Goal: Transaction & Acquisition: Book appointment/travel/reservation

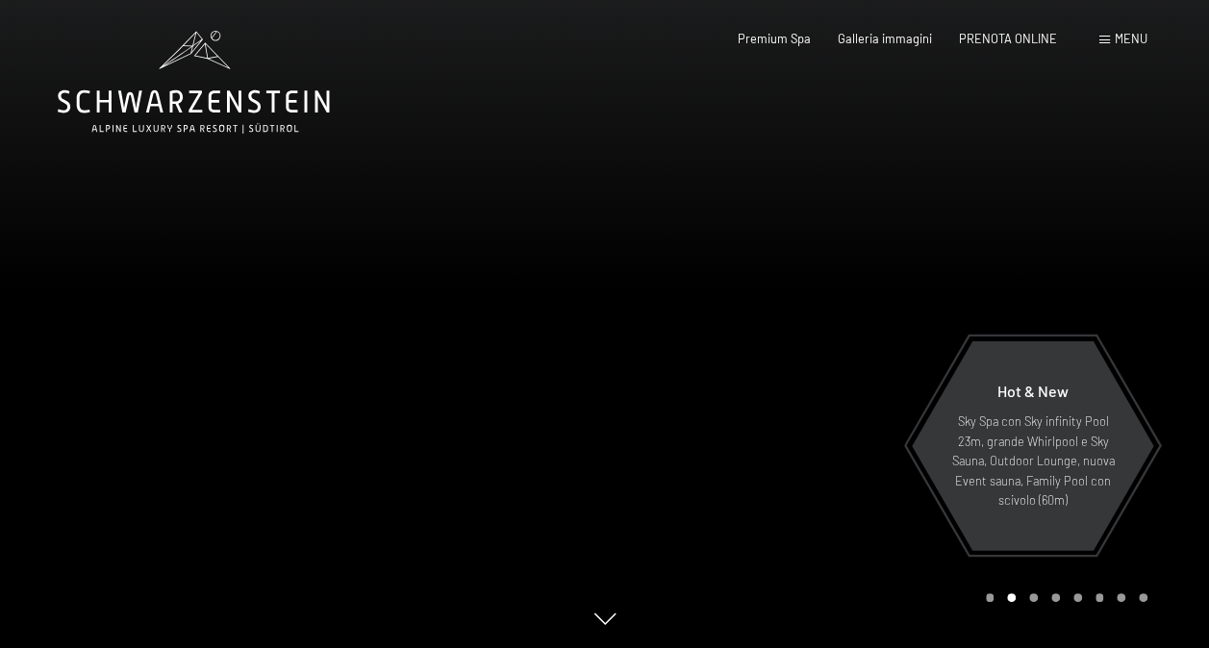
click at [1122, 39] on span "Menu" at bounding box center [1131, 38] width 33 height 15
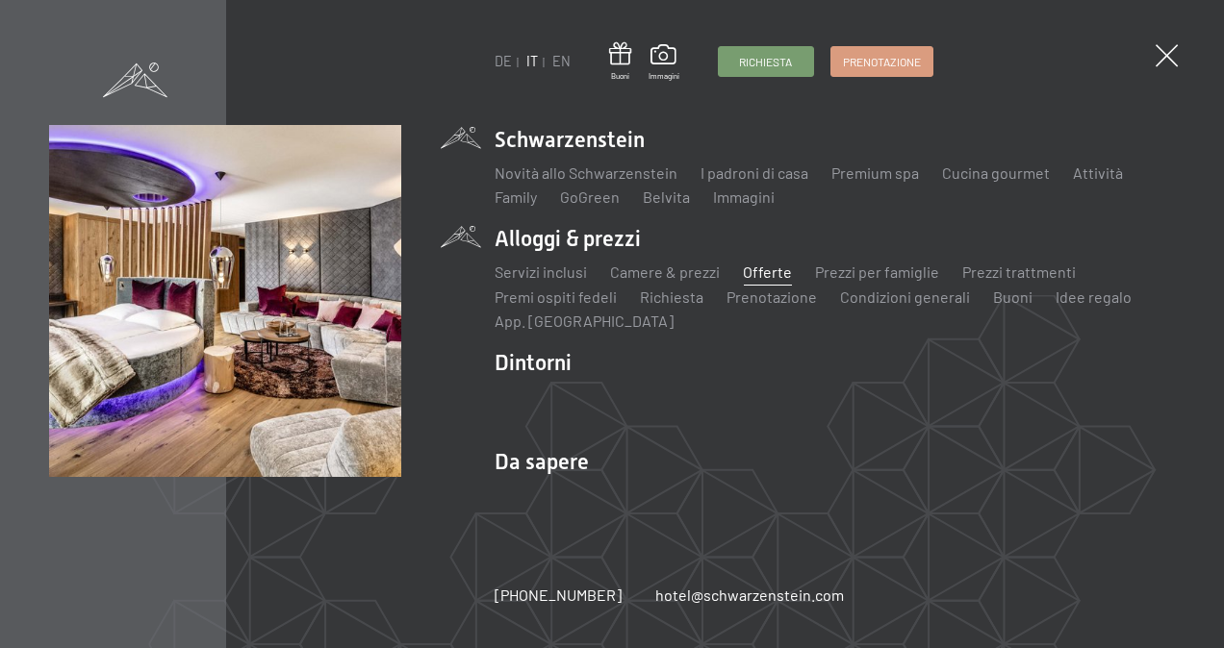
click at [759, 269] on link "Offerte" at bounding box center [767, 272] width 49 height 18
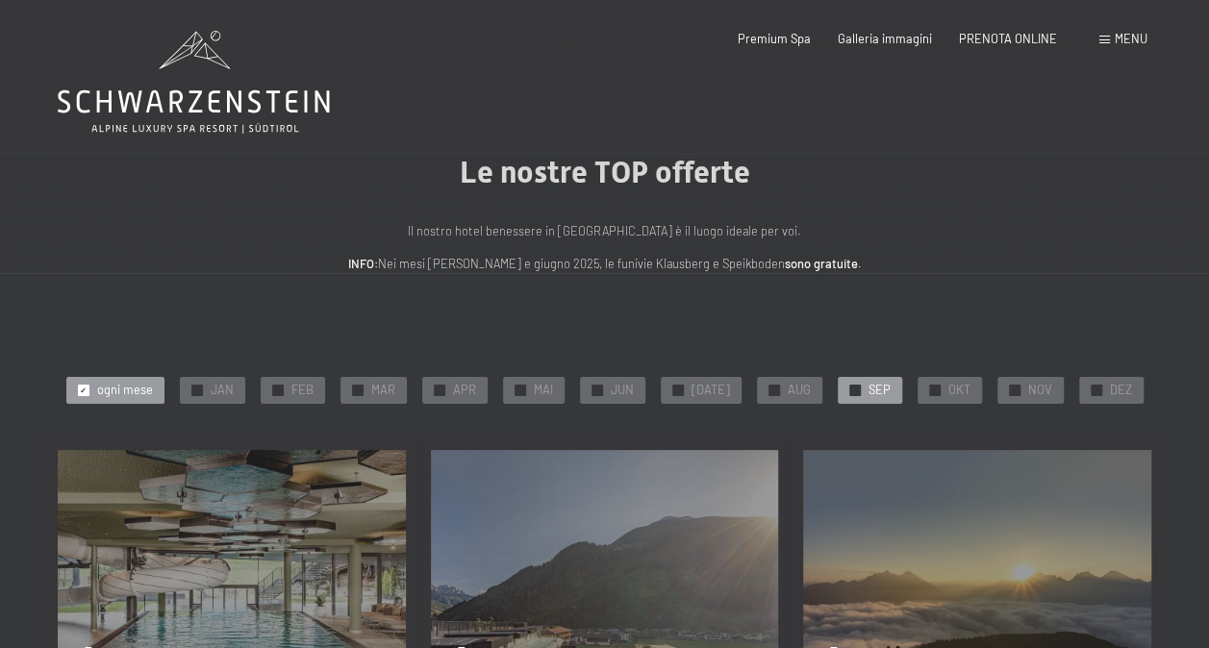
click at [851, 387] on span "✓" at bounding box center [854, 390] width 7 height 11
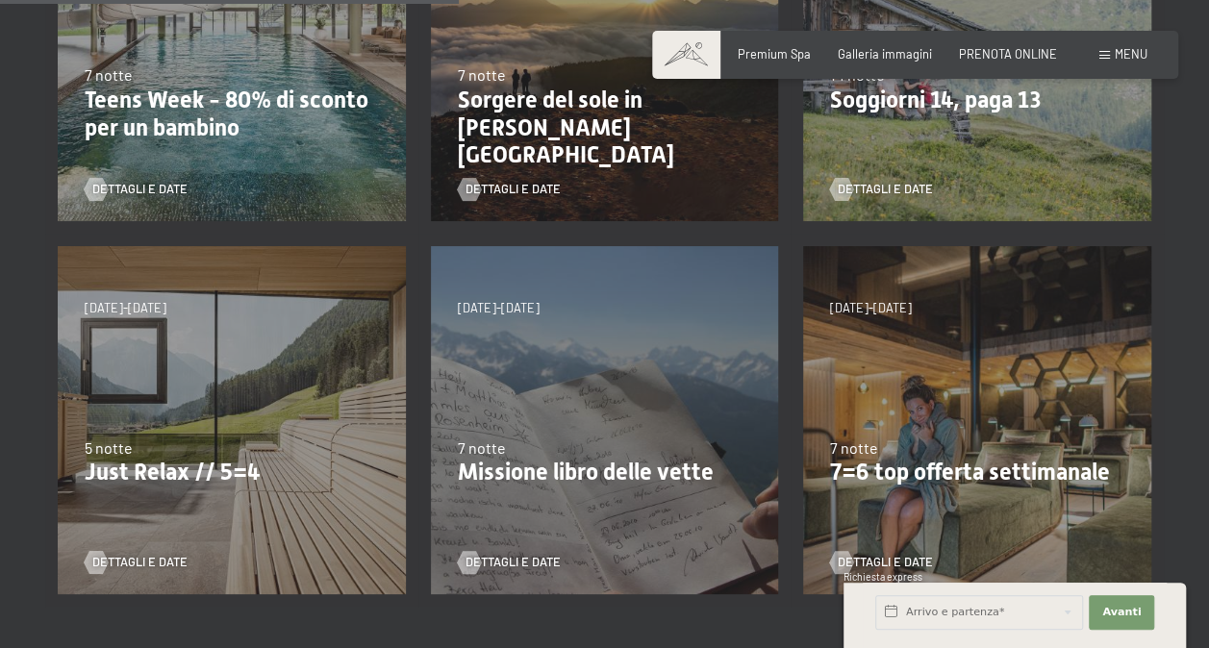
scroll to position [673, 0]
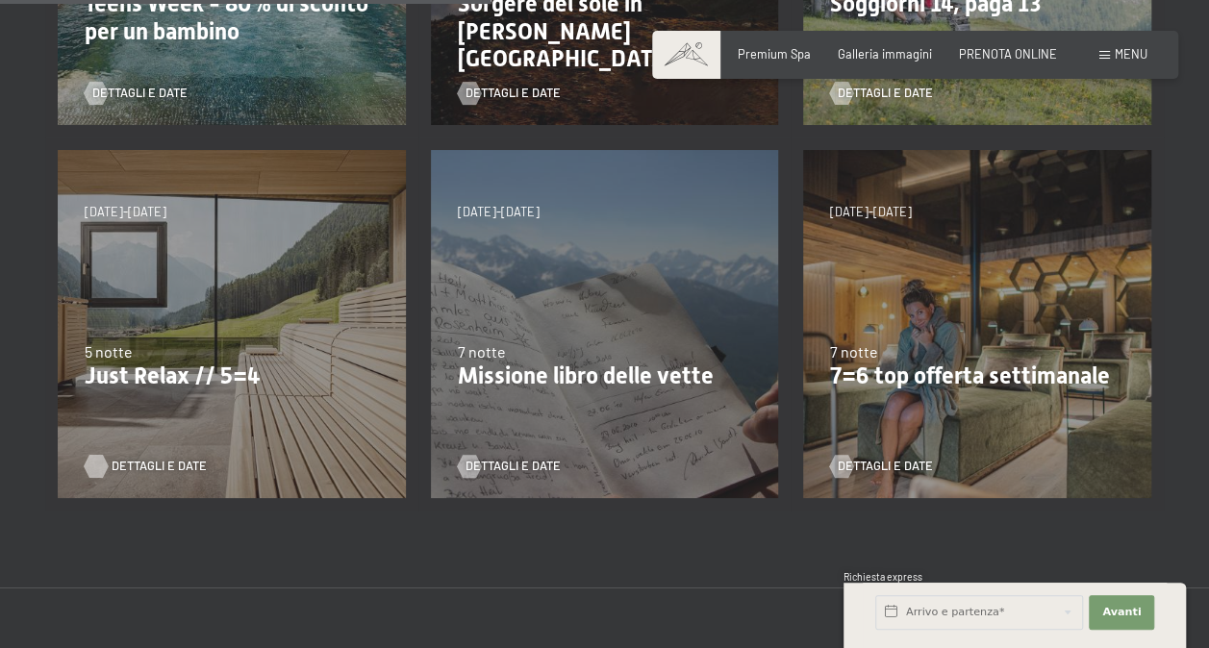
click at [157, 464] on span "Dettagli e Date" at bounding box center [159, 466] width 95 height 17
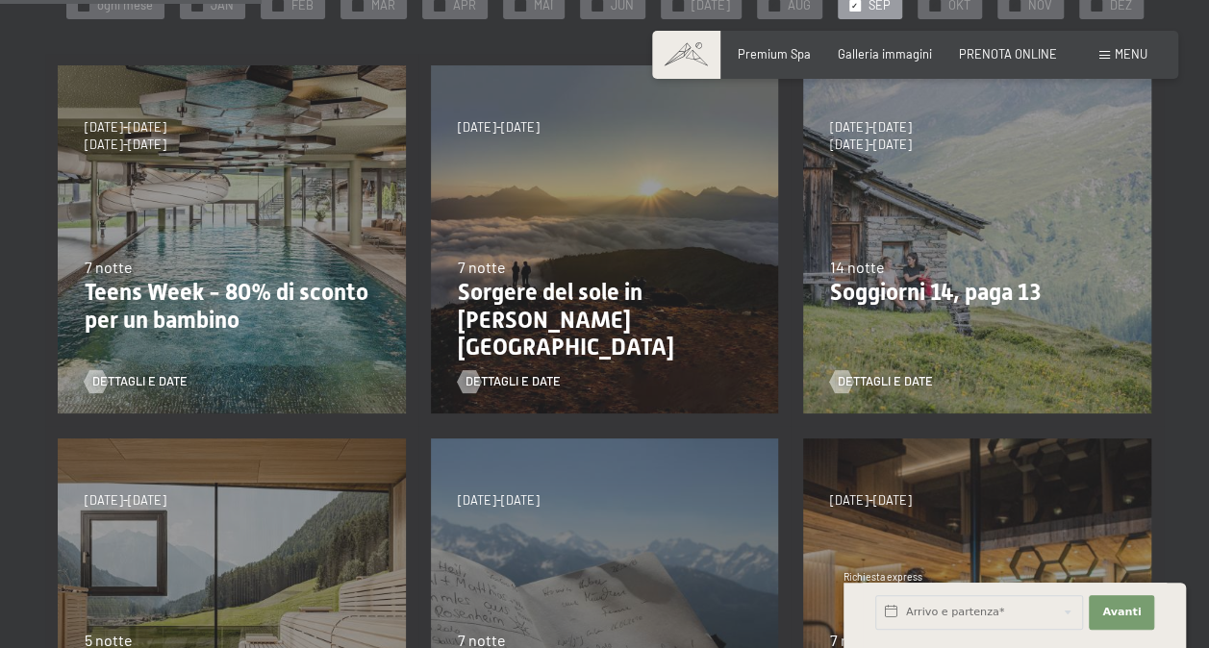
scroll to position [0, 0]
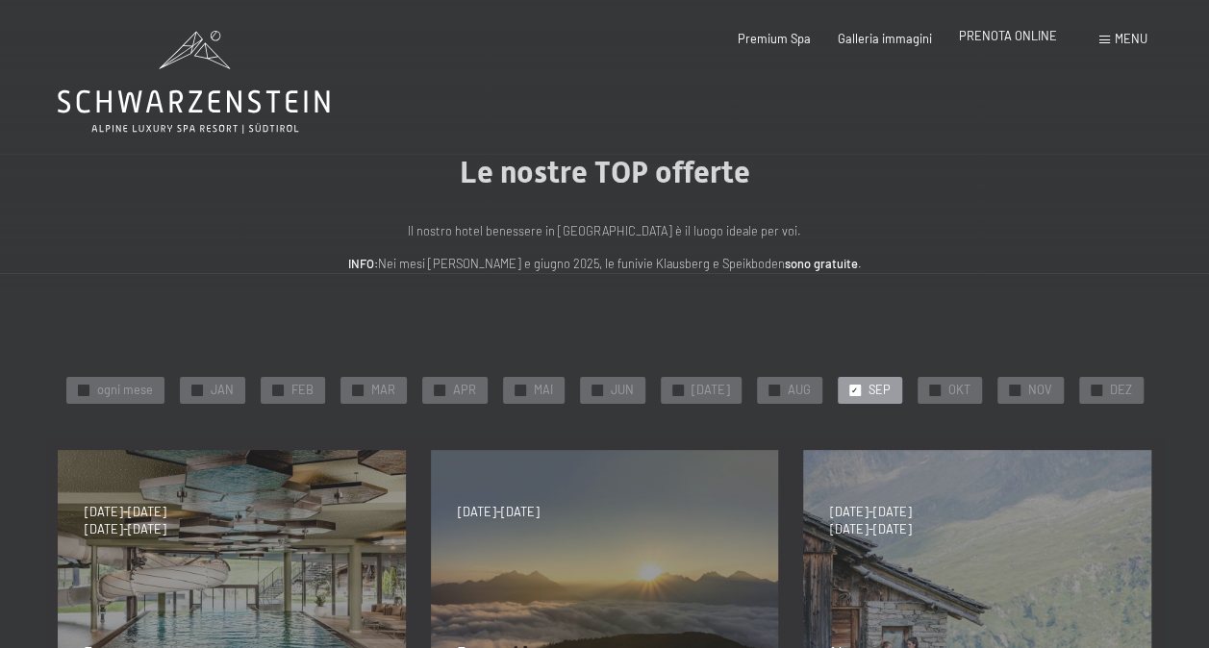
click at [1022, 37] on span "PRENOTA ONLINE" at bounding box center [1008, 35] width 98 height 15
click at [1010, 44] on div "PRENOTA ONLINE" at bounding box center [1008, 39] width 98 height 17
click at [999, 37] on span "PRENOTA ONLINE" at bounding box center [1008, 35] width 98 height 15
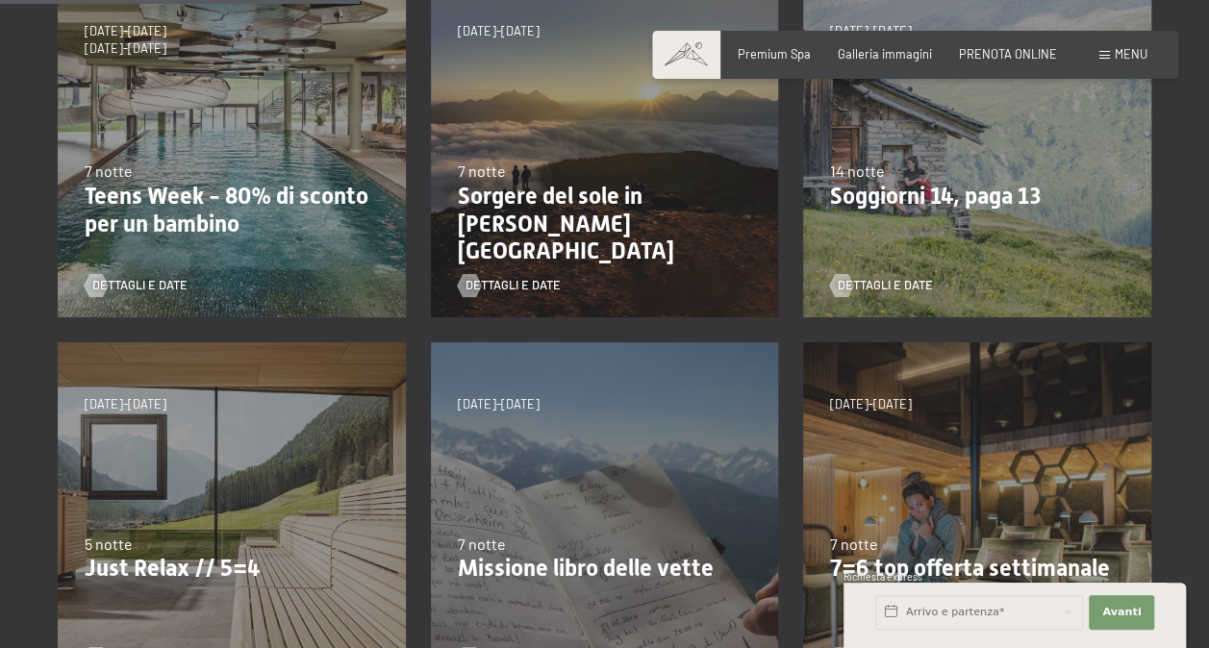
scroll to position [577, 0]
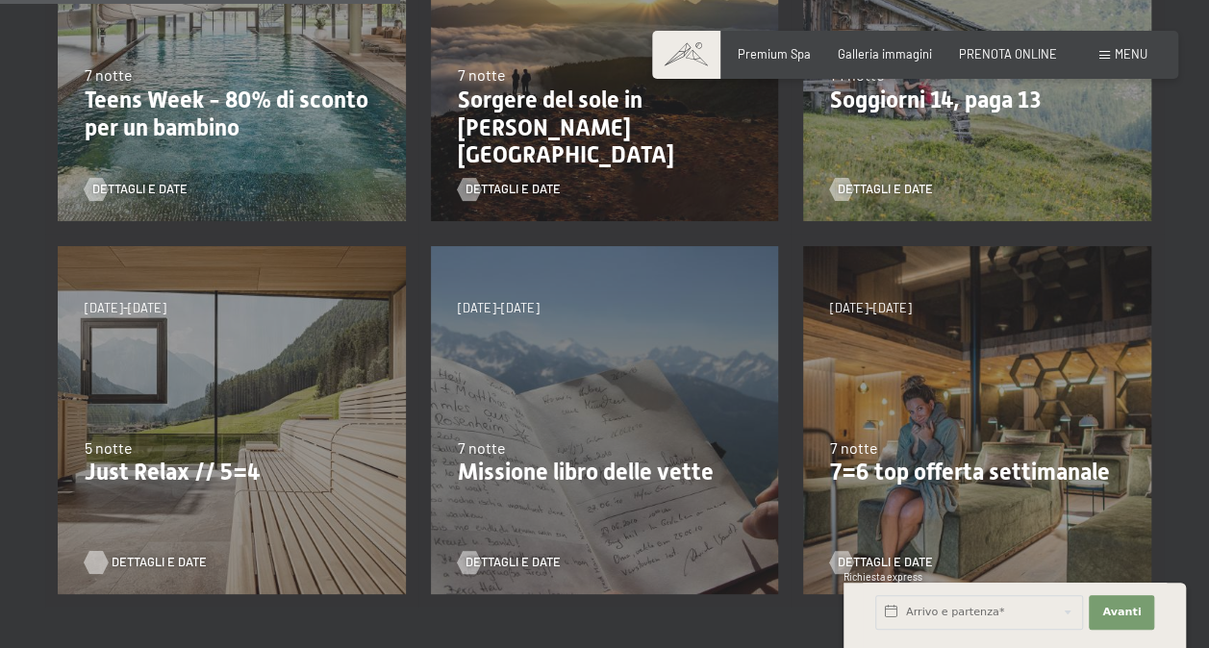
click at [144, 560] on span "Dettagli e Date" at bounding box center [159, 562] width 95 height 17
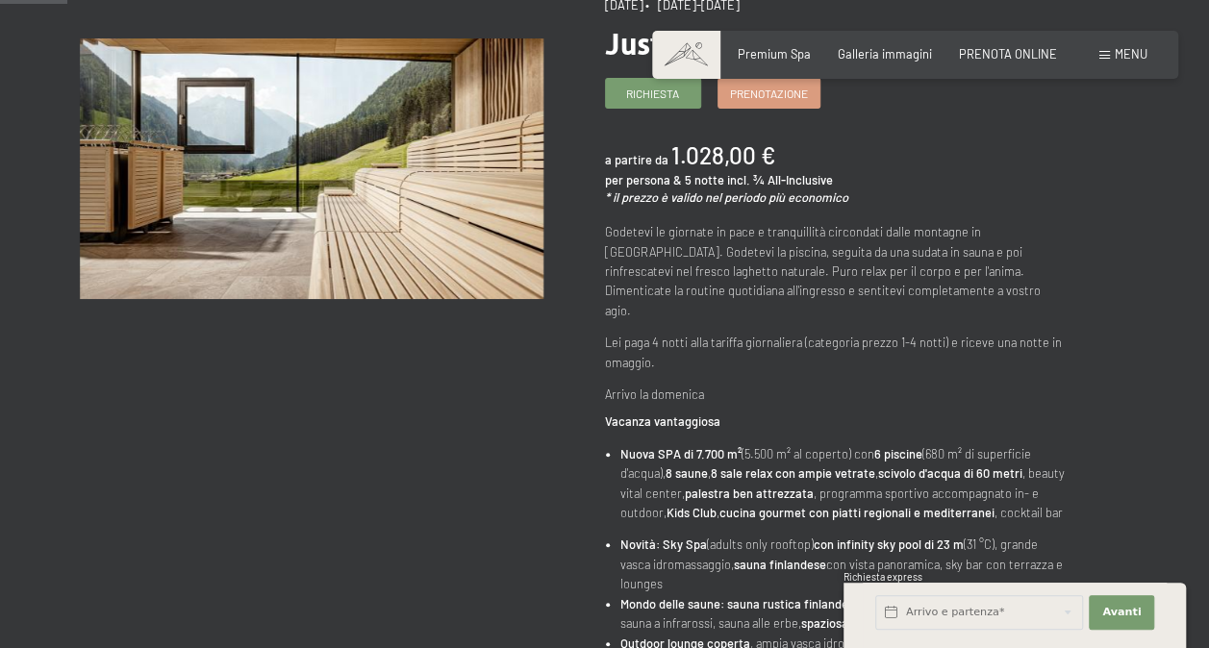
scroll to position [96, 0]
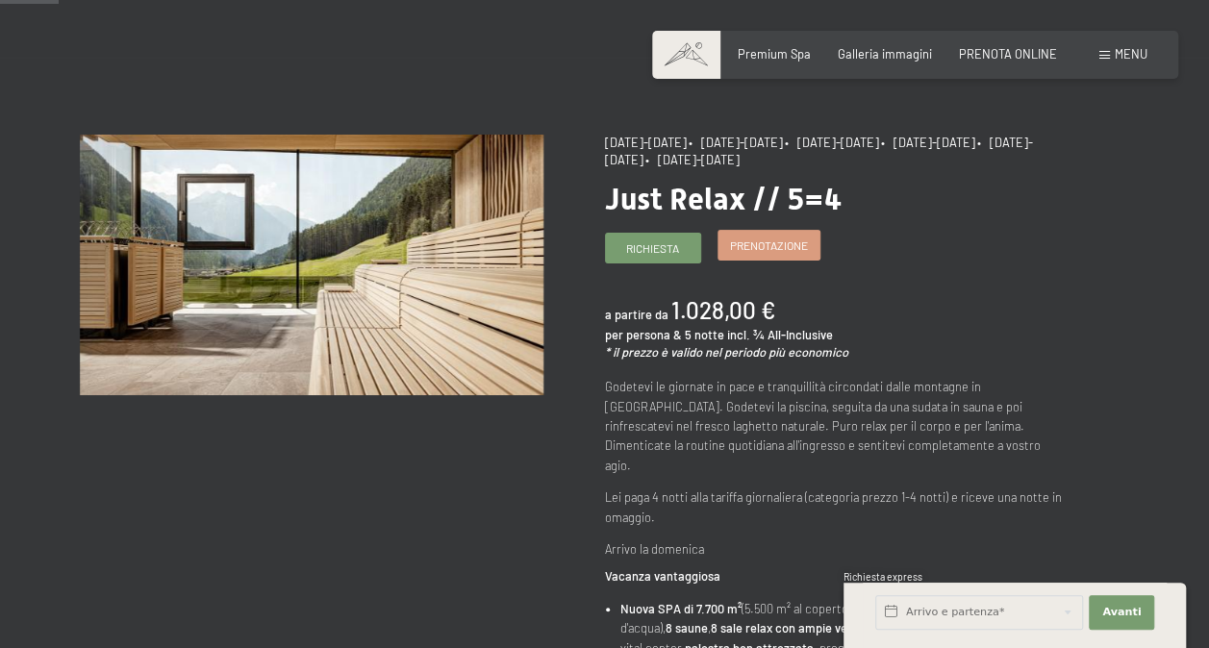
click at [798, 247] on span "Prenotazione" at bounding box center [769, 246] width 78 height 16
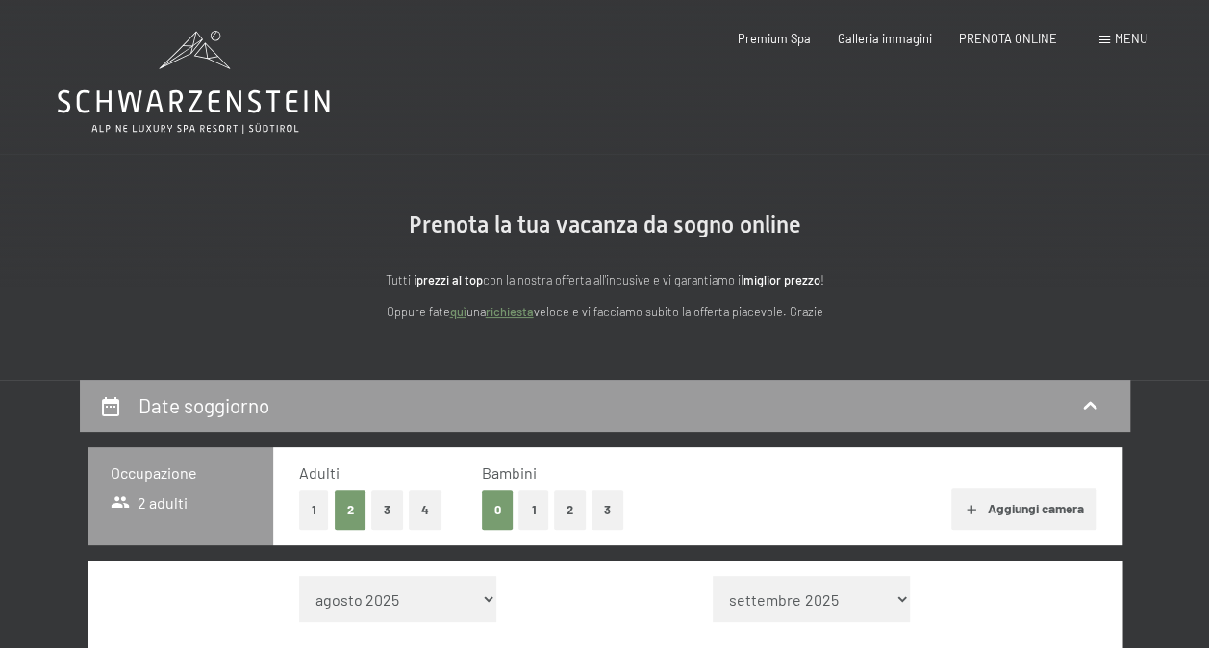
select select "2025-09-01"
select select "2025-10-01"
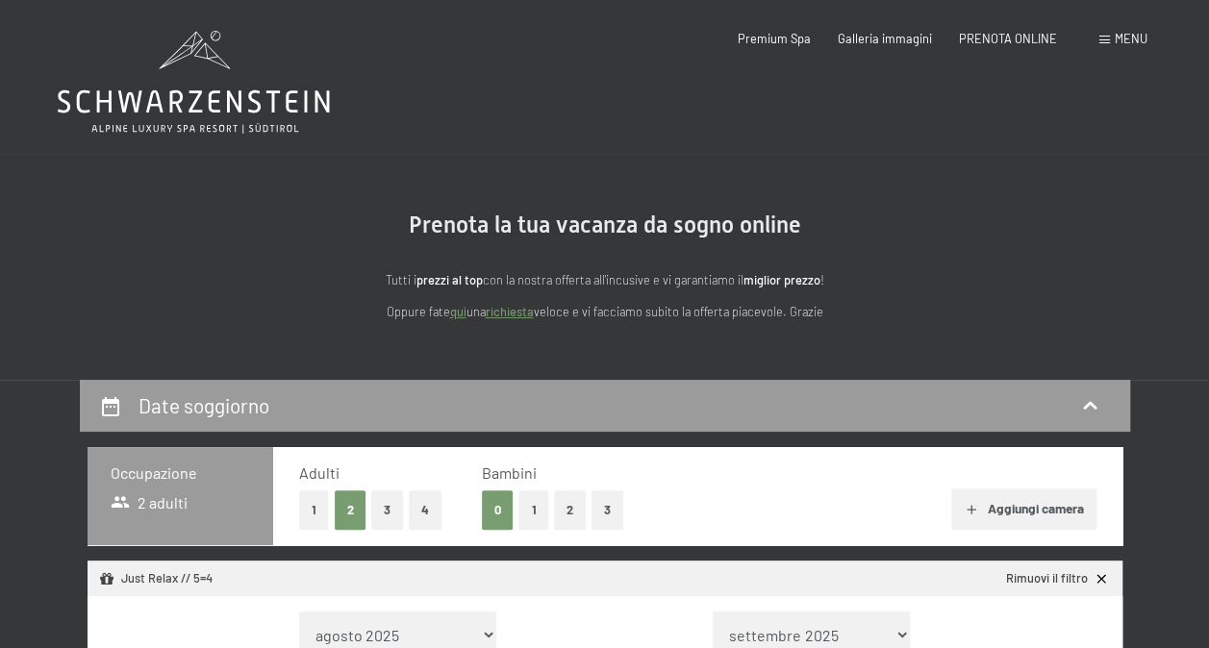
select select "2025-09-01"
select select "2025-10-01"
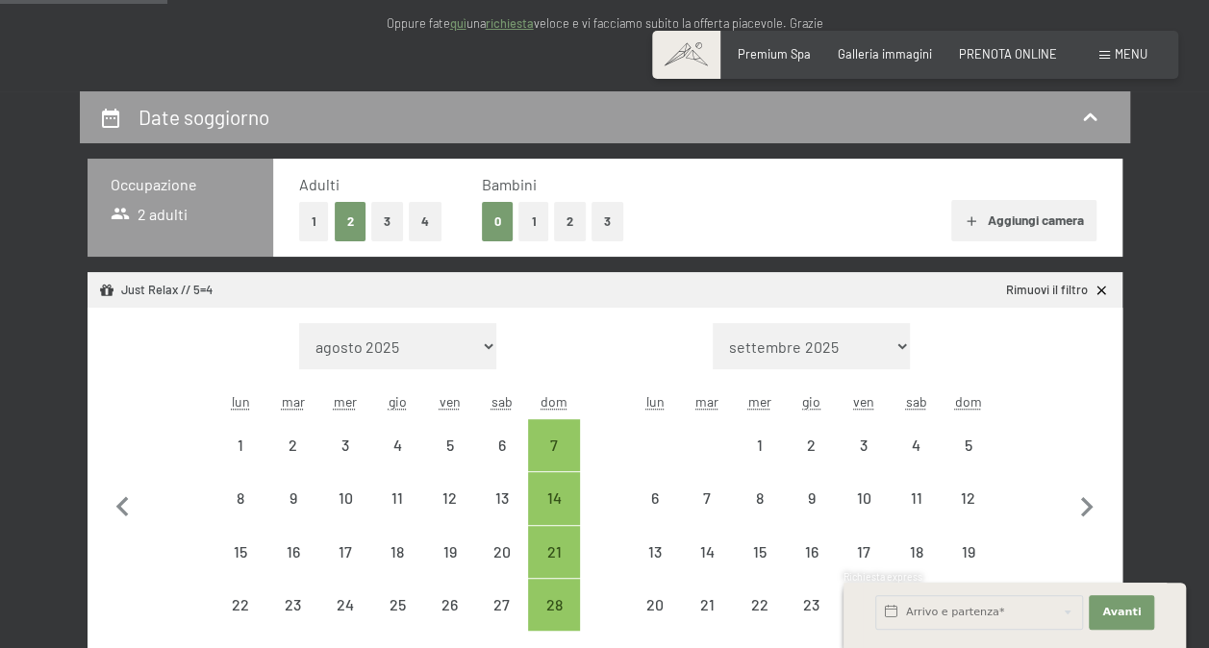
scroll to position [385, 0]
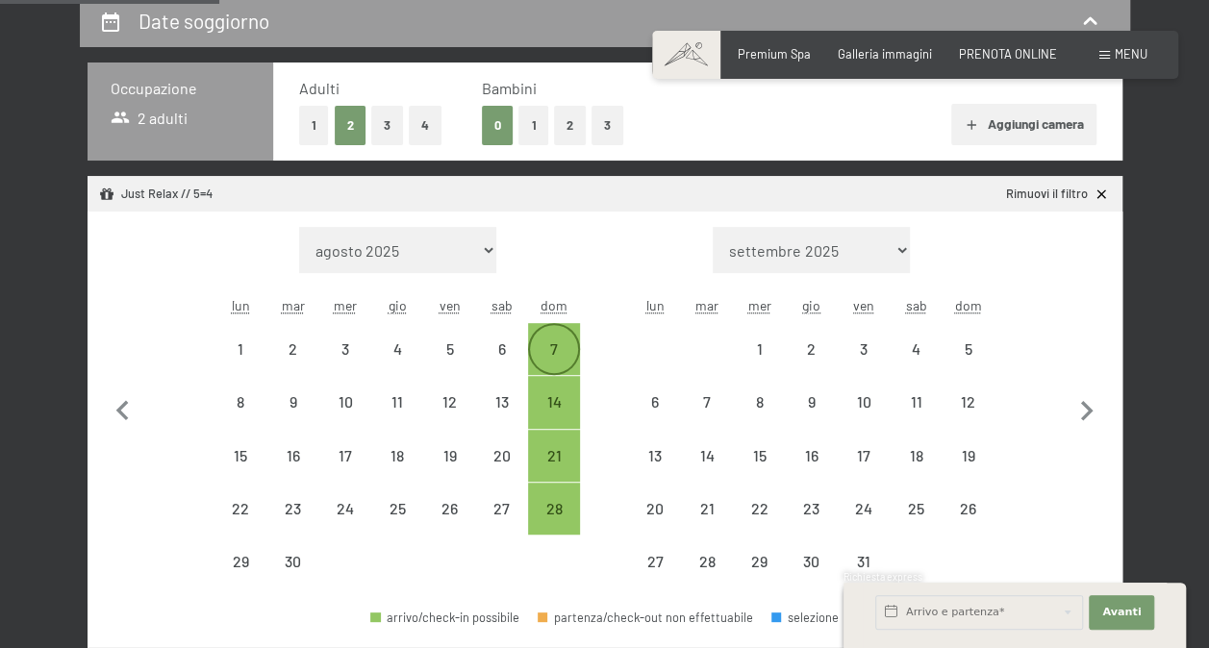
click at [551, 356] on div "7" at bounding box center [554, 366] width 48 height 48
select select "2025-09-01"
select select "2025-10-01"
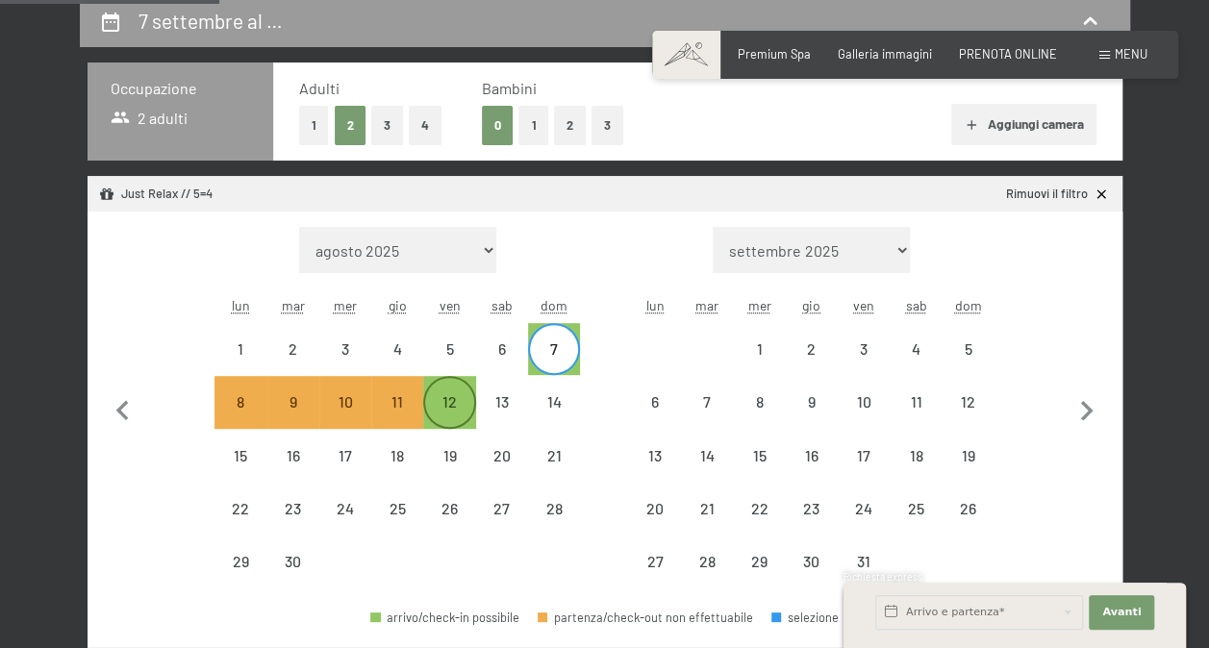
click at [459, 397] on div "12" at bounding box center [449, 418] width 48 height 48
select select "2025-09-01"
select select "2025-10-01"
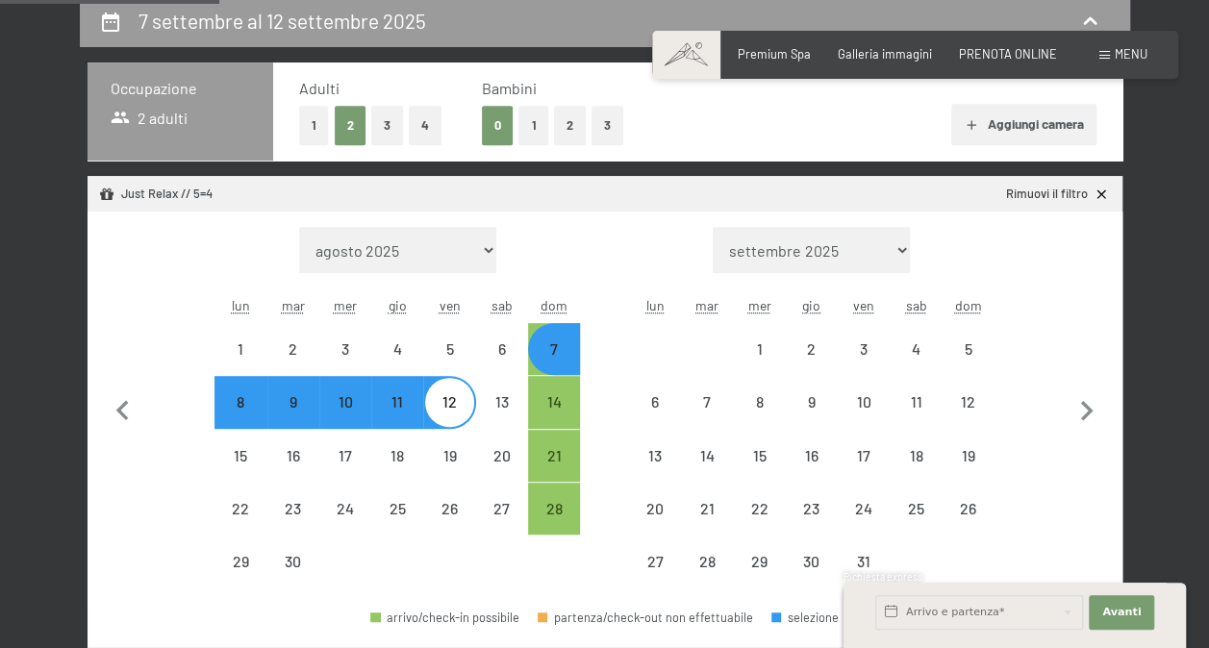
select select "2025-09-01"
select select "2025-10-01"
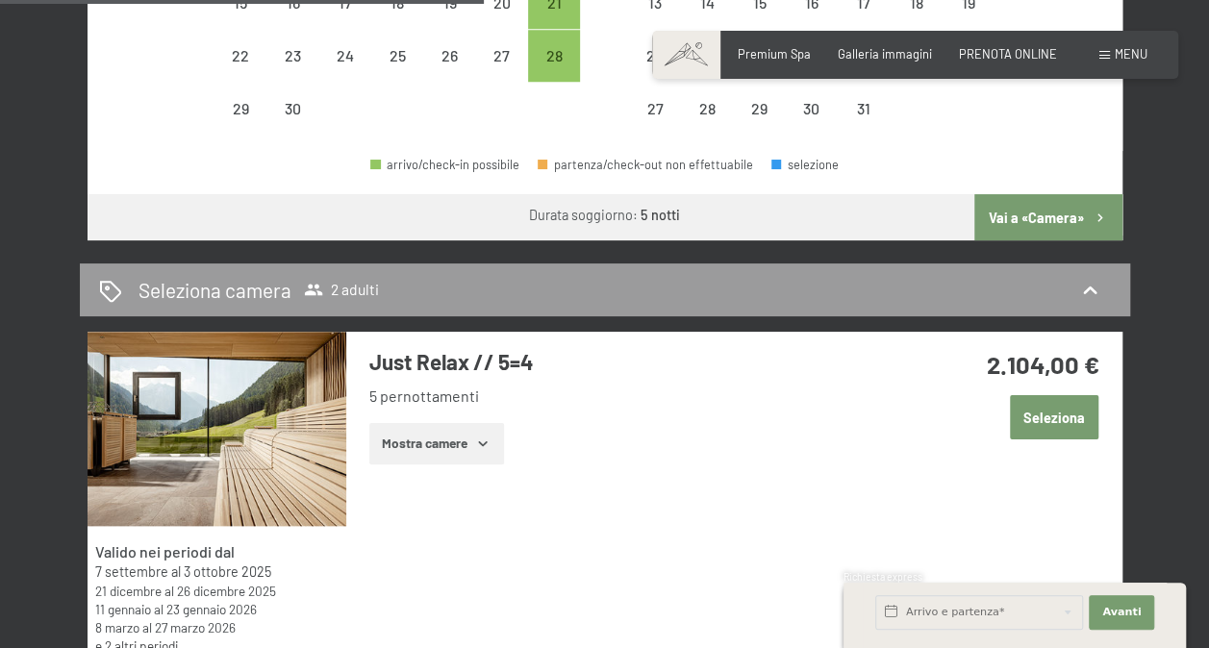
scroll to position [866, 0]
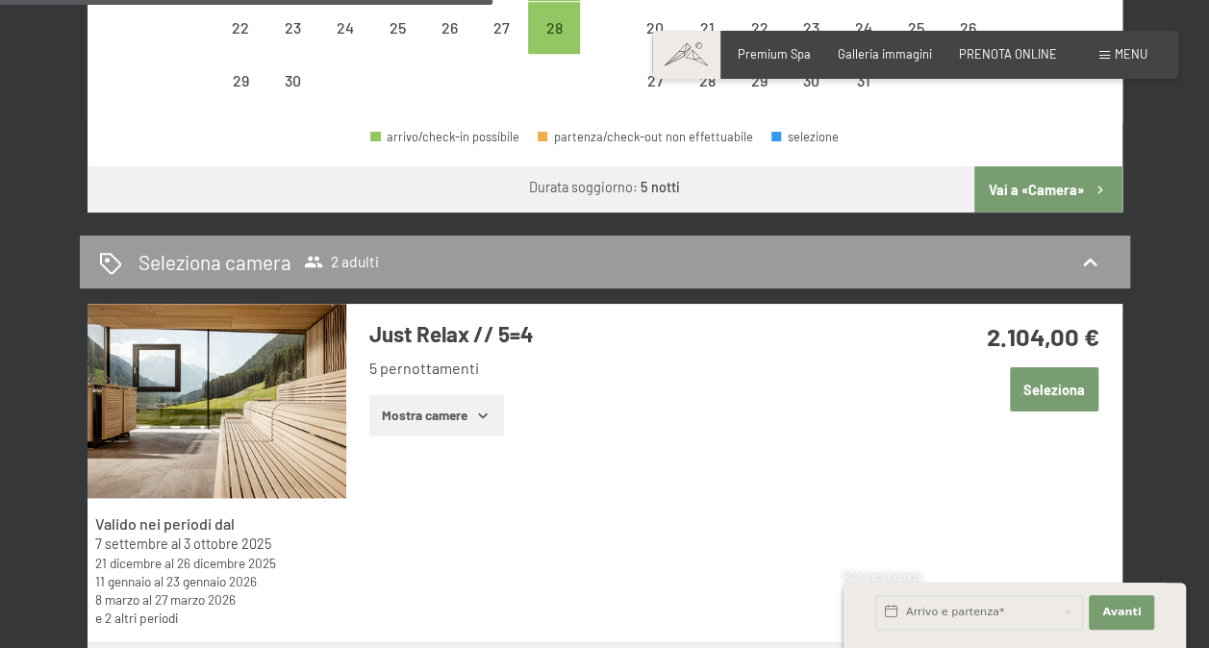
click at [1041, 185] on button "Vai a «Camera»" at bounding box center [1048, 189] width 147 height 46
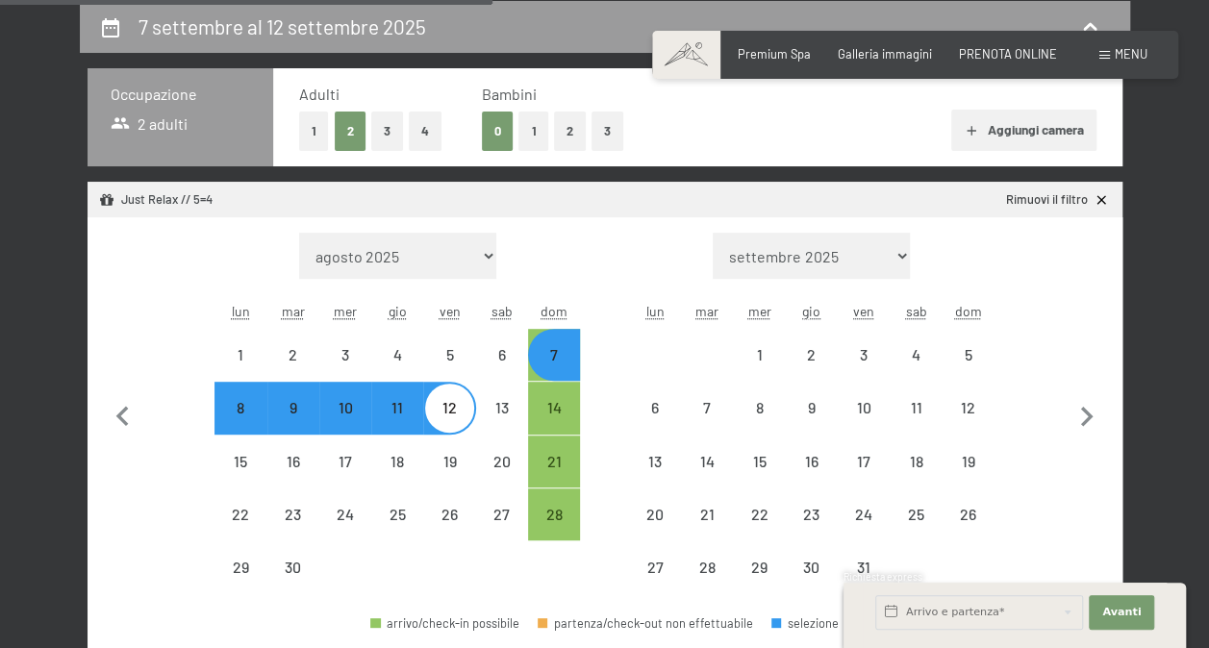
select select "2025-09-01"
select select "2025-10-01"
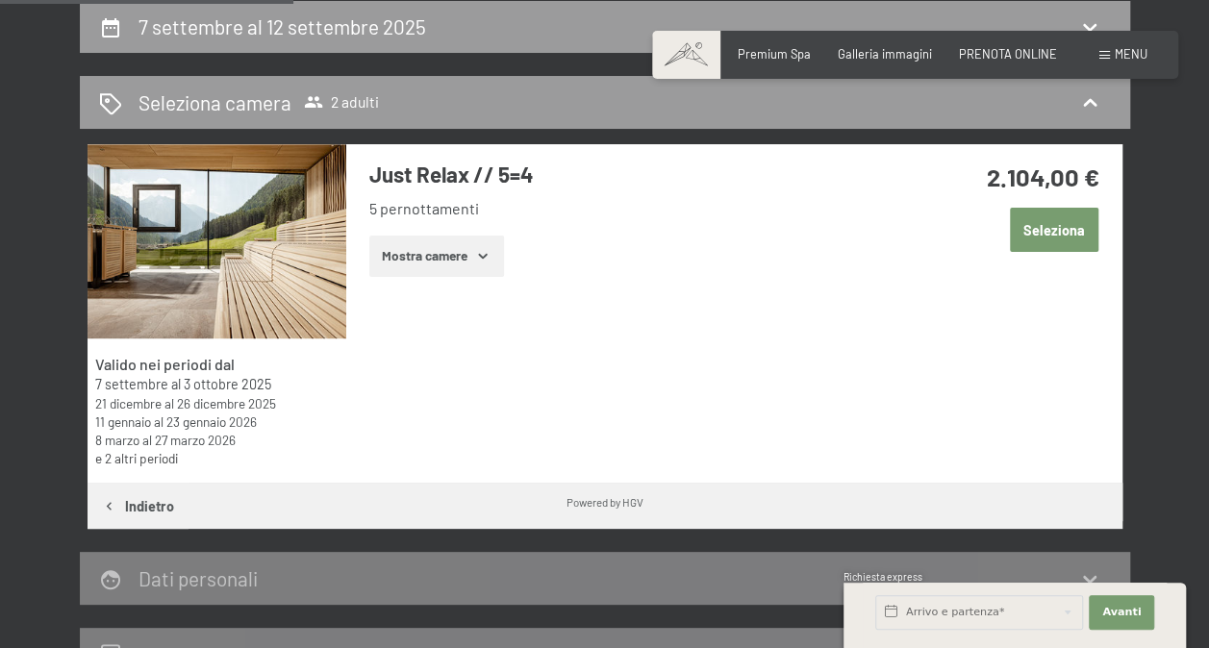
click at [479, 249] on icon "button" at bounding box center [482, 255] width 15 height 15
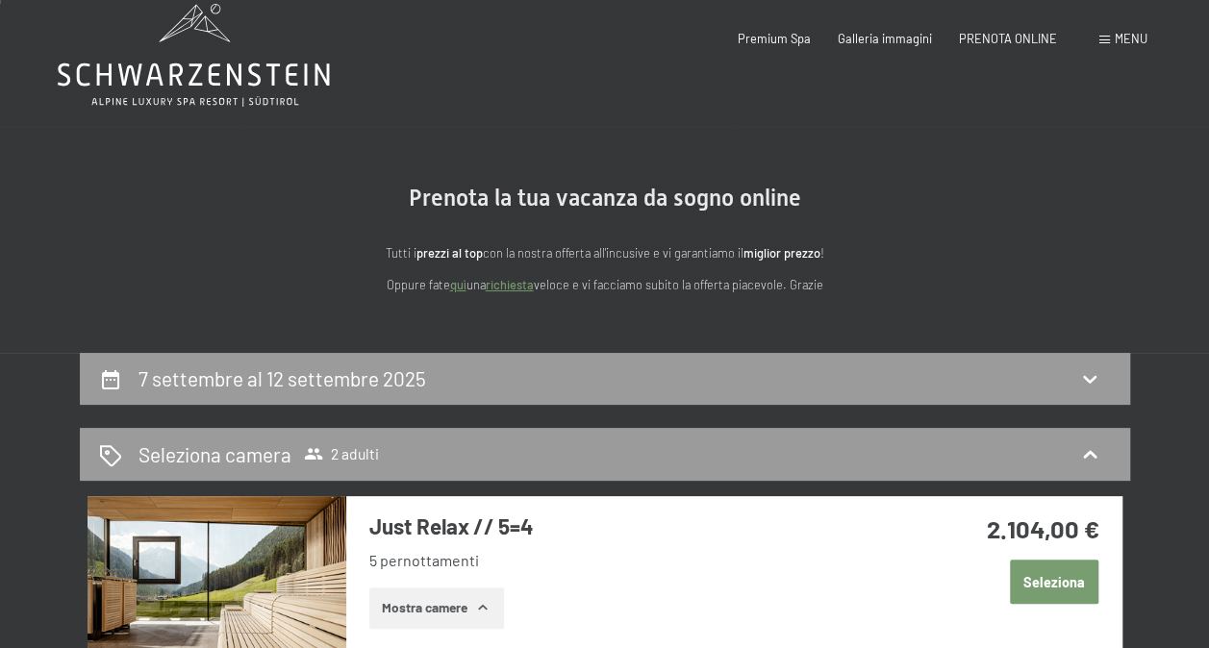
scroll to position [0, 0]
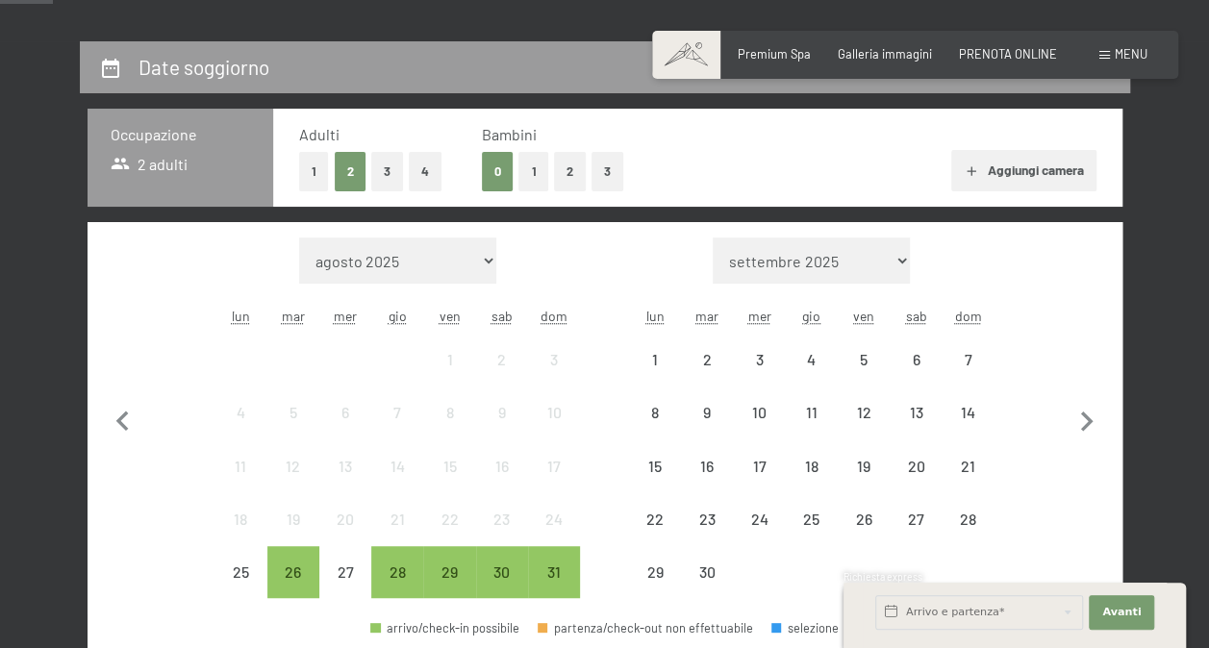
scroll to position [385, 0]
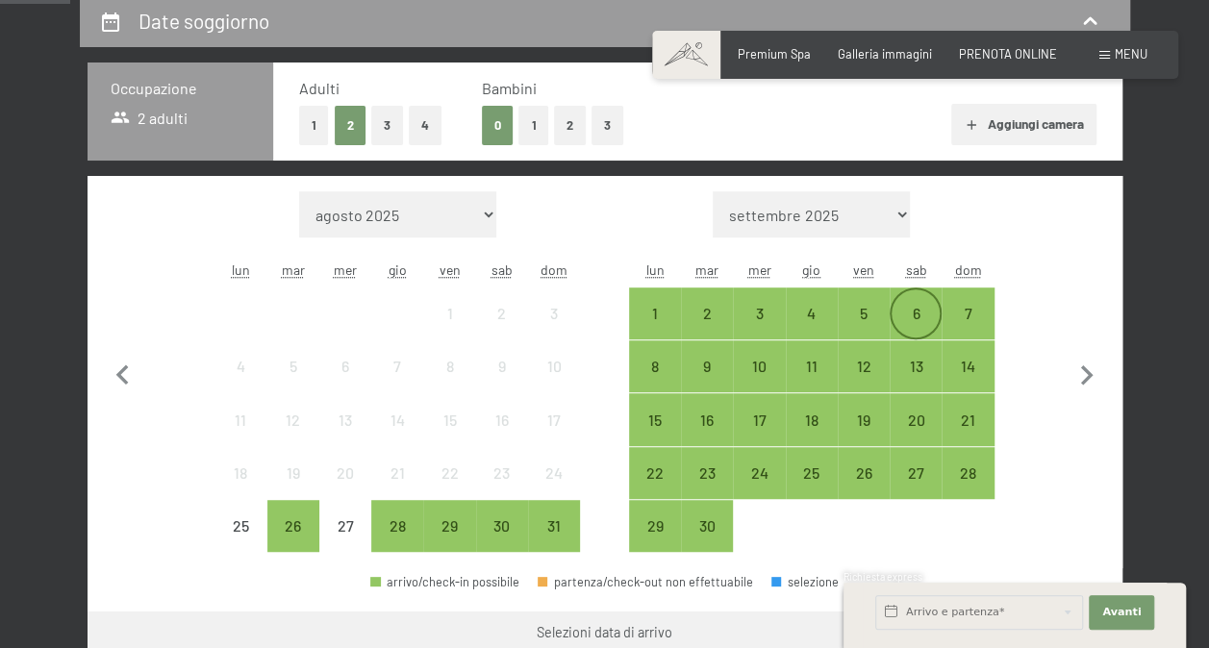
click at [927, 316] on div "6" at bounding box center [916, 330] width 48 height 48
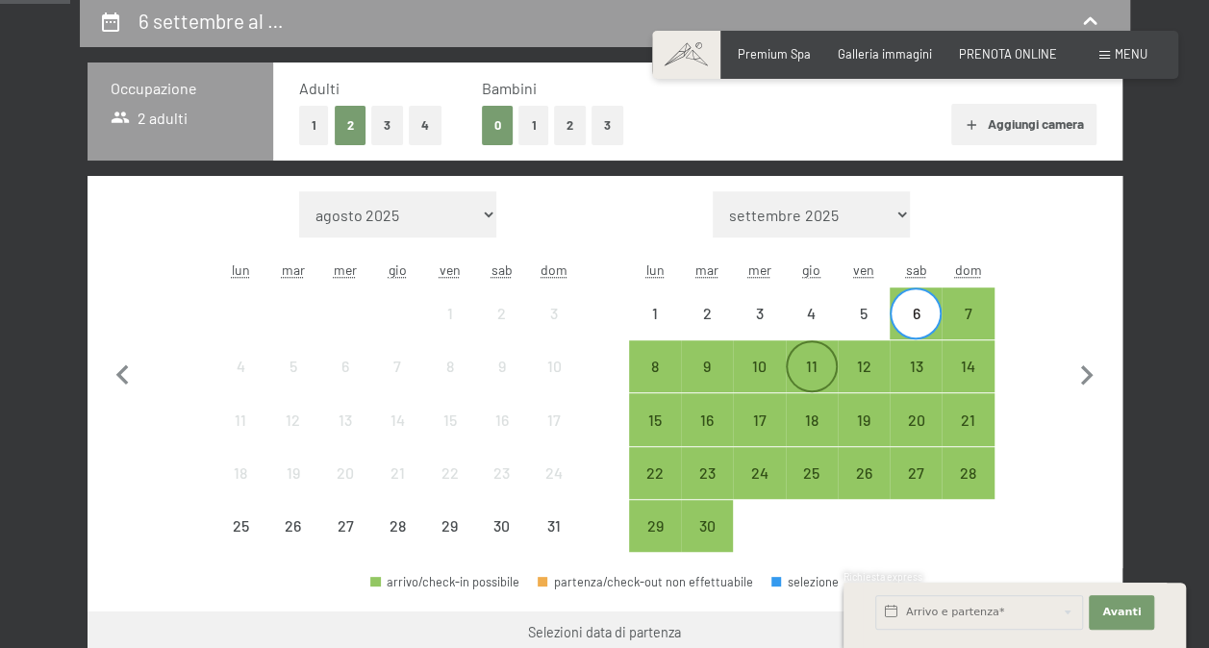
click at [814, 362] on div "11" at bounding box center [812, 383] width 48 height 48
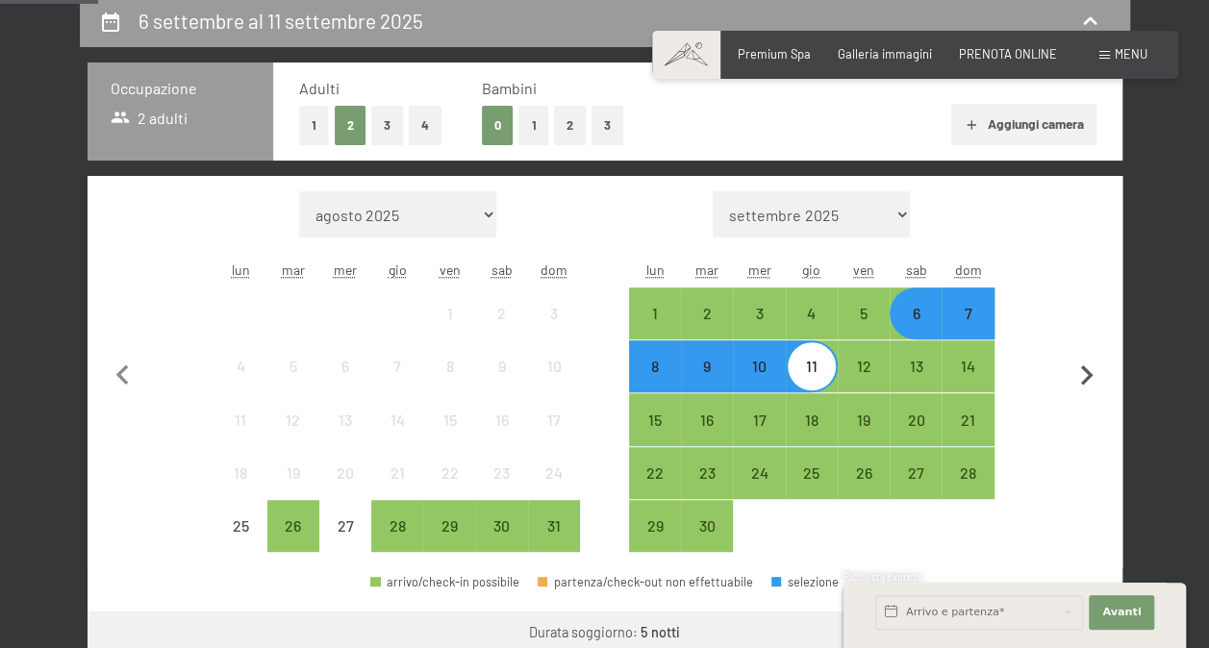
scroll to position [673, 0]
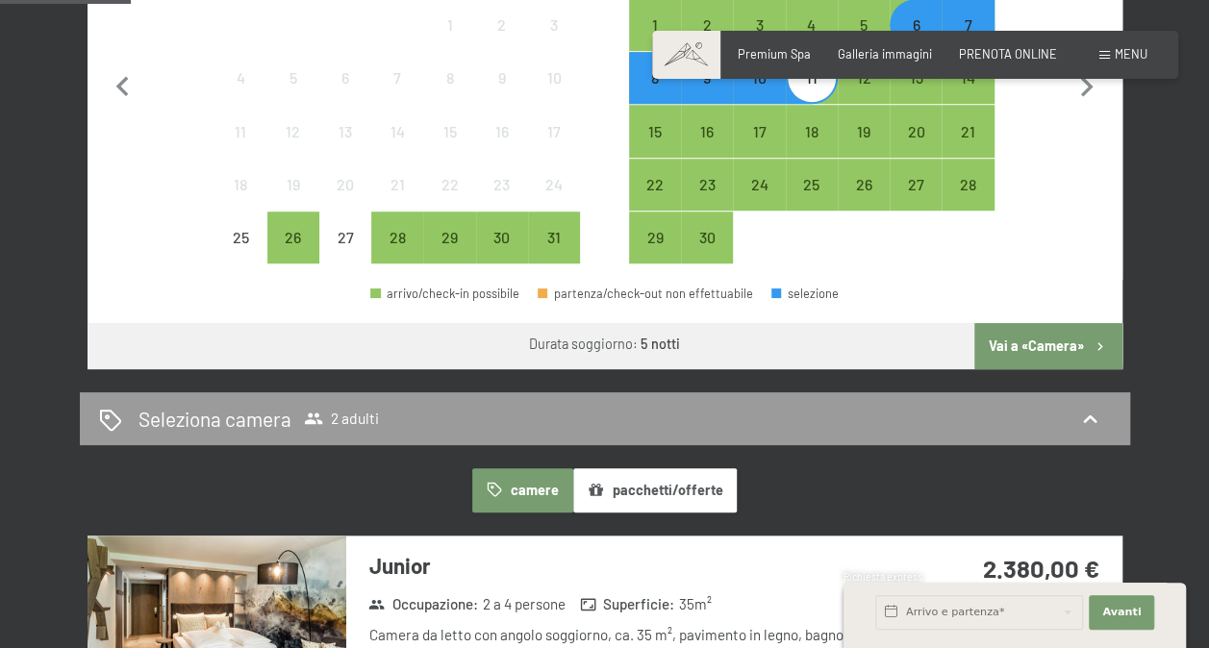
click at [1057, 342] on button "Vai a «Camera»" at bounding box center [1048, 346] width 147 height 46
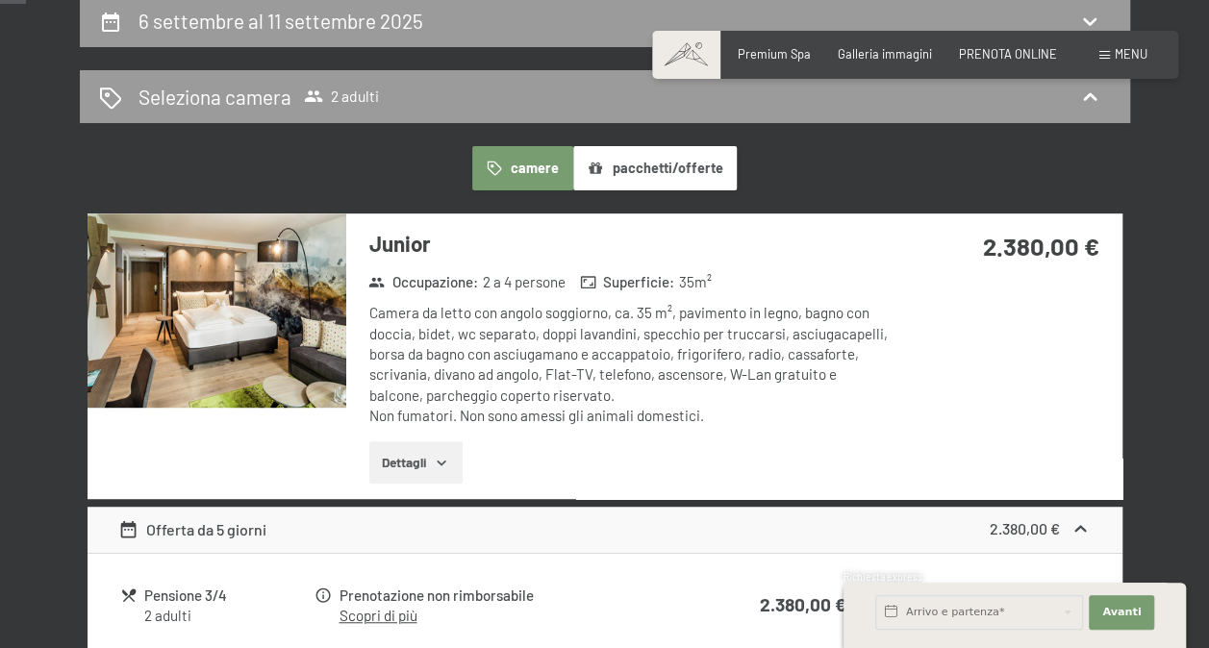
scroll to position [0, 0]
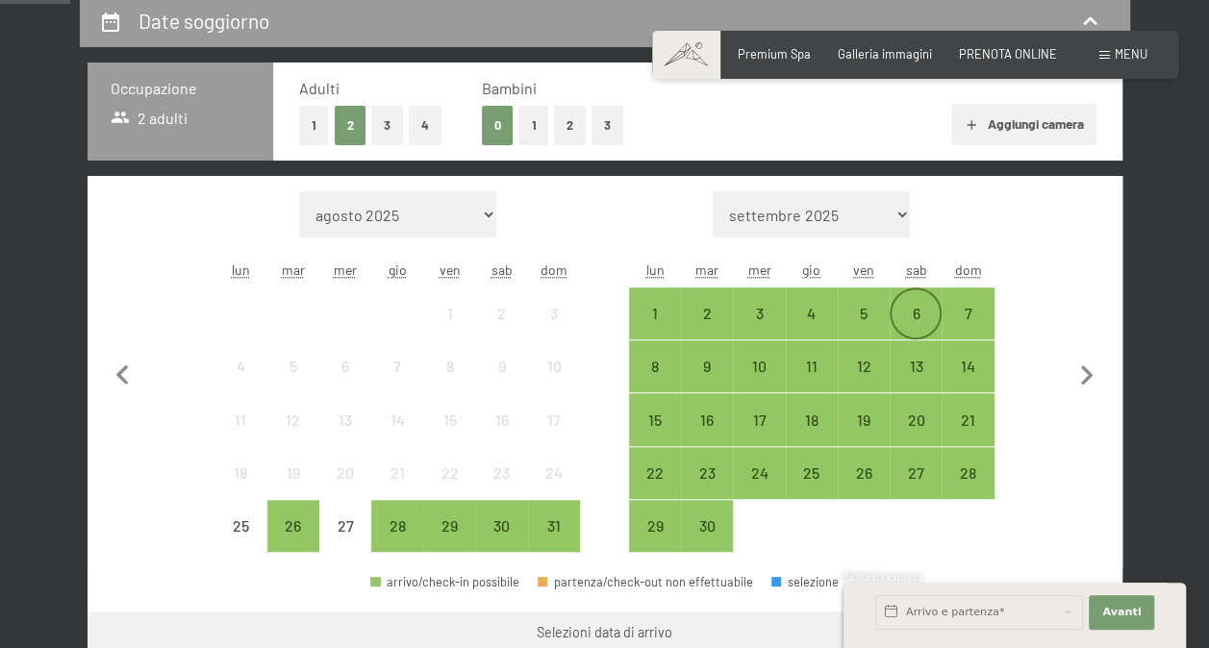
click at [927, 312] on div "6" at bounding box center [916, 330] width 48 height 48
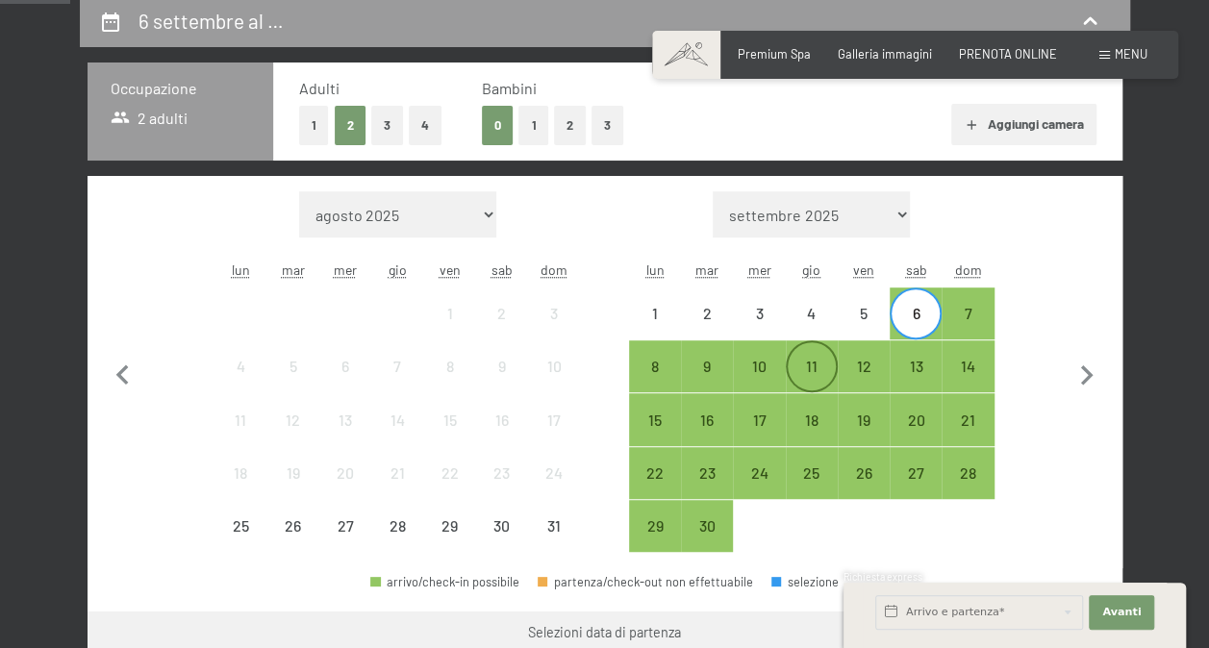
click at [825, 369] on div "11" at bounding box center [812, 383] width 48 height 48
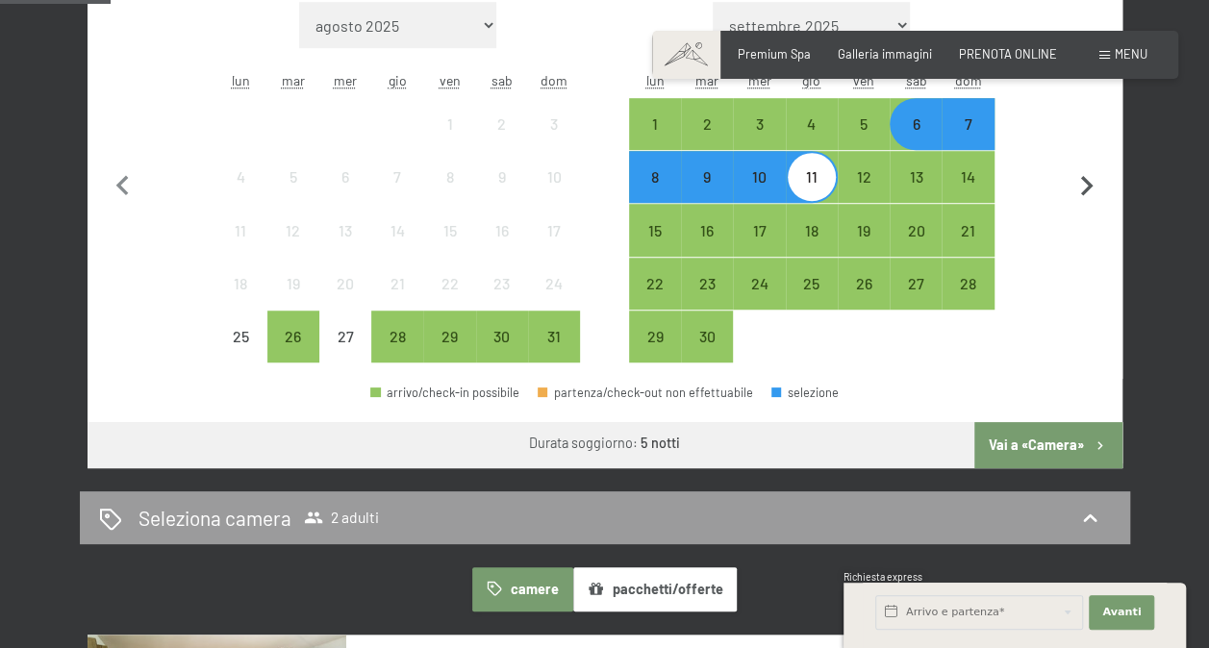
scroll to position [577, 0]
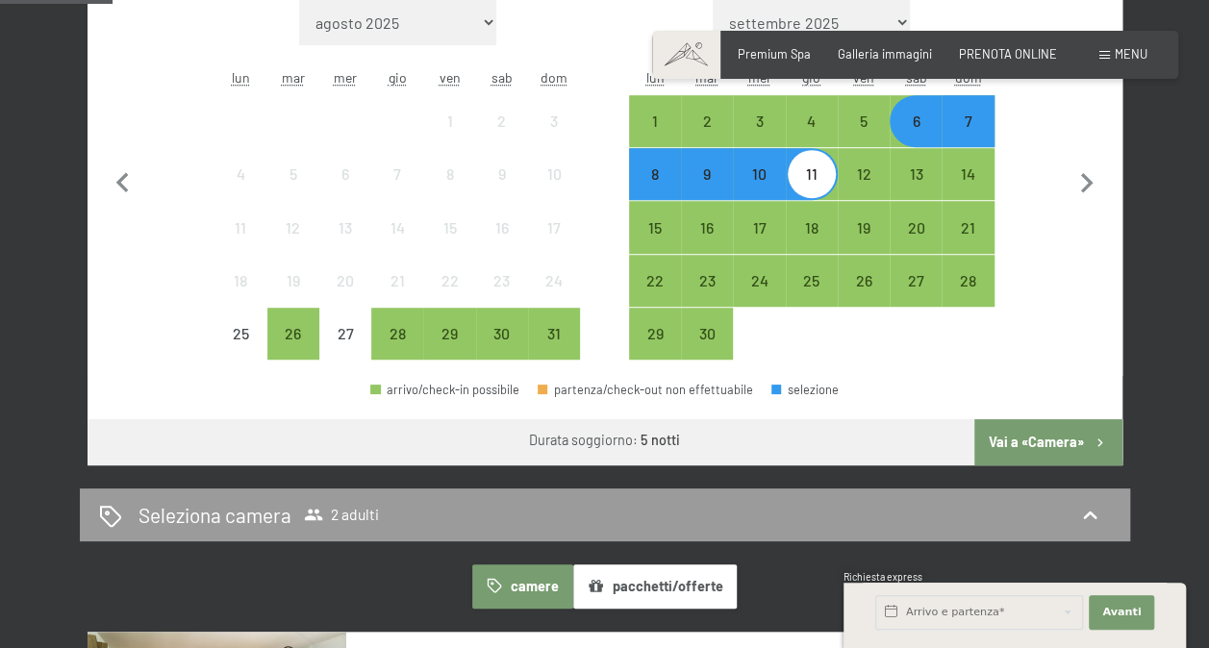
click at [975, 126] on div "7" at bounding box center [968, 138] width 48 height 48
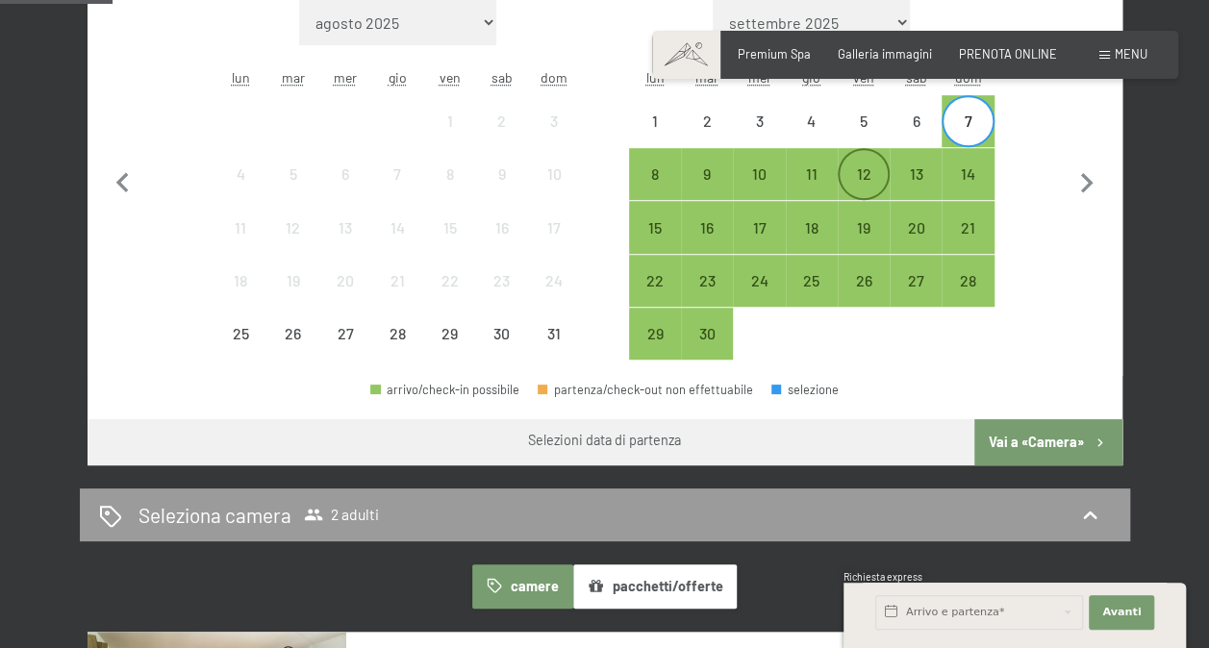
click at [868, 168] on div "12" at bounding box center [864, 190] width 48 height 48
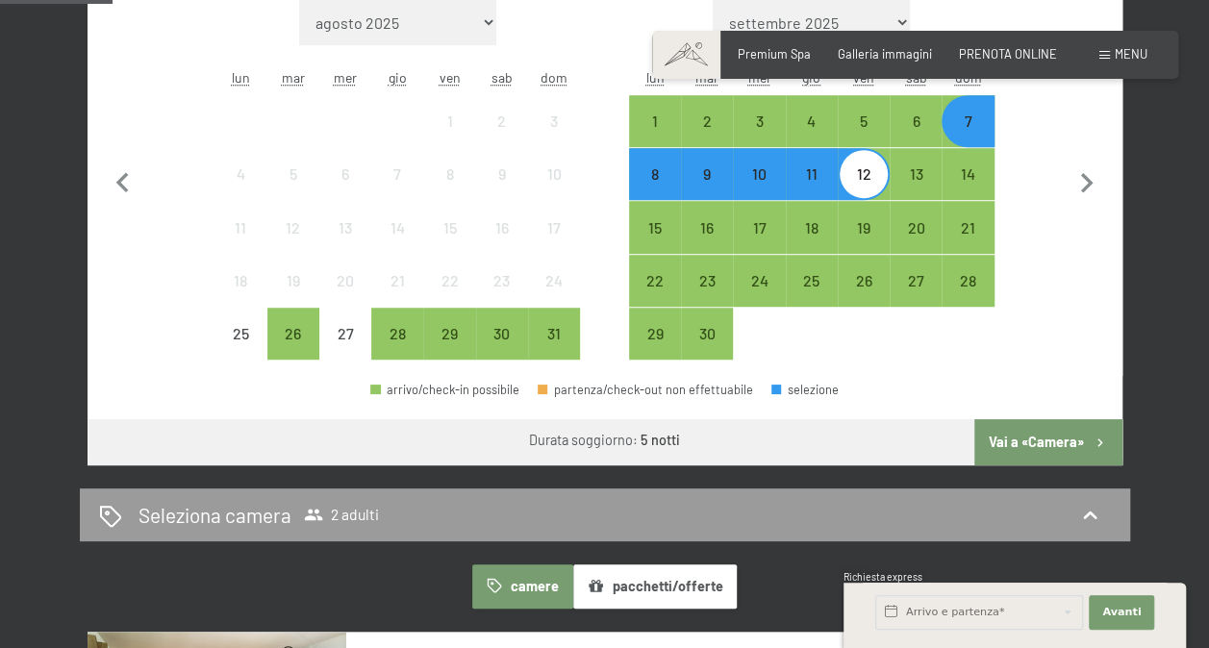
click at [1035, 435] on button "Vai a «Camera»" at bounding box center [1048, 442] width 147 height 46
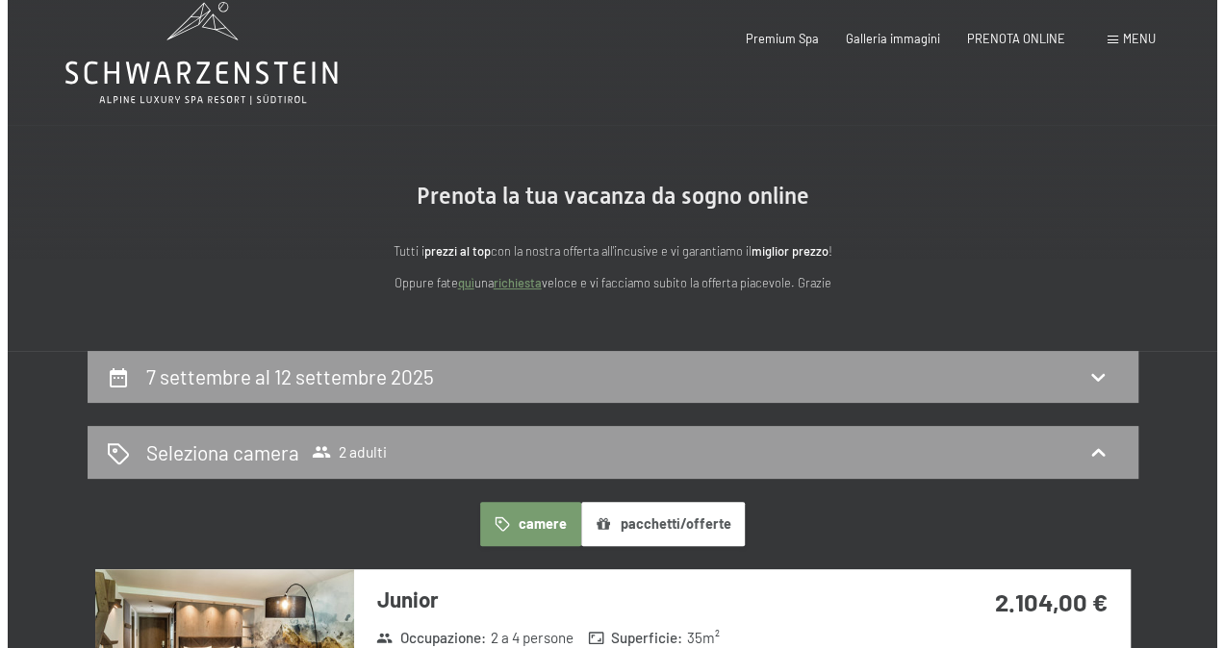
scroll to position [0, 0]
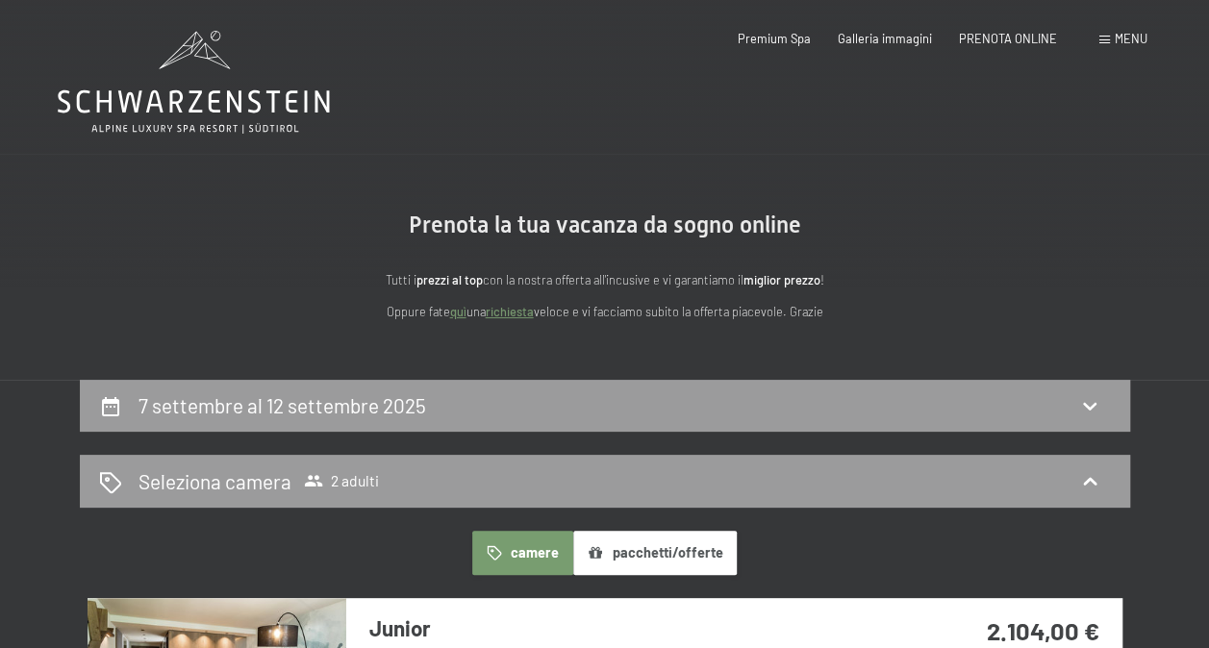
click at [1142, 39] on span "Menu" at bounding box center [1131, 38] width 33 height 15
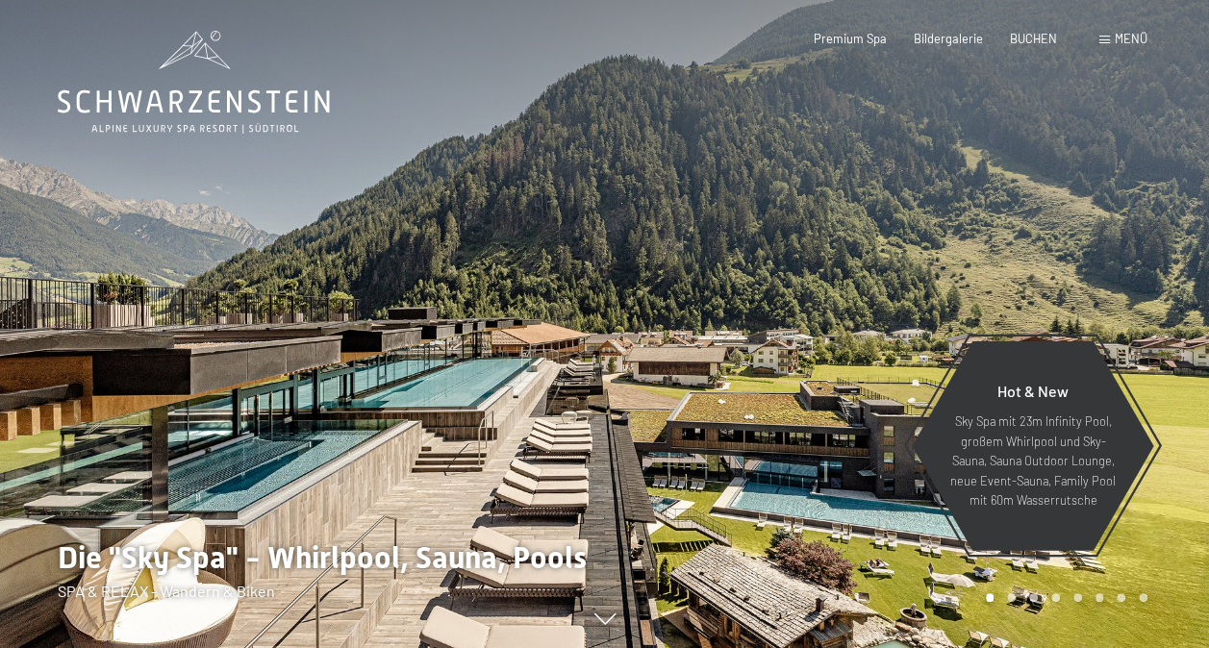
click at [1108, 38] on span at bounding box center [1105, 40] width 11 height 9
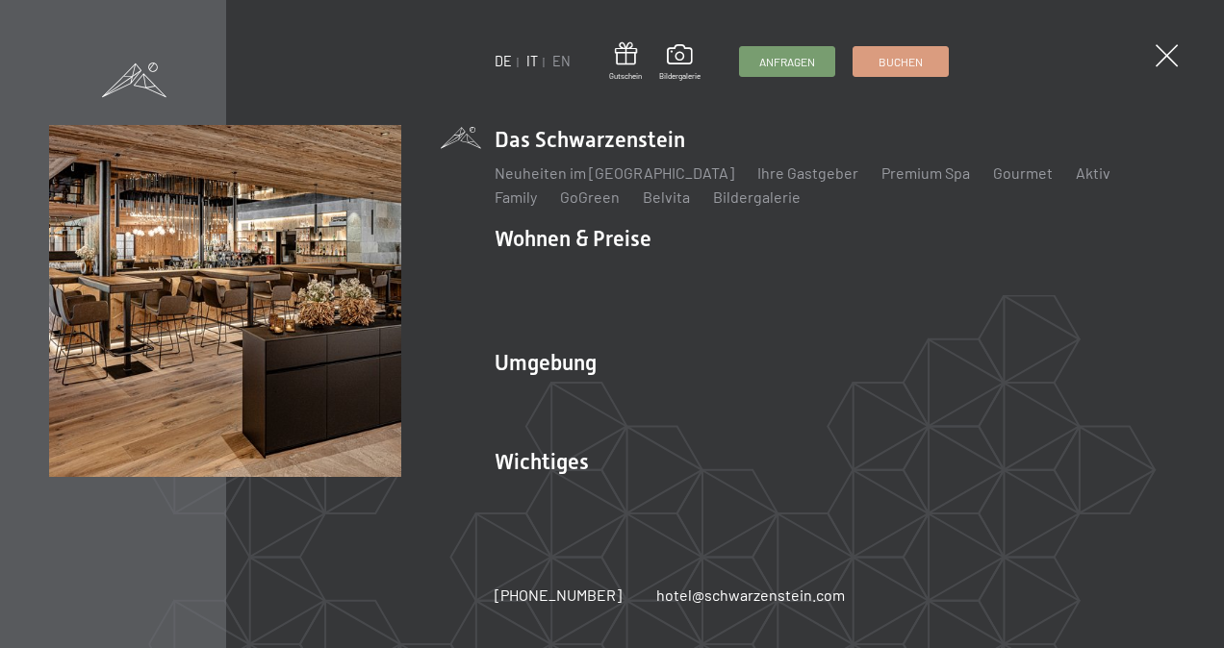
click at [533, 59] on link "IT" at bounding box center [532, 61] width 12 height 16
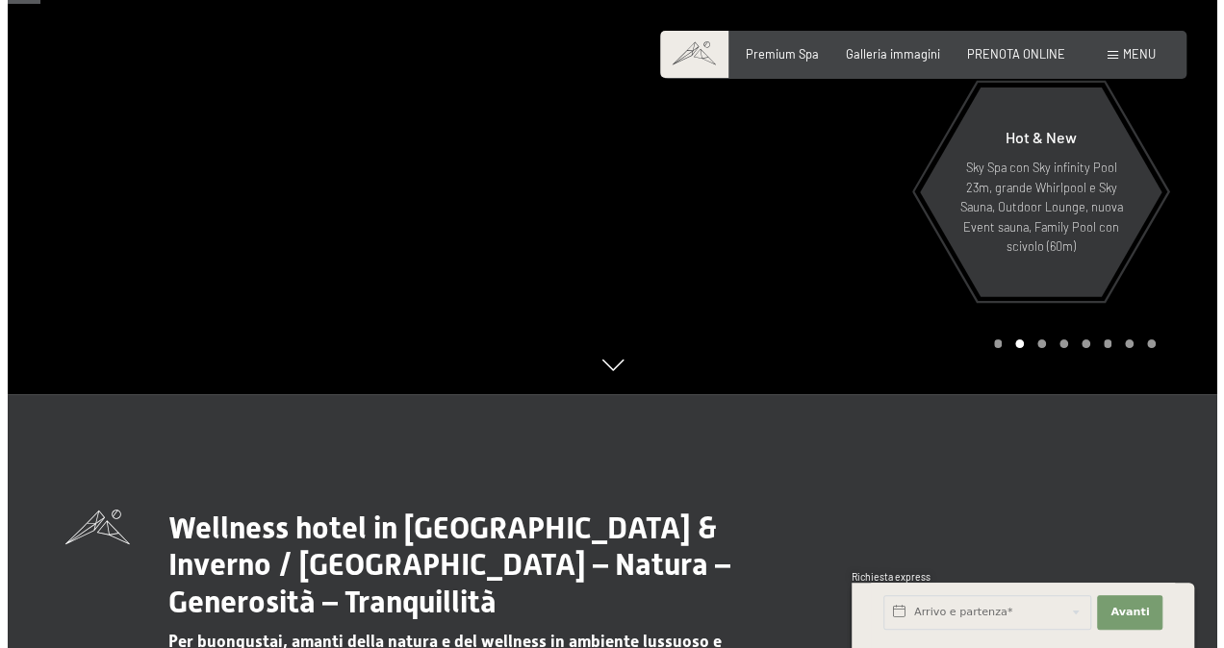
scroll to position [192, 0]
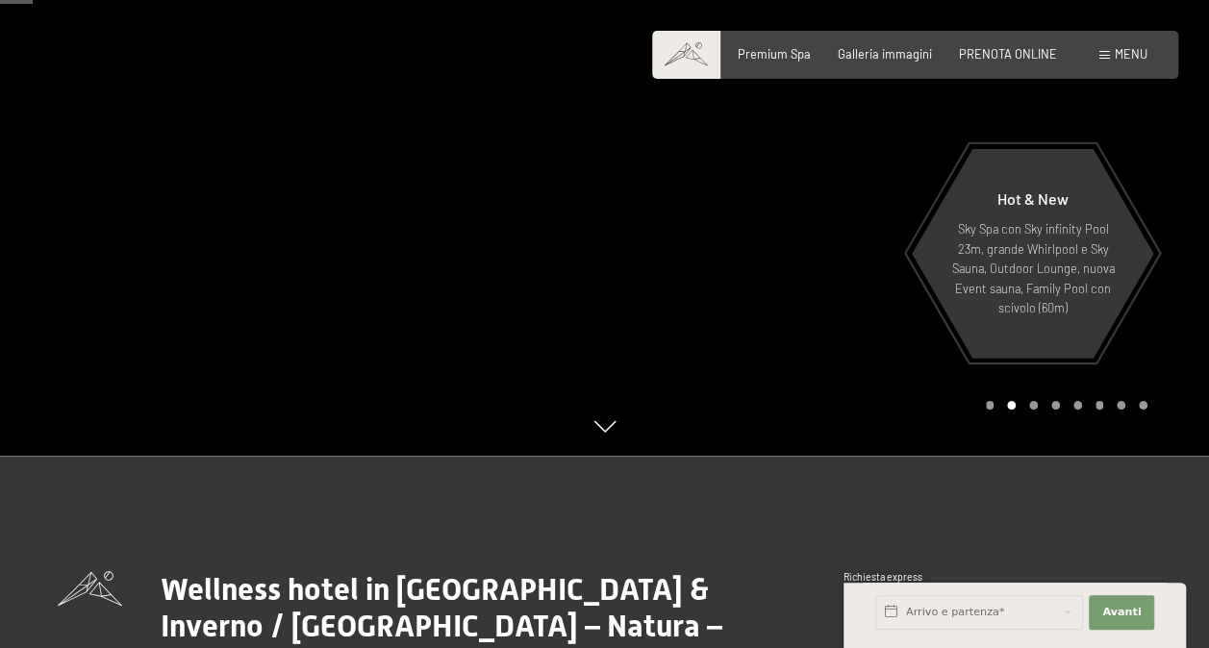
click at [1127, 54] on span "Menu" at bounding box center [1131, 53] width 33 height 15
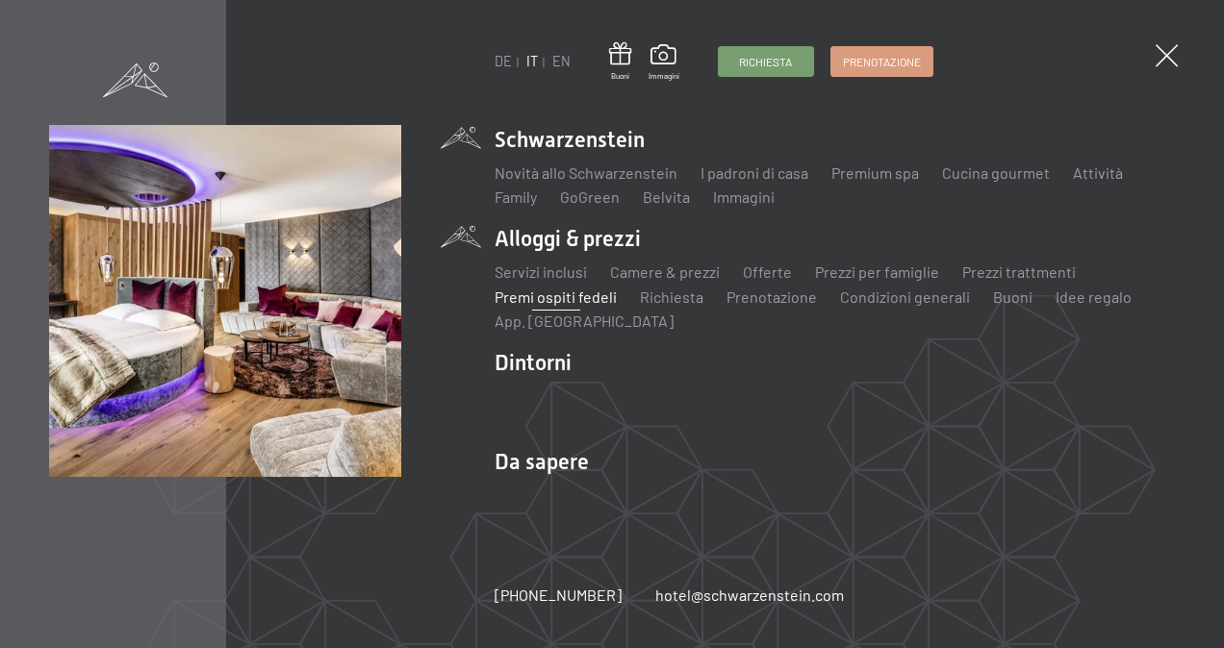
click at [575, 294] on link "Premi ospiti fedeli" at bounding box center [555, 297] width 122 height 18
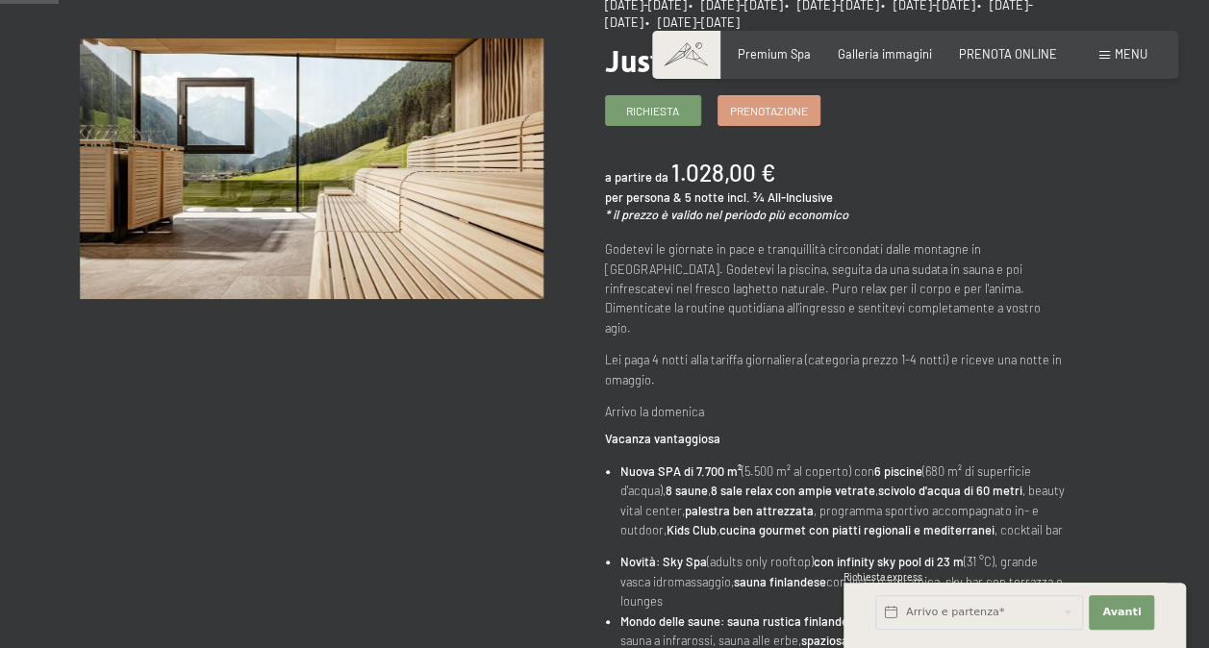
scroll to position [96, 0]
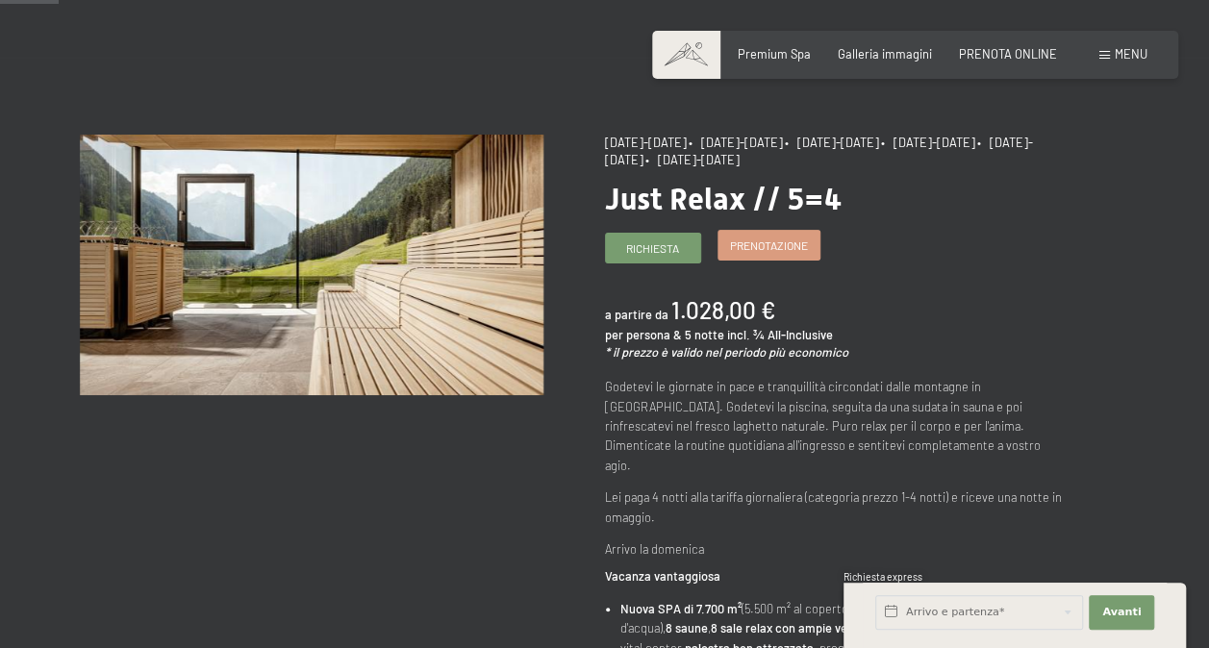
click at [762, 247] on span "Prenotazione" at bounding box center [769, 246] width 78 height 16
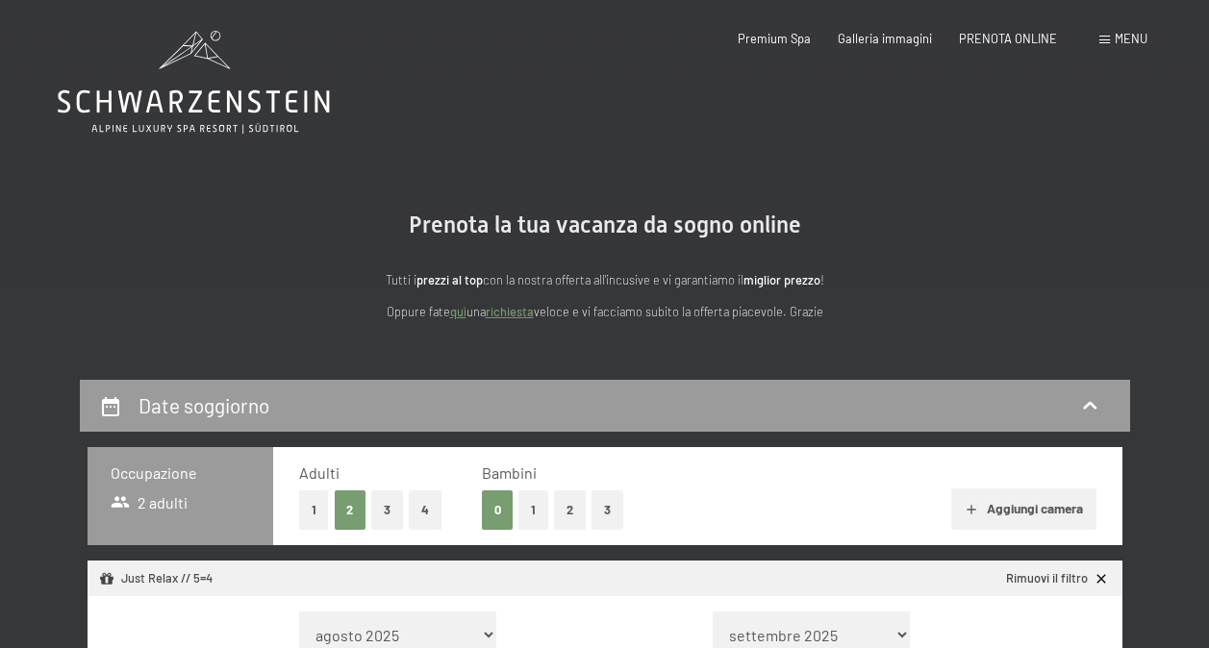
select select "[DATE]"
select select "2025-10-01"
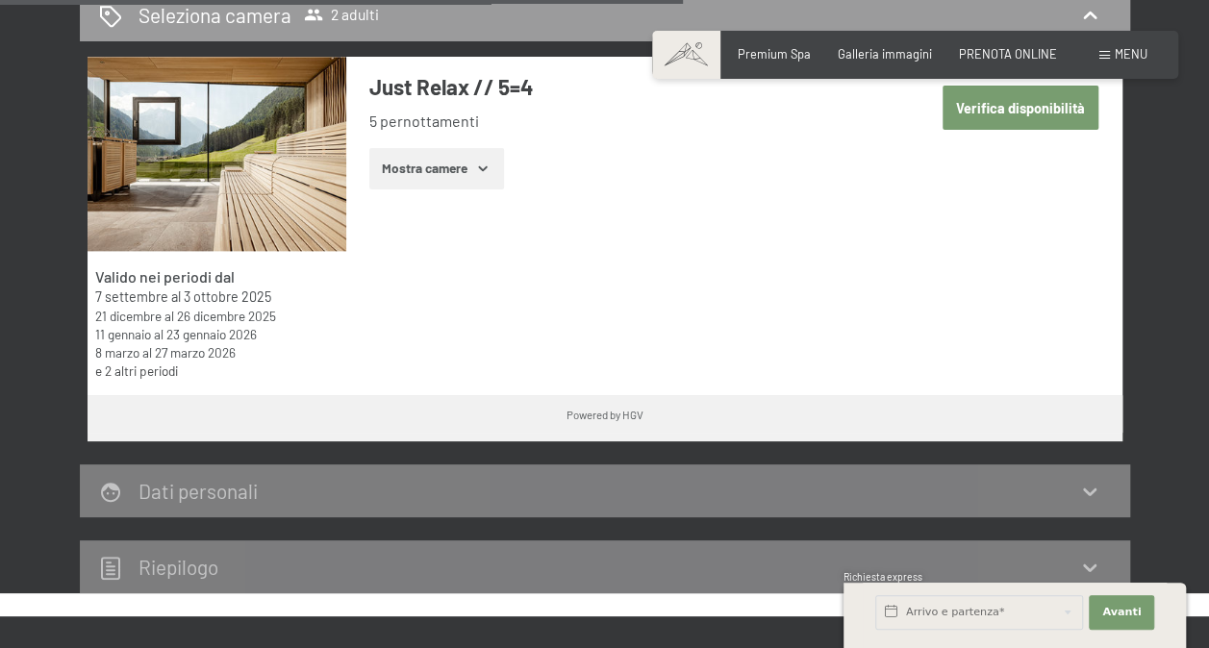
scroll to position [1251, 0]
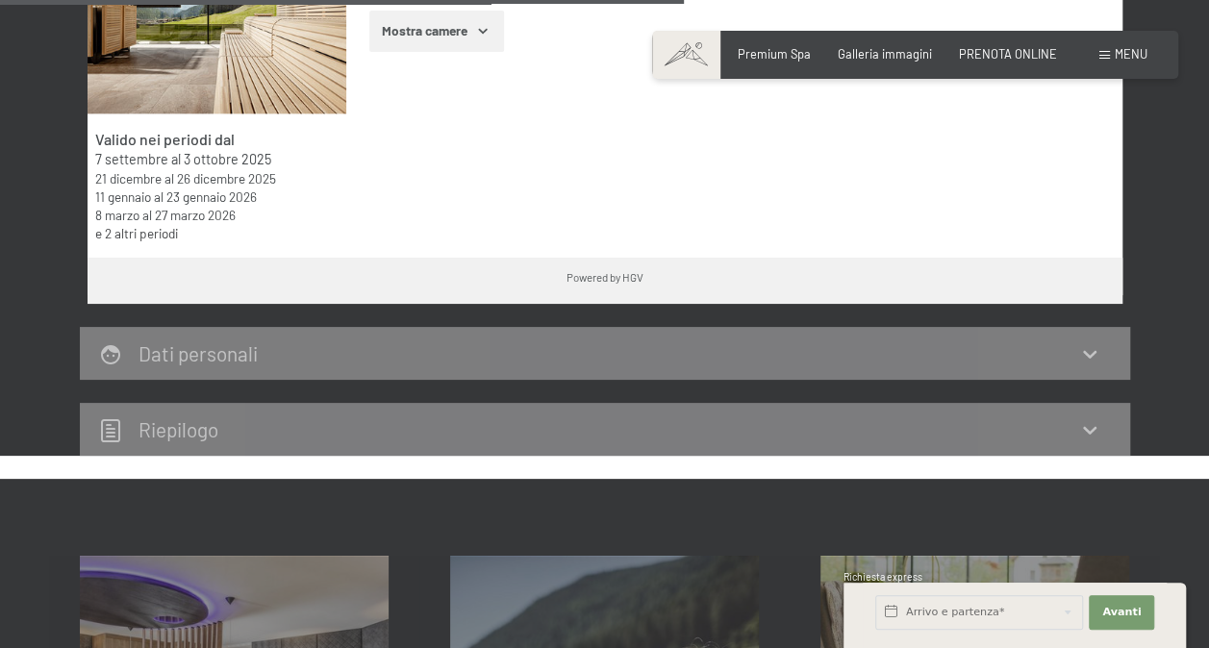
click at [1077, 352] on div "Dati personali" at bounding box center [605, 354] width 1012 height 28
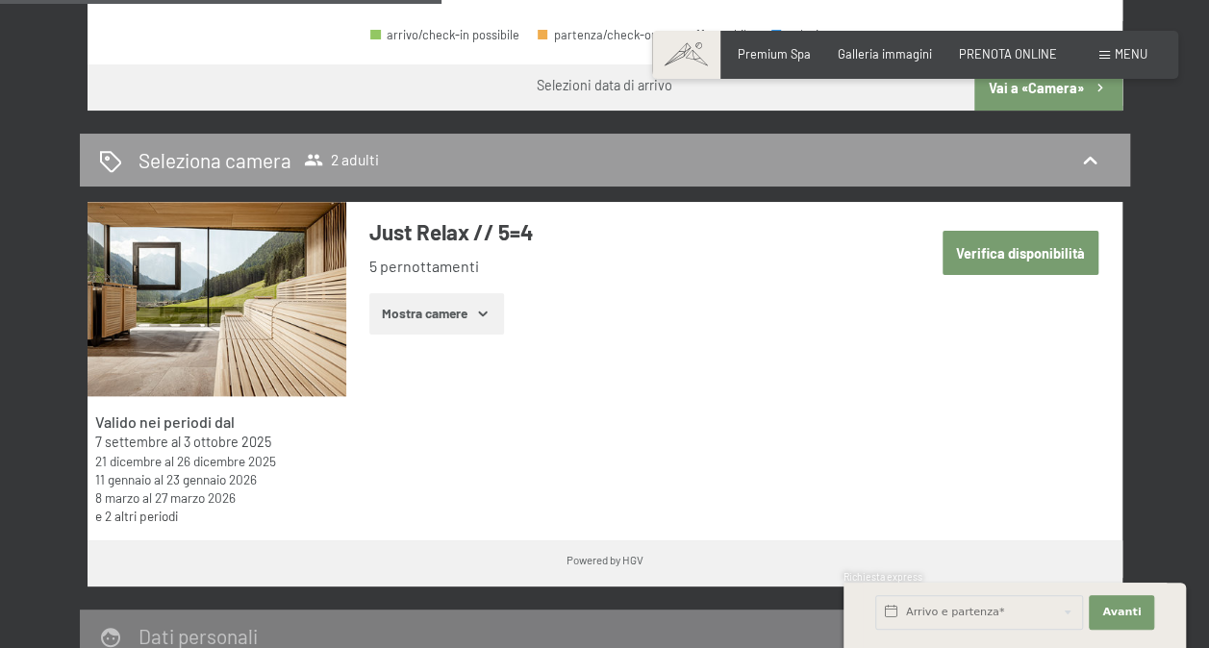
scroll to position [770, 0]
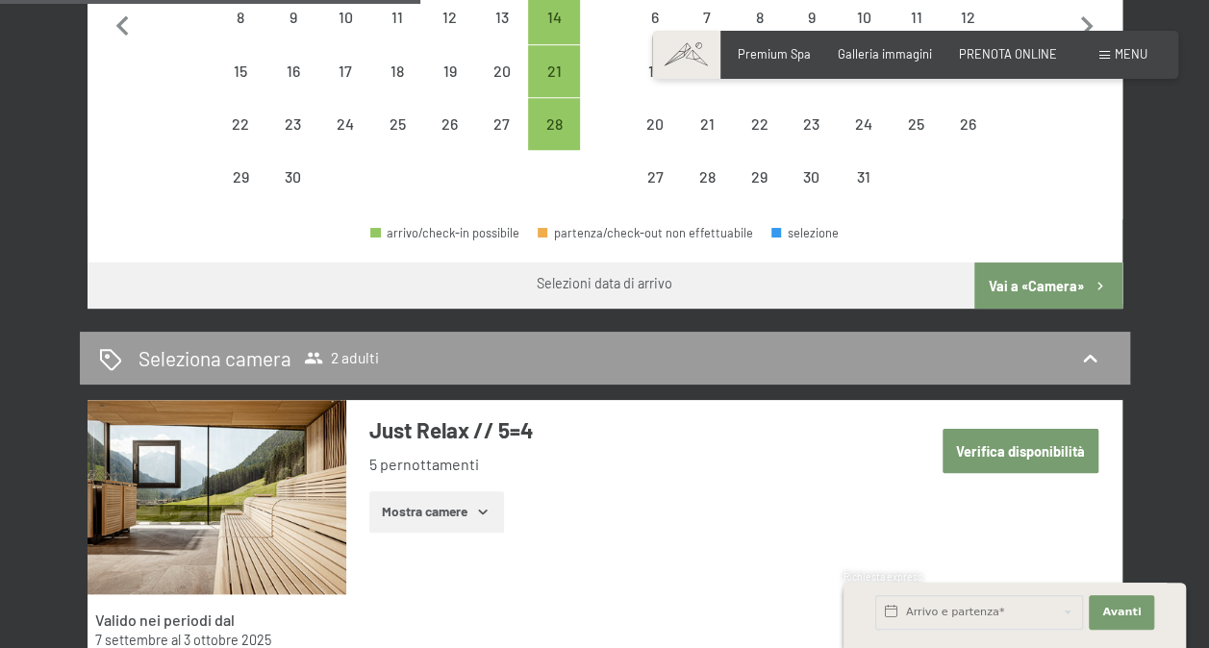
click at [229, 450] on img at bounding box center [217, 497] width 259 height 194
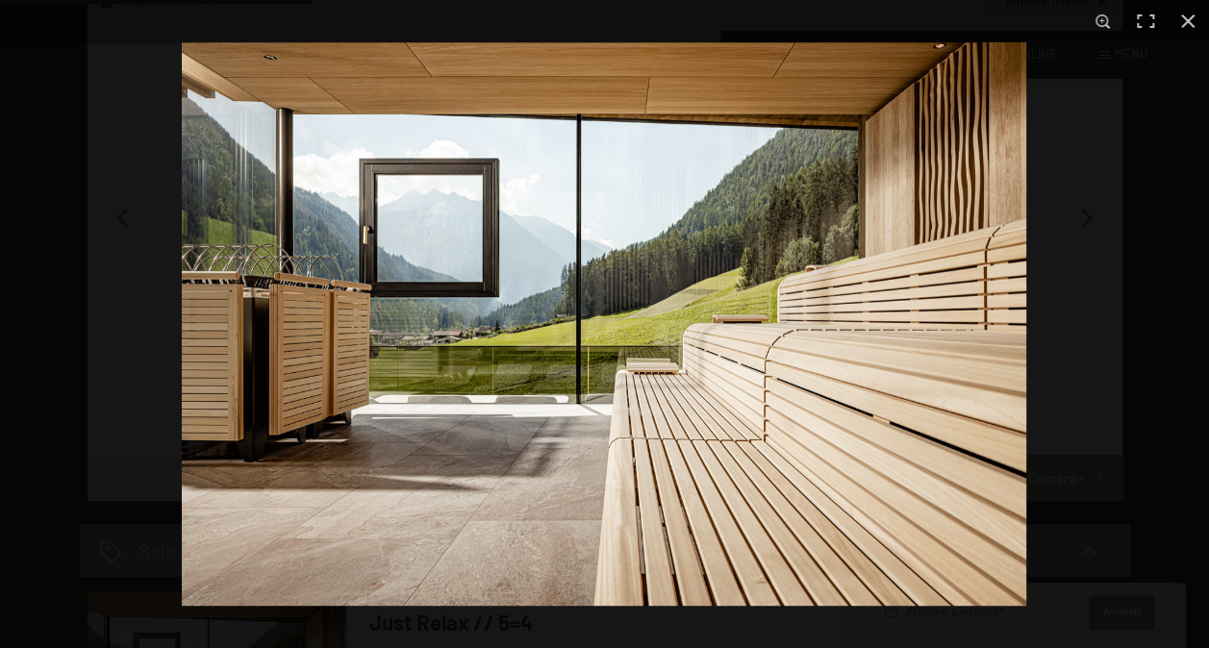
scroll to position [0, 0]
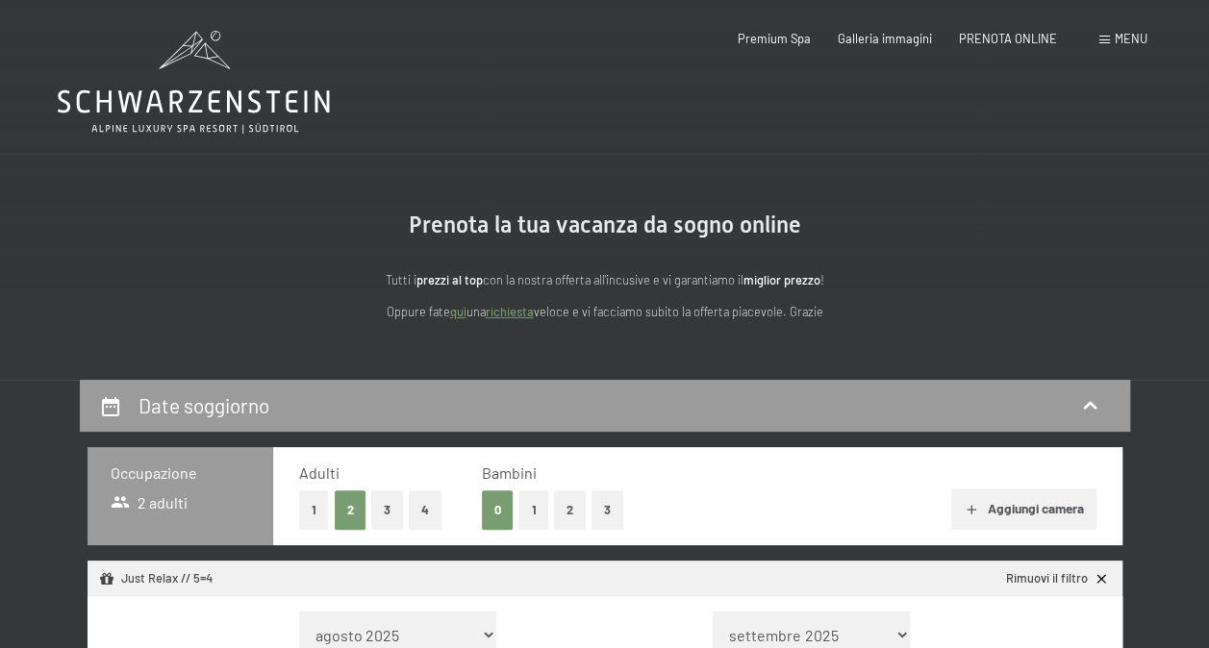
click at [0, 0] on button "button" at bounding box center [0, 0] width 0 height 0
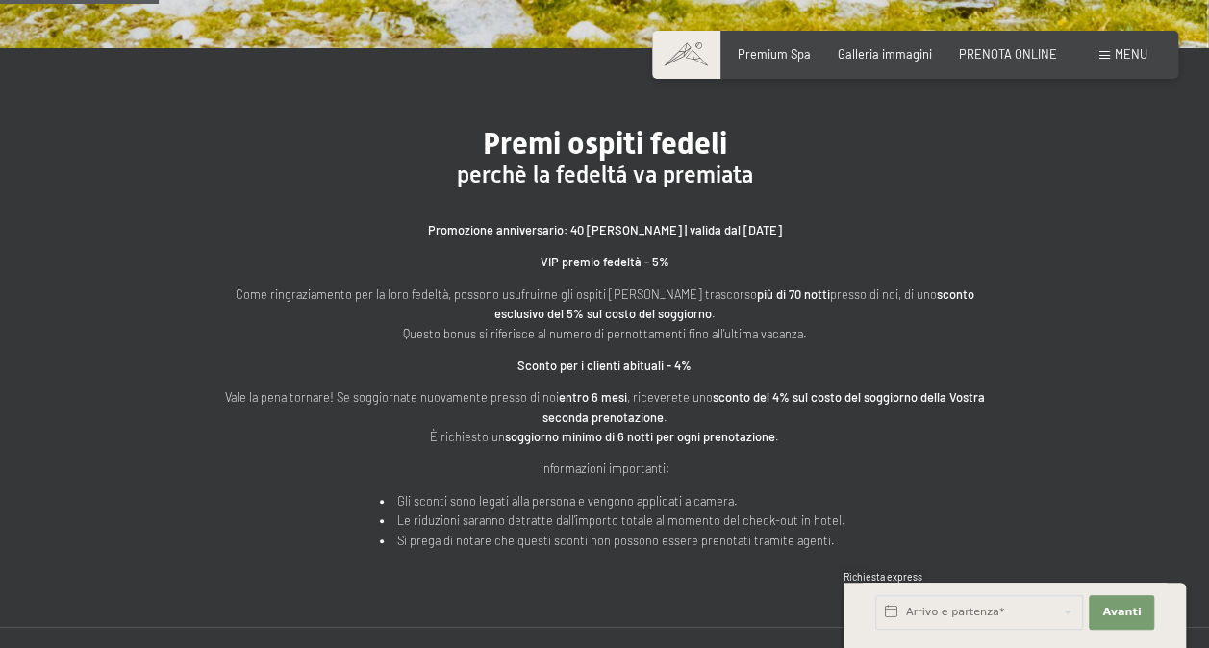
scroll to position [192, 0]
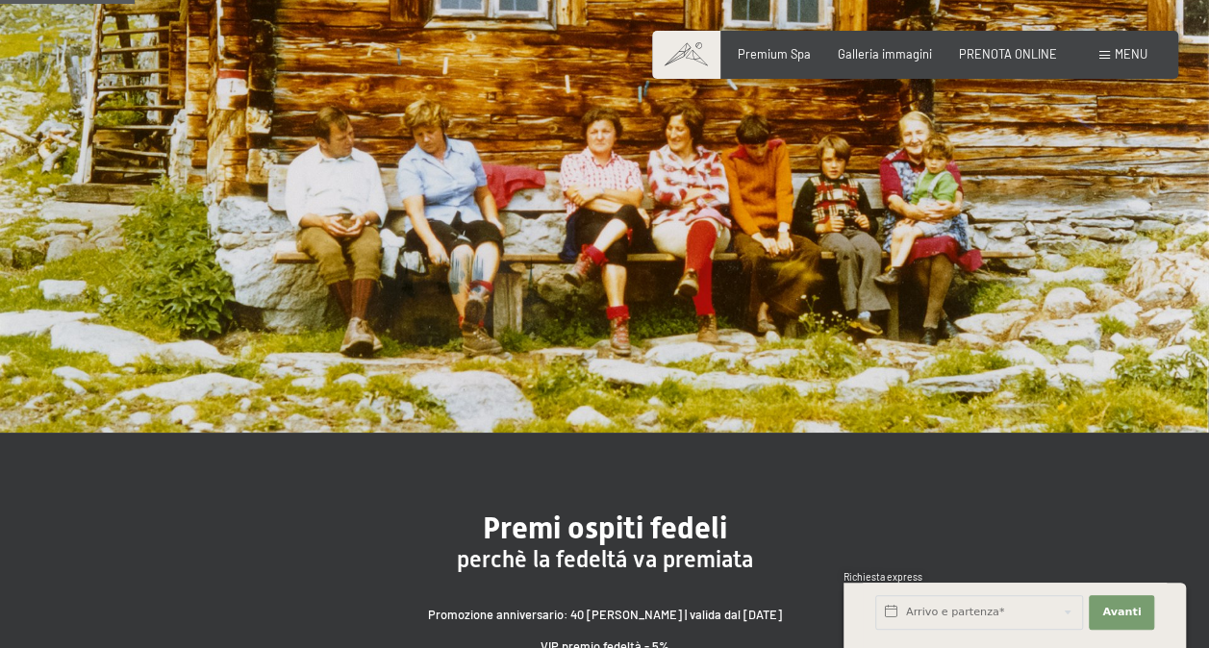
click at [1119, 54] on span "Menu" at bounding box center [1131, 53] width 33 height 15
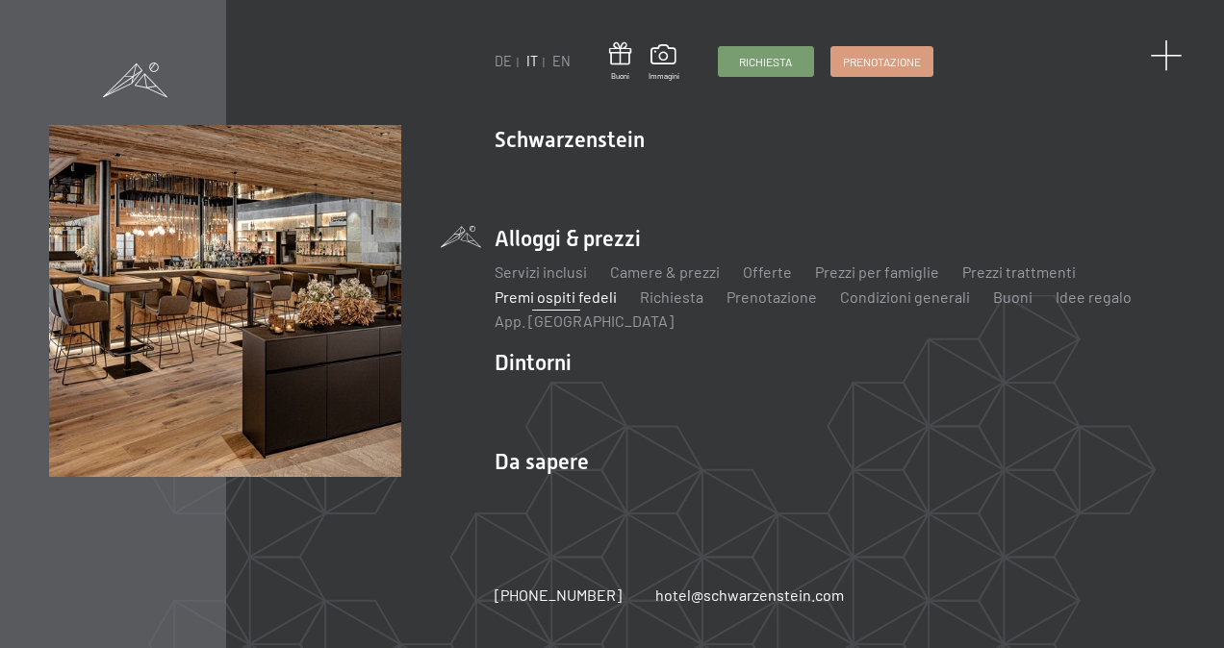
click at [1171, 44] on span at bounding box center [1166, 56] width 32 height 32
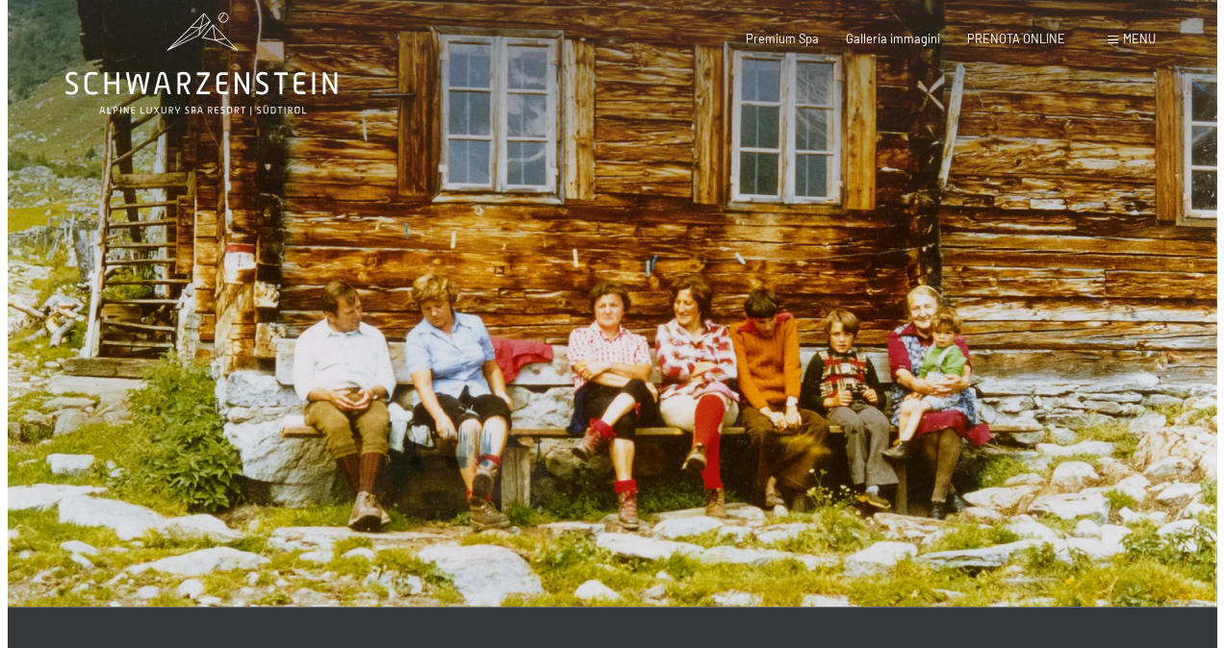
scroll to position [0, 0]
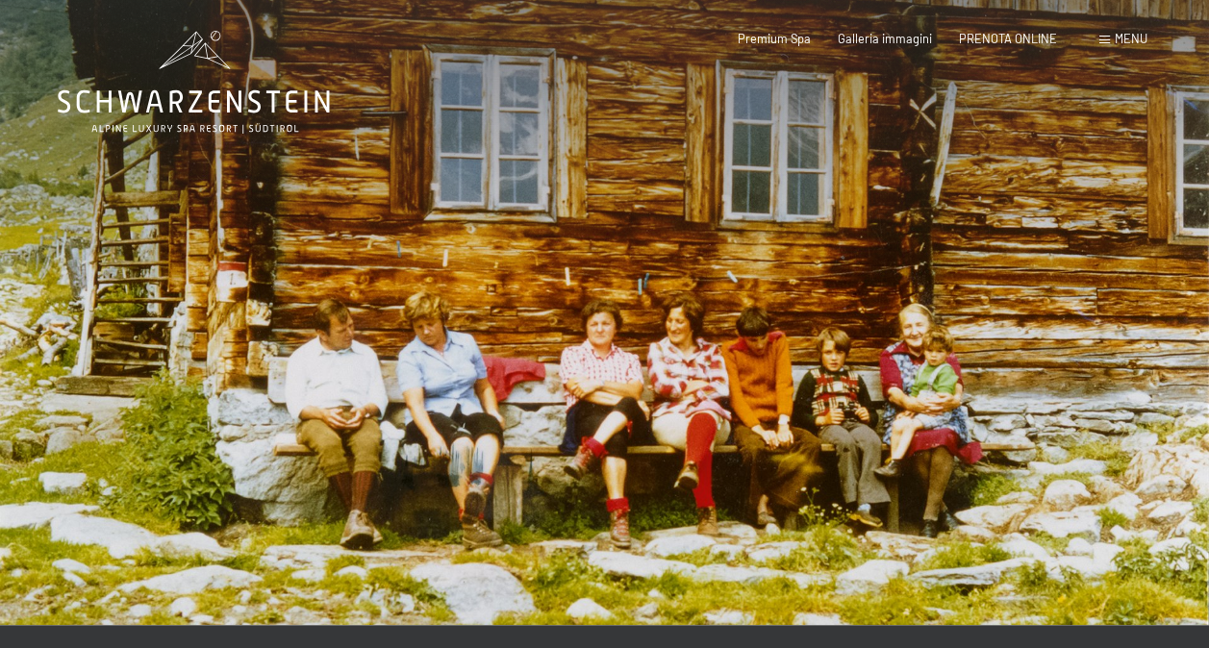
click at [1124, 39] on span "Menu" at bounding box center [1131, 38] width 33 height 15
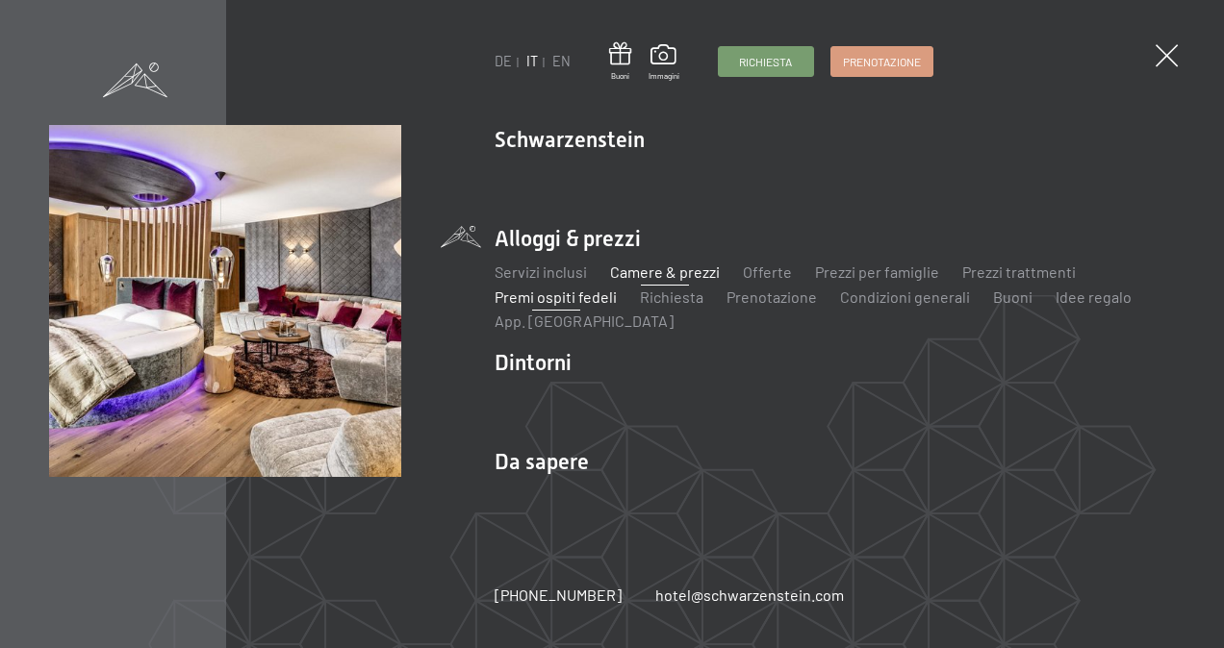
click at [635, 273] on link "Camere & prezzi" at bounding box center [665, 272] width 110 height 18
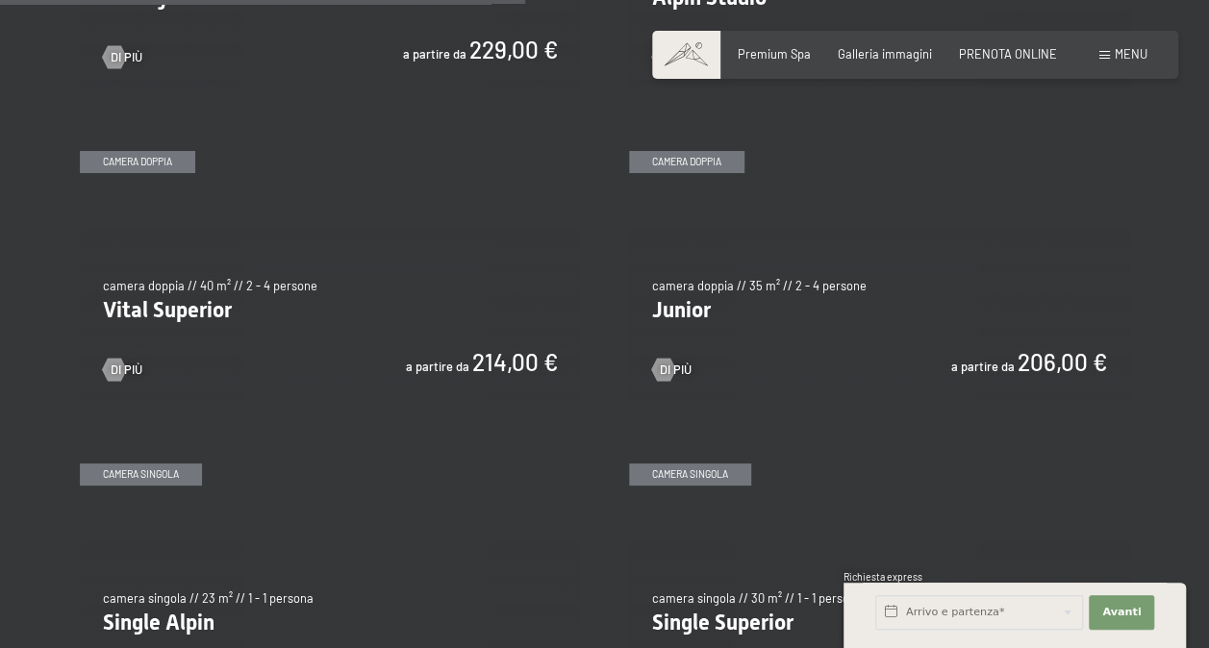
scroll to position [2116, 0]
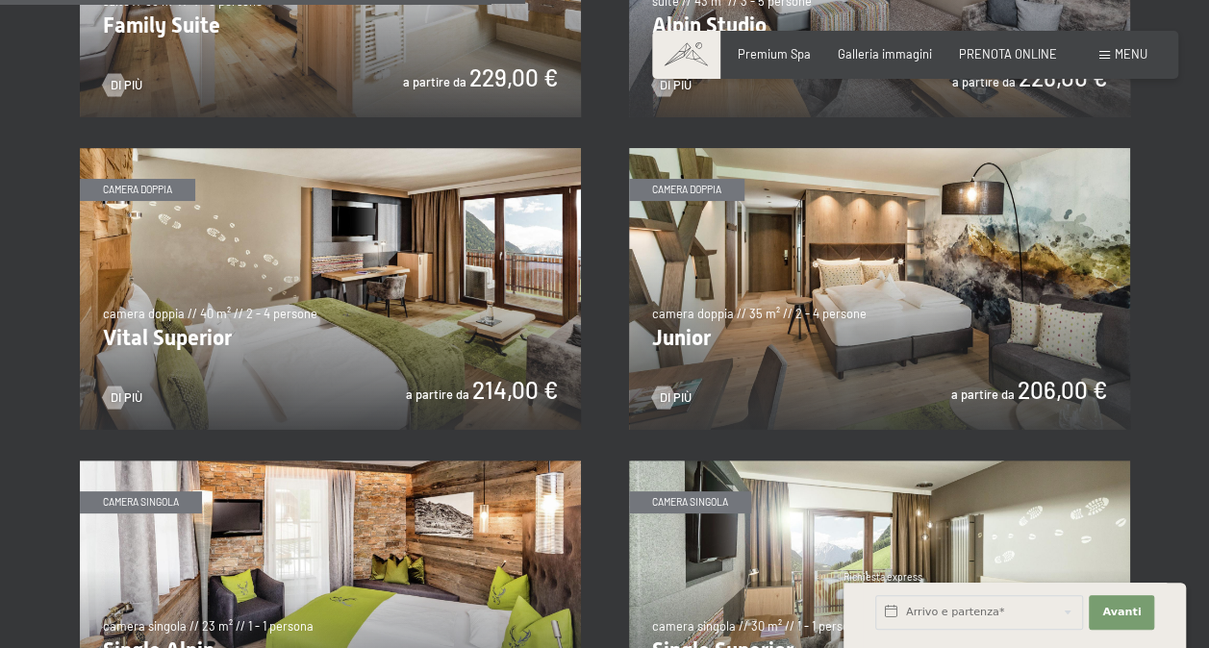
click at [907, 284] on img at bounding box center [879, 289] width 501 height 282
click at [254, 315] on img at bounding box center [330, 289] width 501 height 282
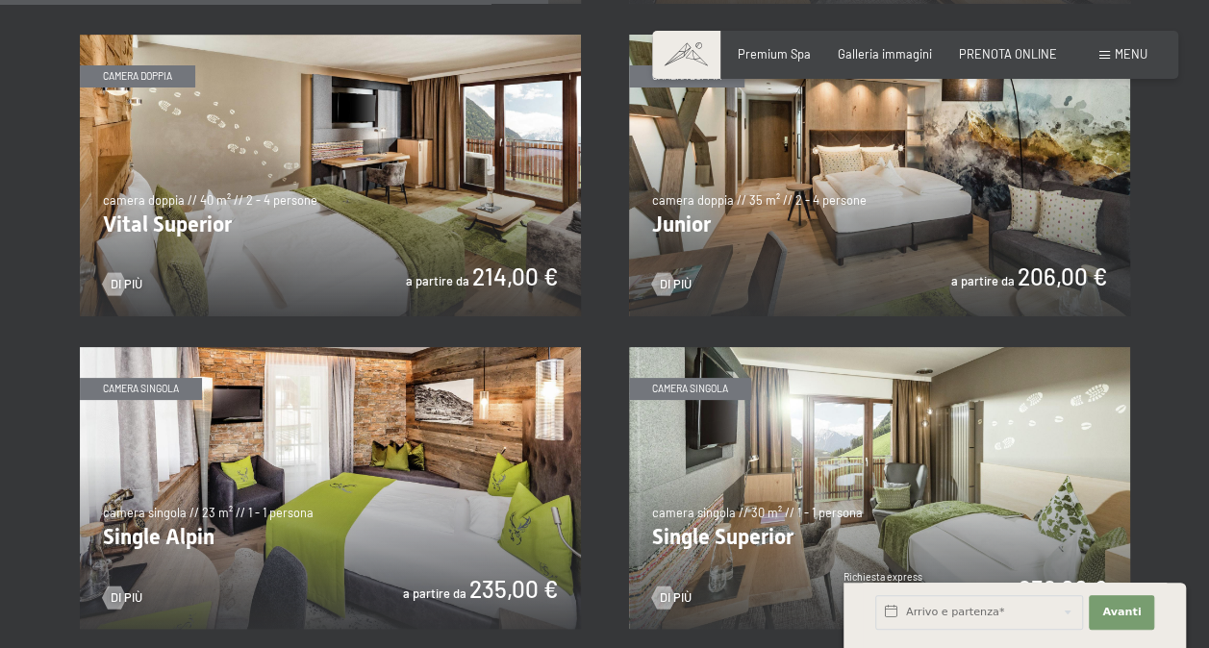
scroll to position [2213, 0]
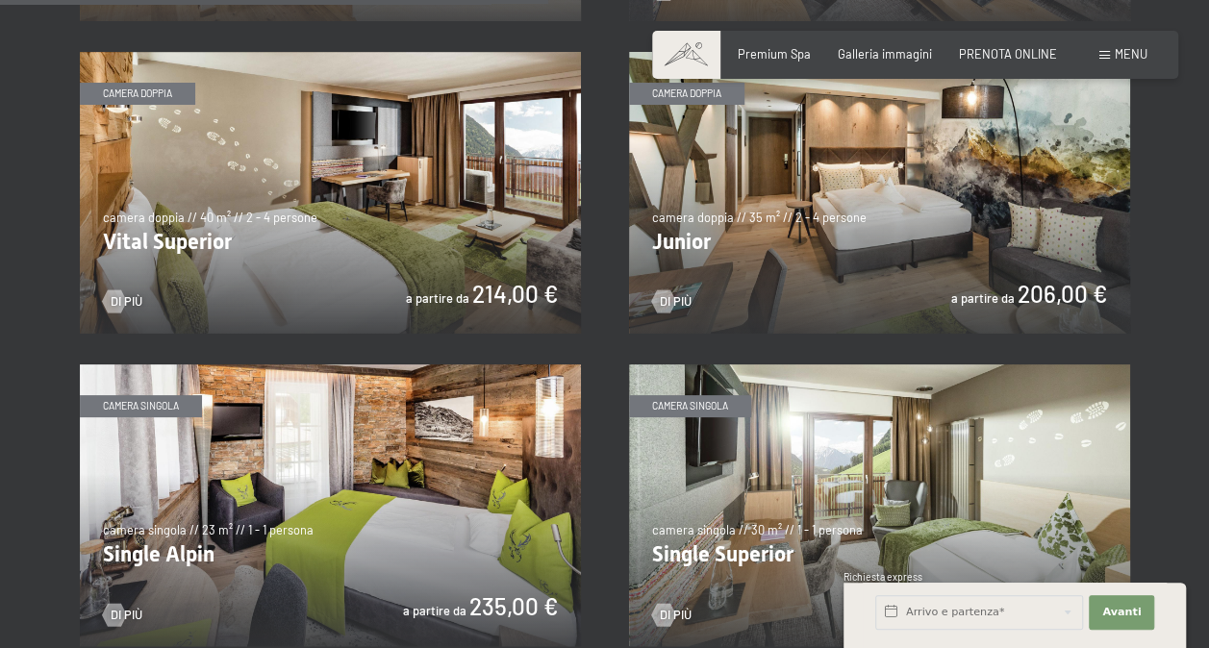
click at [785, 214] on img at bounding box center [879, 193] width 501 height 282
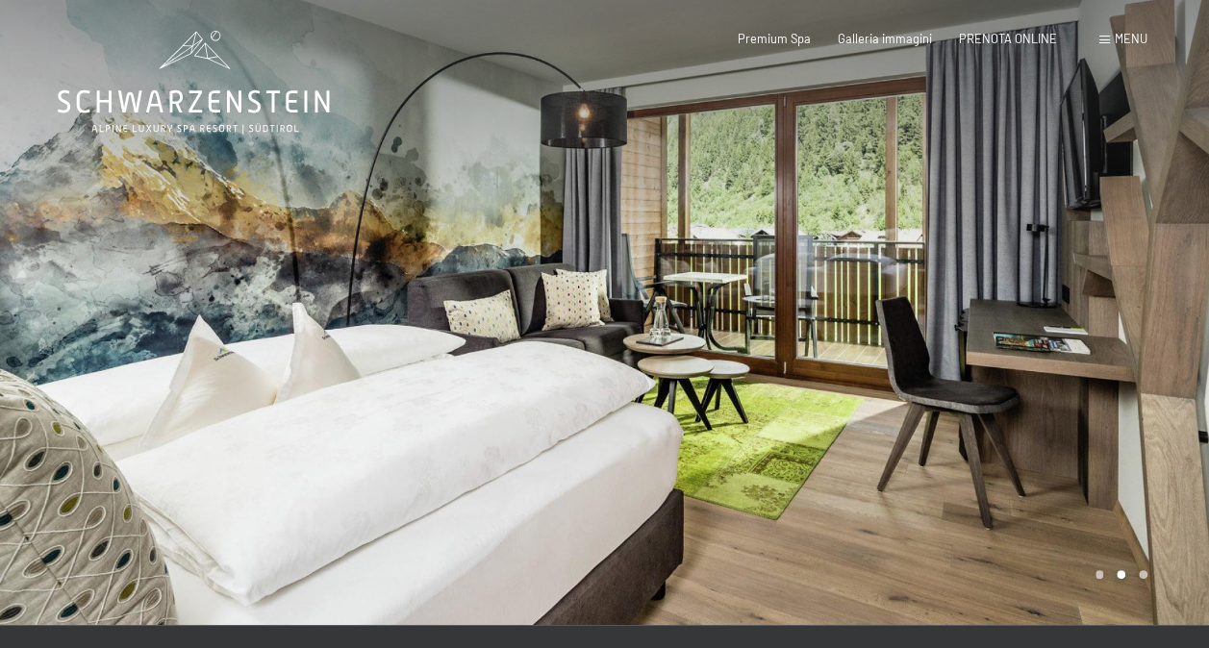
click at [1122, 268] on div at bounding box center [907, 312] width 605 height 625
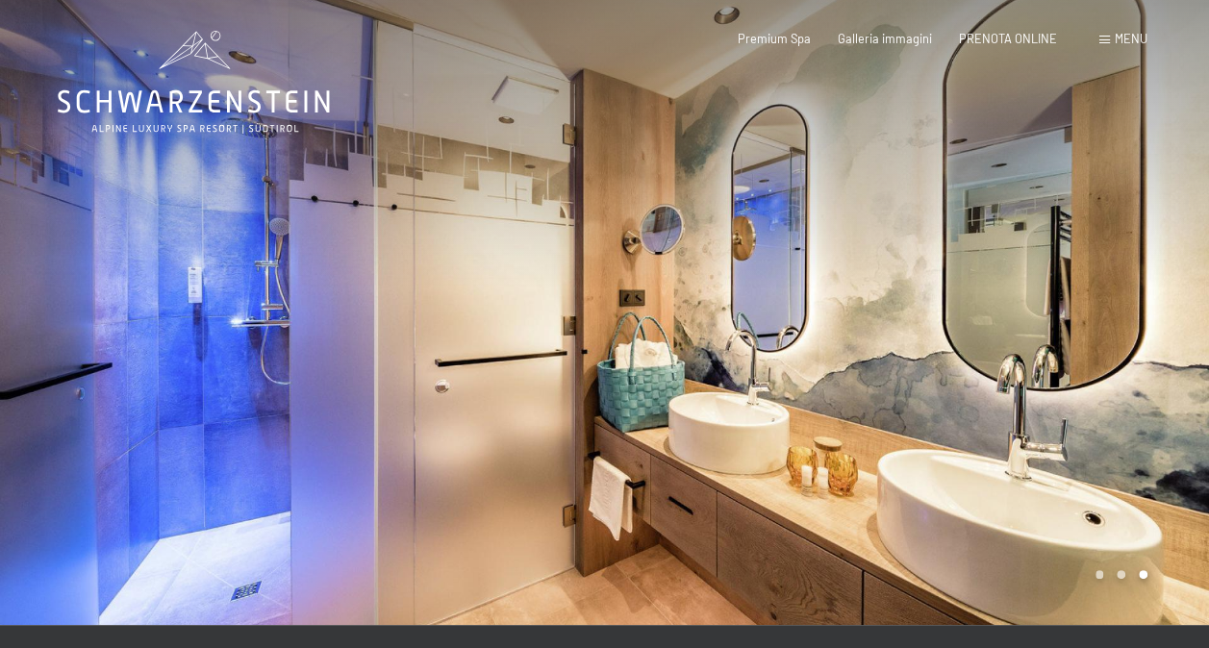
click at [1122, 268] on div at bounding box center [907, 312] width 605 height 625
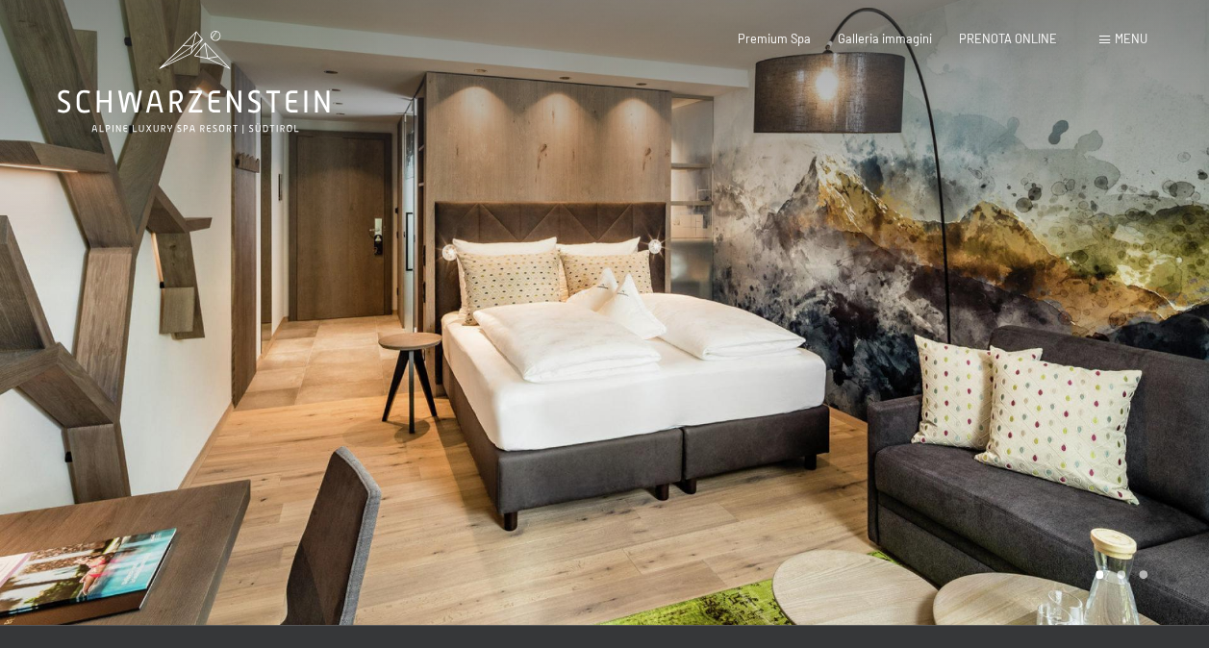
click at [1124, 281] on div at bounding box center [907, 312] width 605 height 625
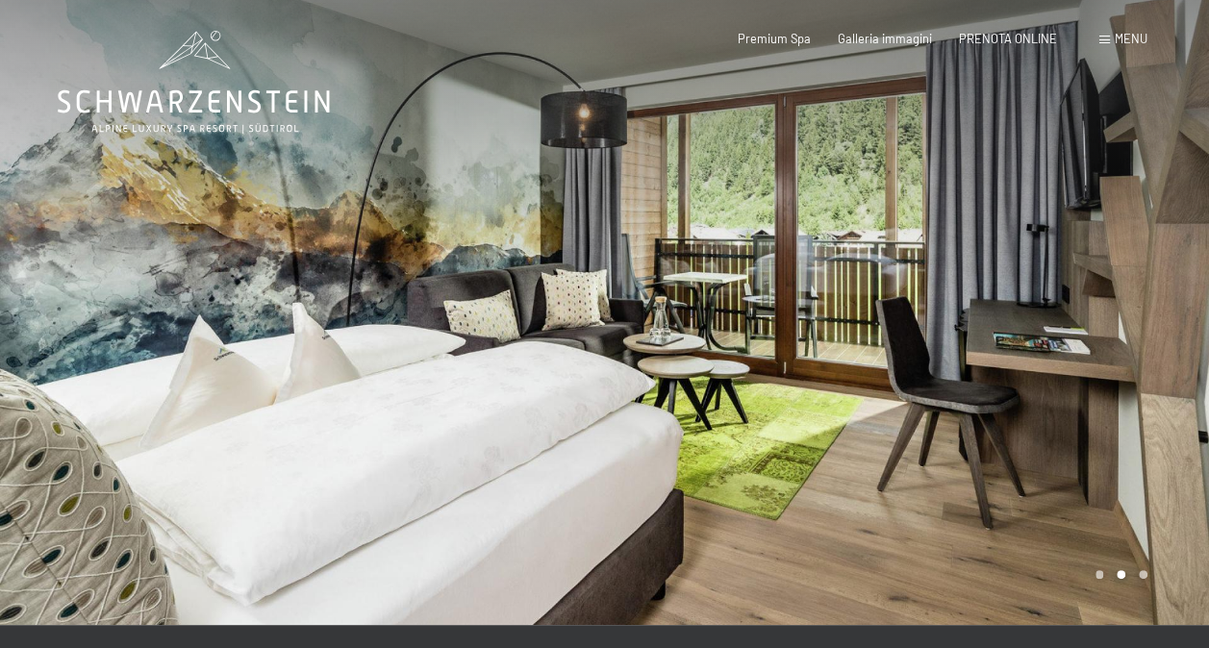
click at [1124, 281] on div at bounding box center [907, 312] width 605 height 625
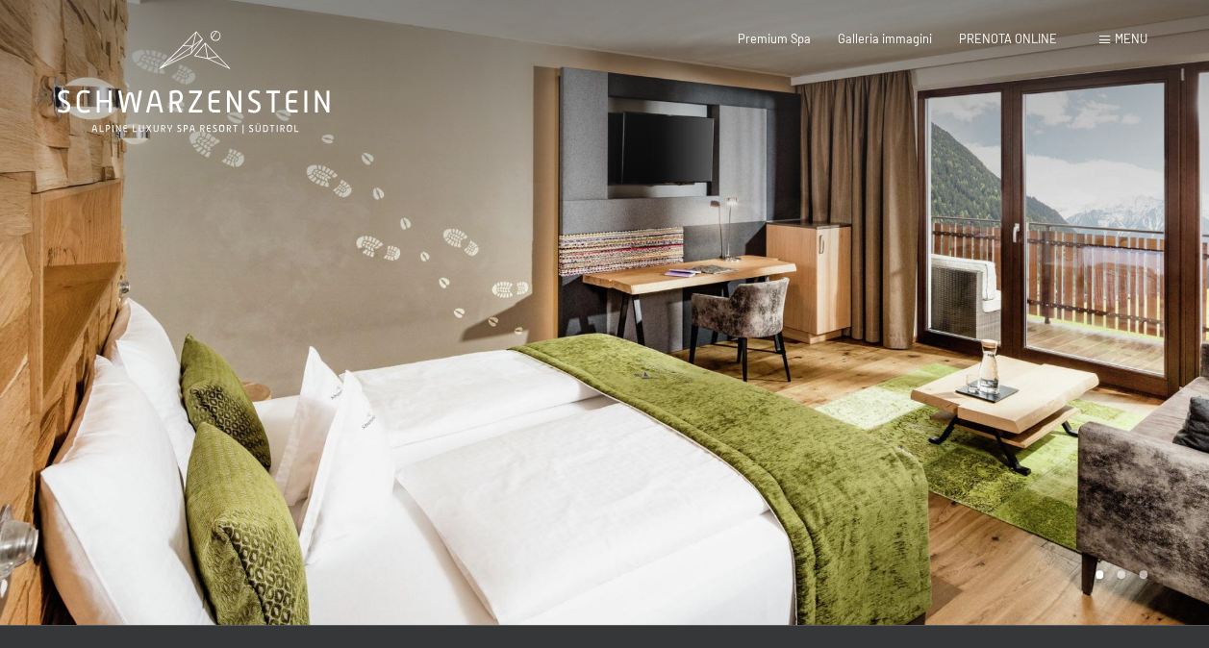
click at [1146, 304] on div at bounding box center [907, 312] width 605 height 625
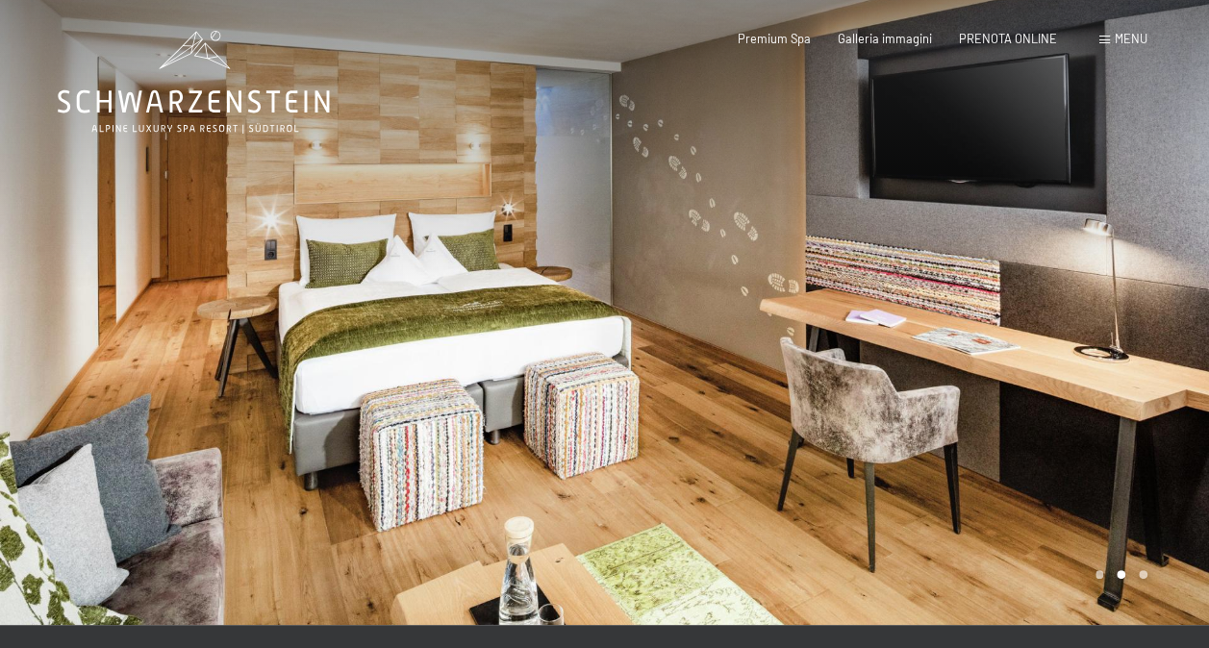
click at [1146, 304] on div at bounding box center [907, 312] width 605 height 625
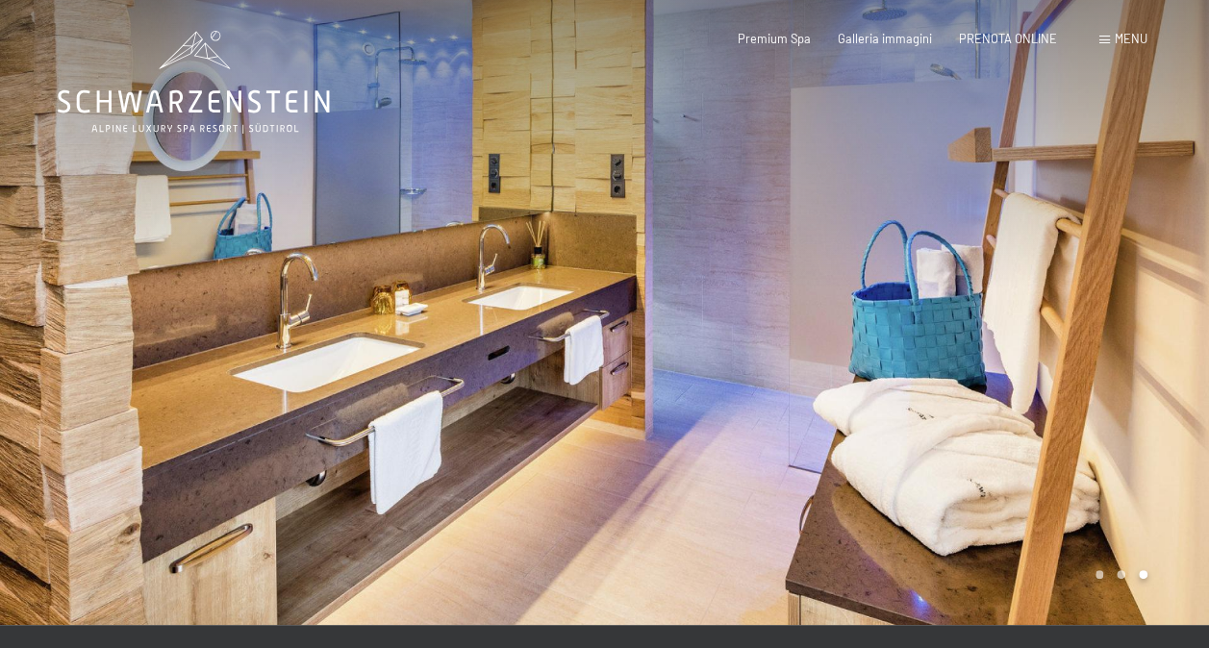
click at [1146, 304] on div at bounding box center [907, 312] width 605 height 625
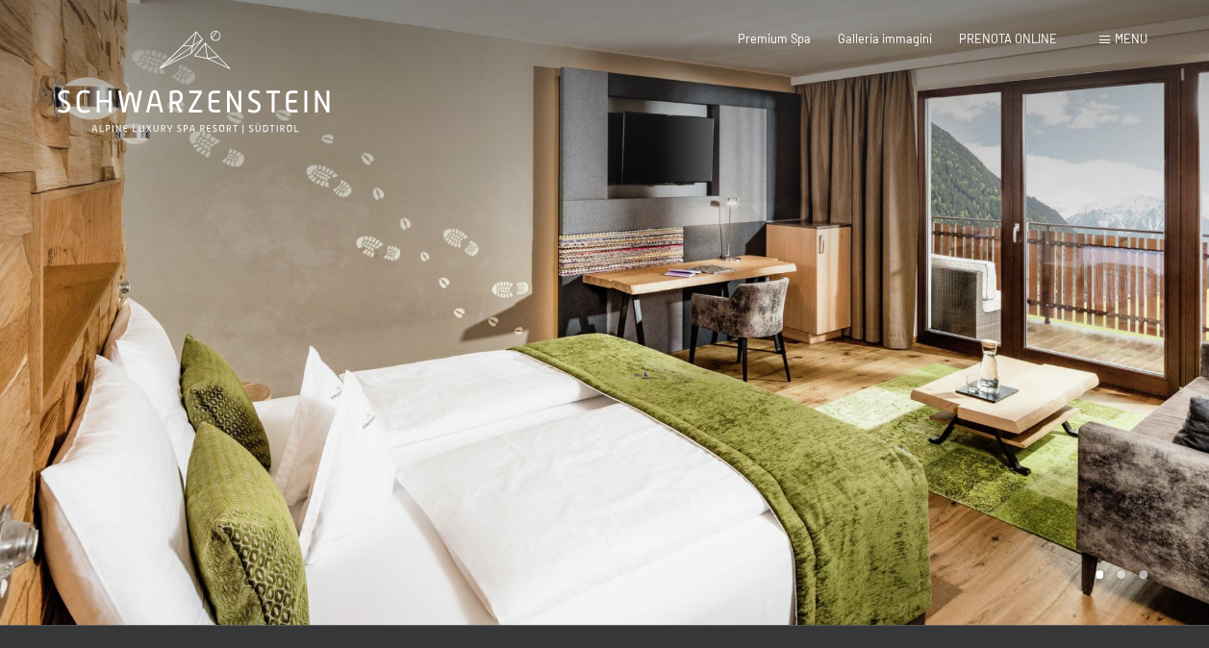
click at [1146, 304] on div at bounding box center [907, 312] width 605 height 625
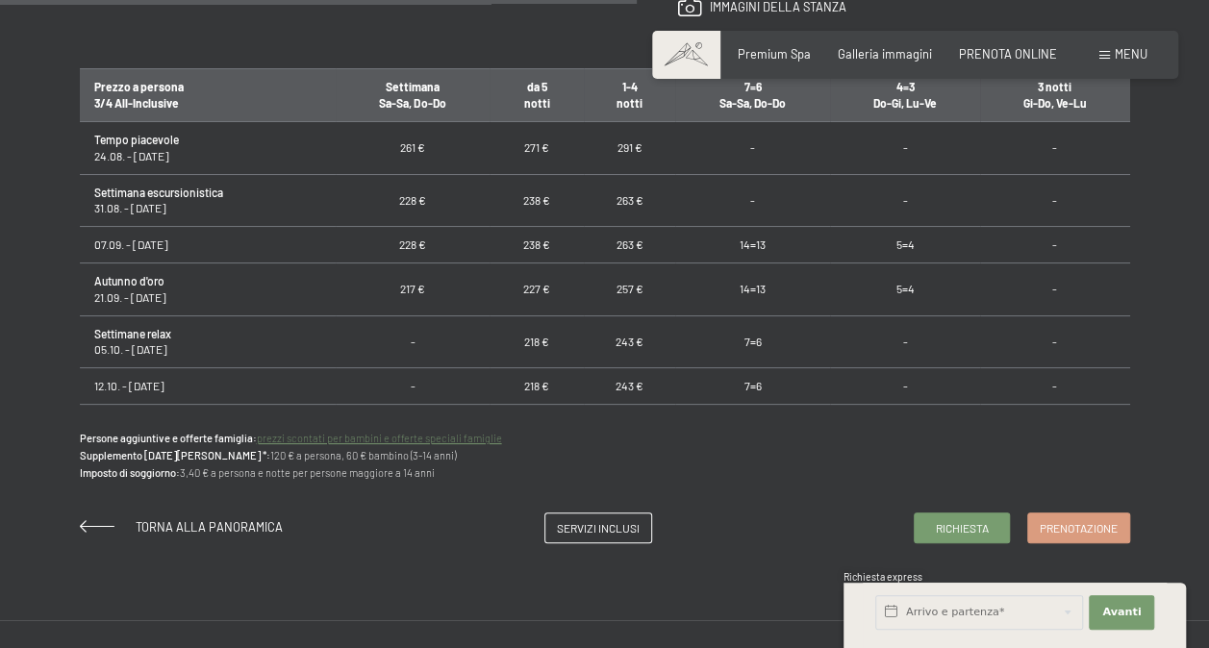
scroll to position [1103, 0]
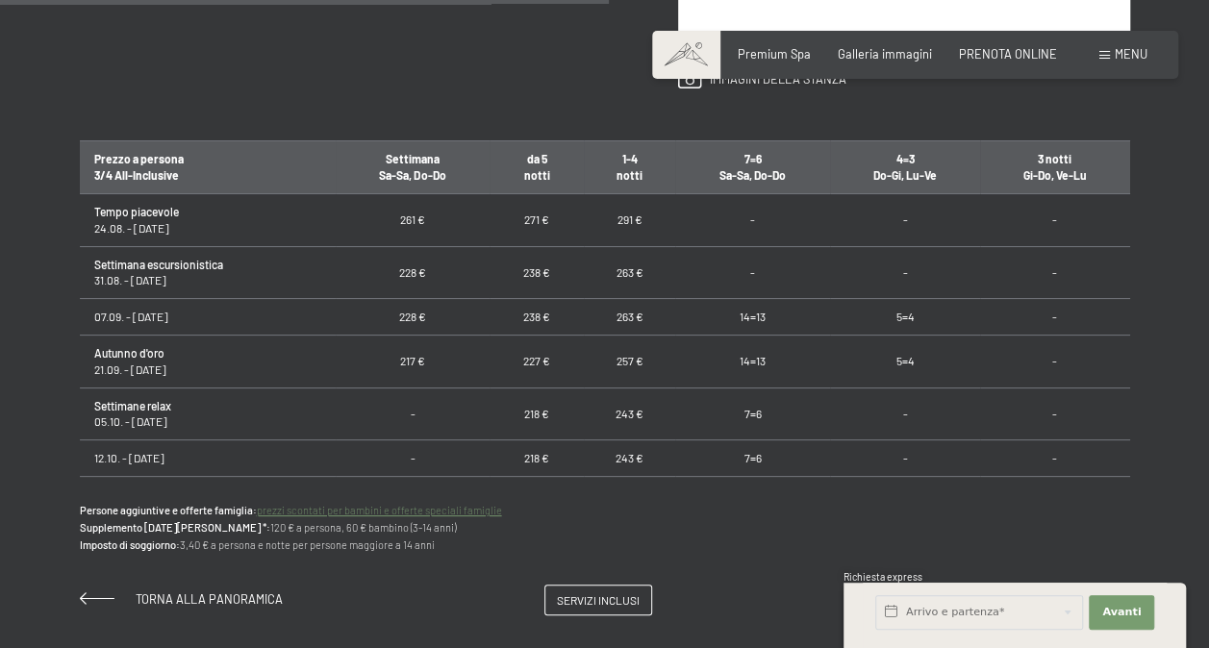
click at [374, 508] on link "prezzi scontati per bambini e offerte speciali famiglie" at bounding box center [379, 510] width 245 height 13
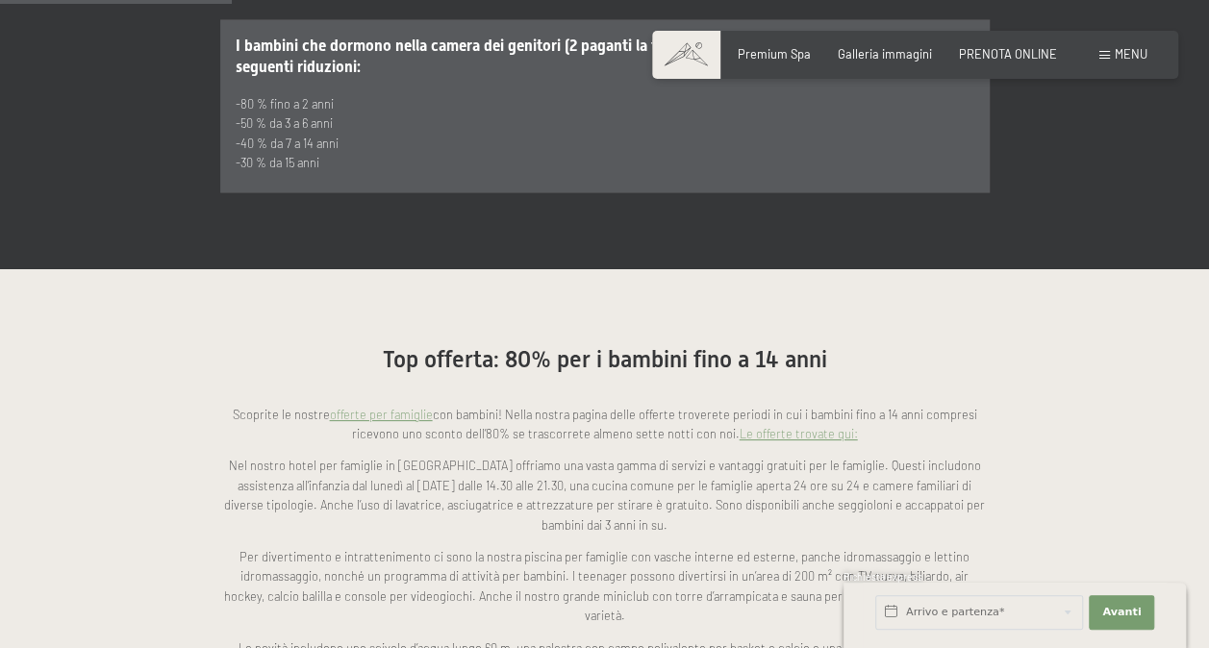
scroll to position [1251, 0]
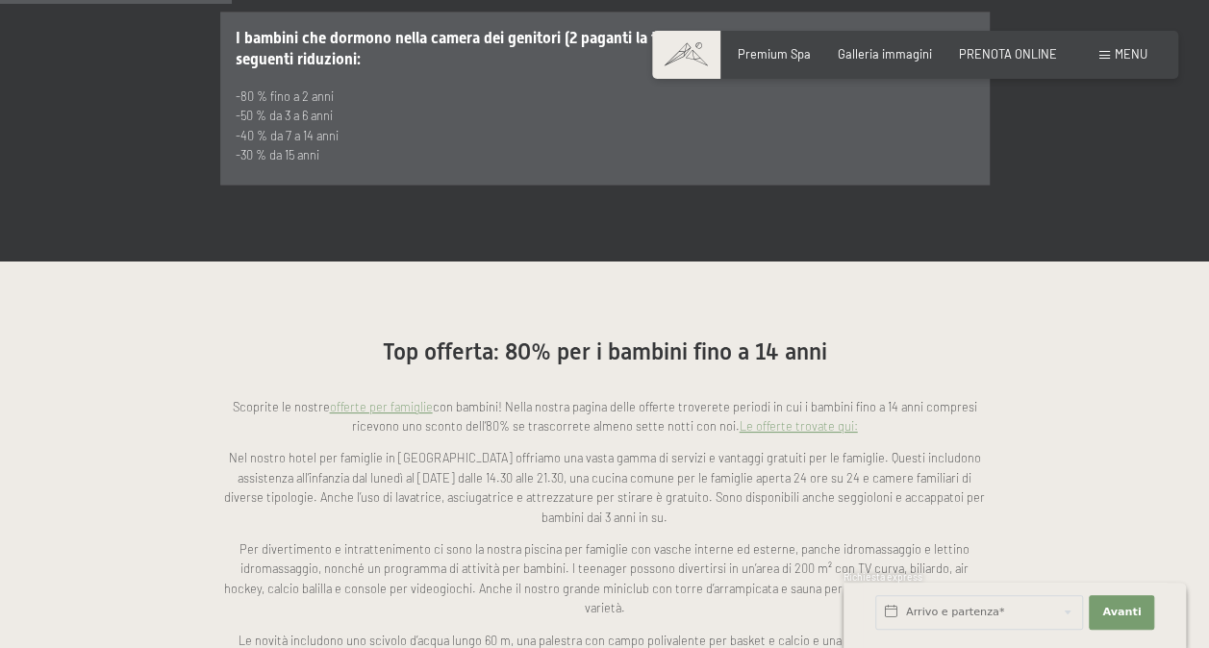
click at [778, 418] on link "Le offerte trovate qui:" at bounding box center [799, 425] width 118 height 15
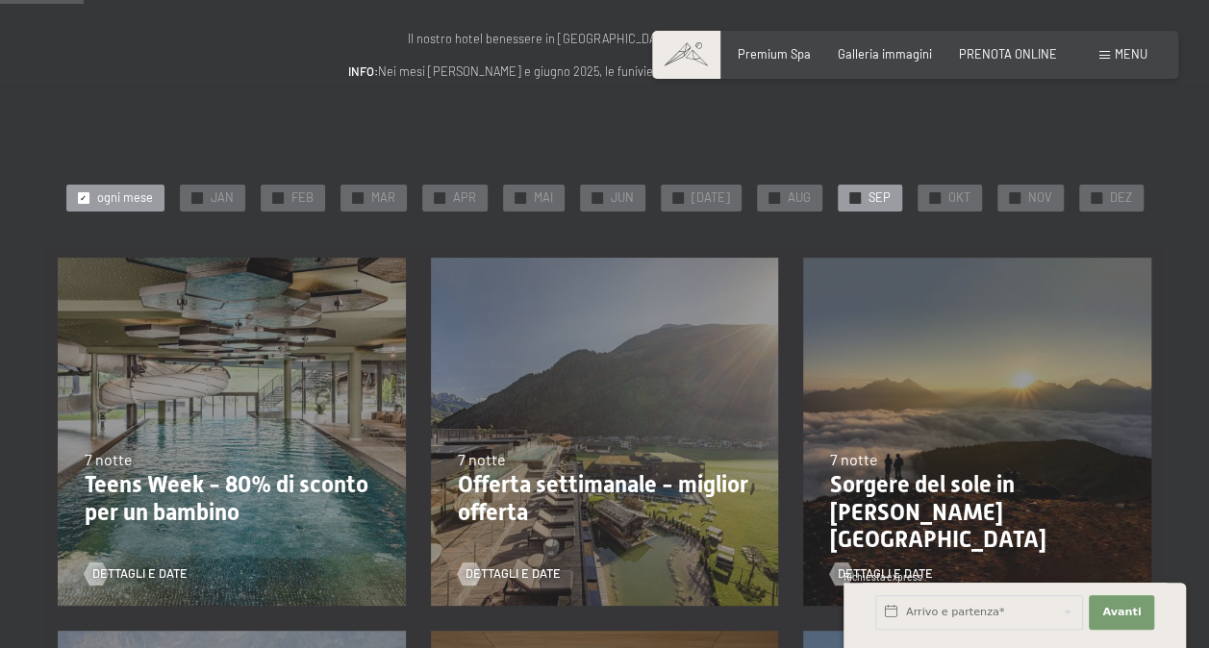
click at [851, 196] on span "✓" at bounding box center [854, 197] width 7 height 11
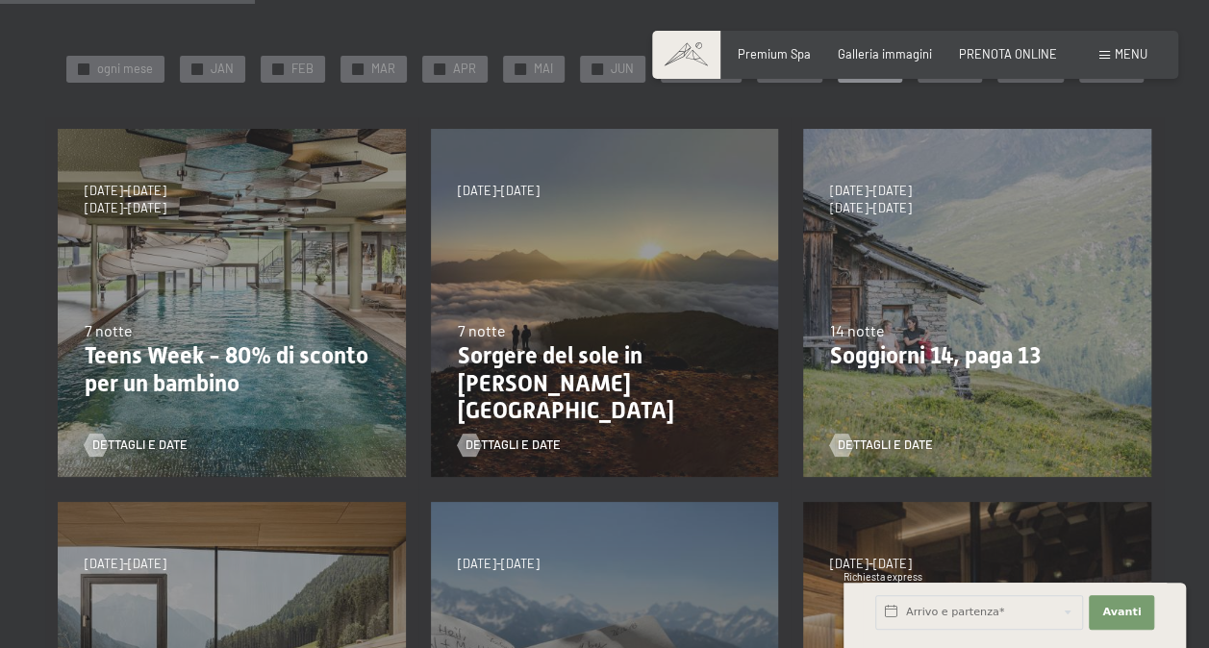
scroll to position [385, 0]
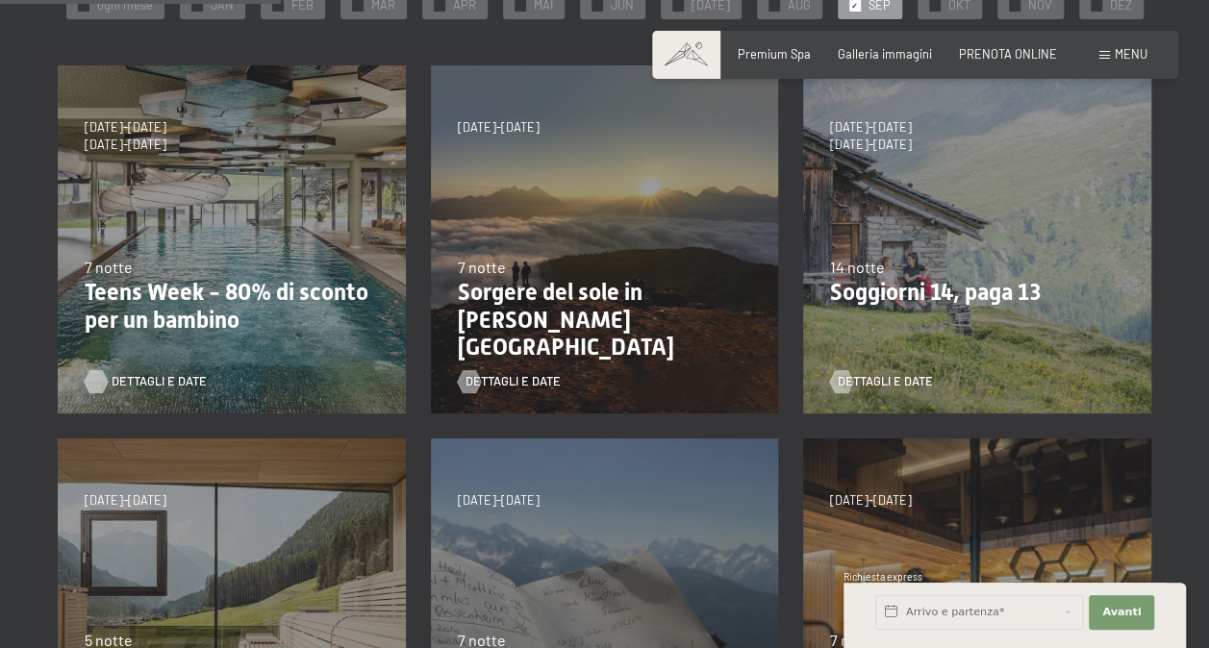
click at [135, 379] on span "Dettagli e Date" at bounding box center [159, 381] width 95 height 17
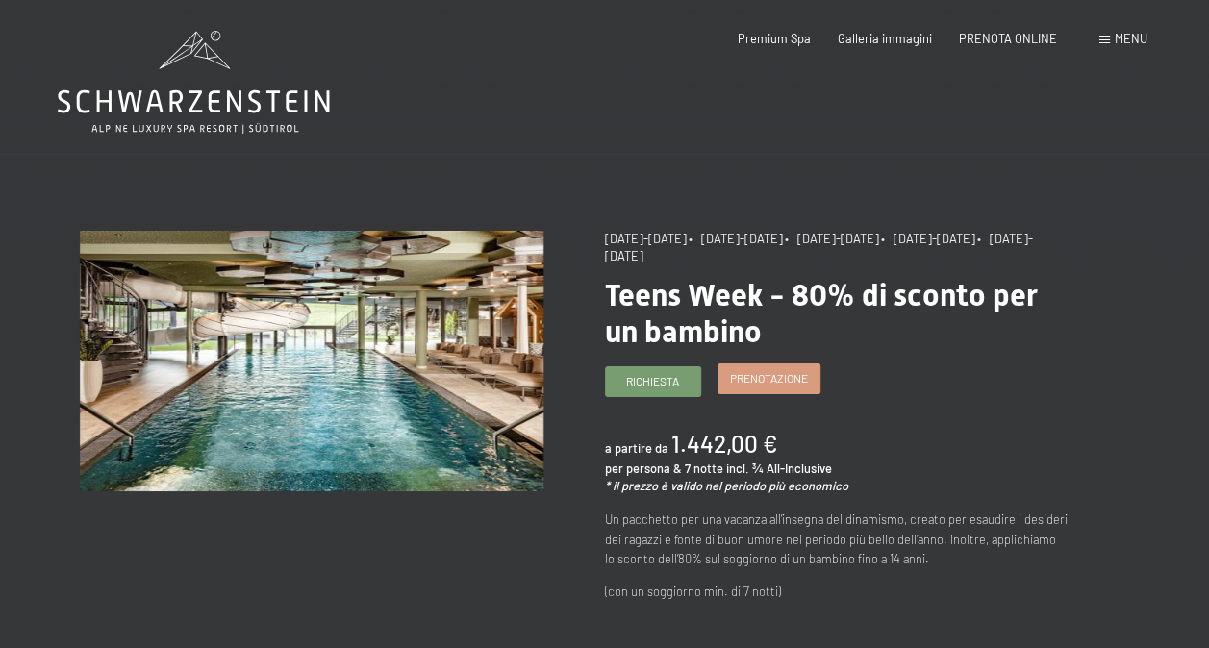
click at [766, 373] on span "Prenotazione" at bounding box center [769, 378] width 78 height 16
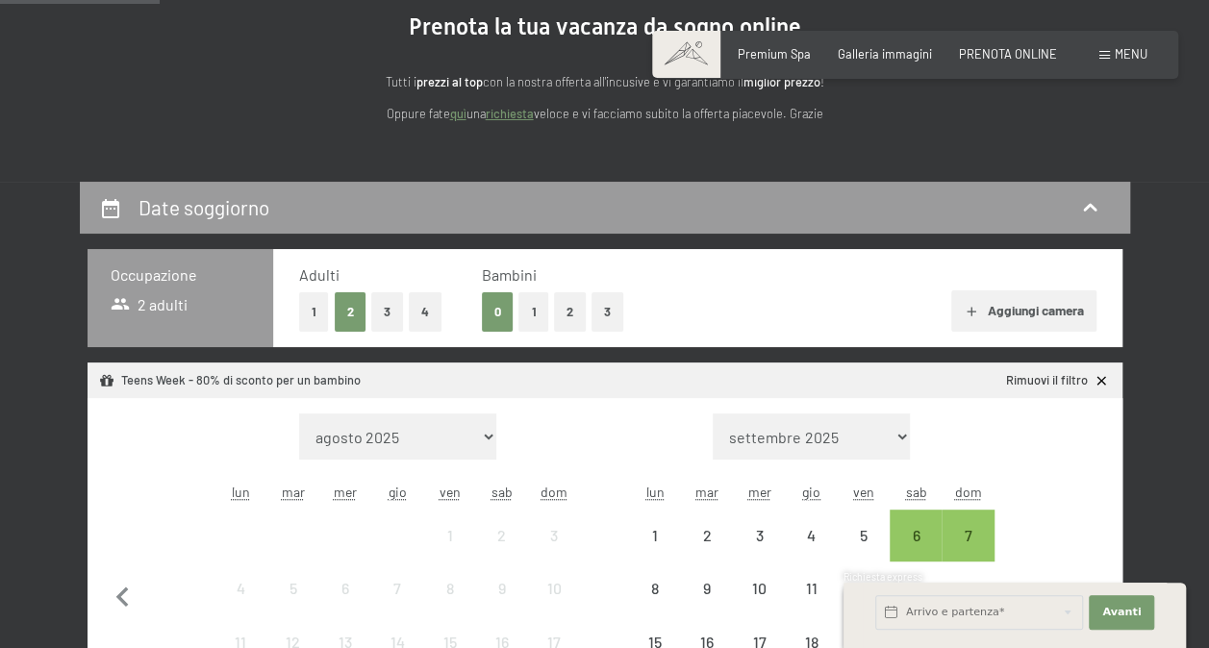
scroll to position [289, 0]
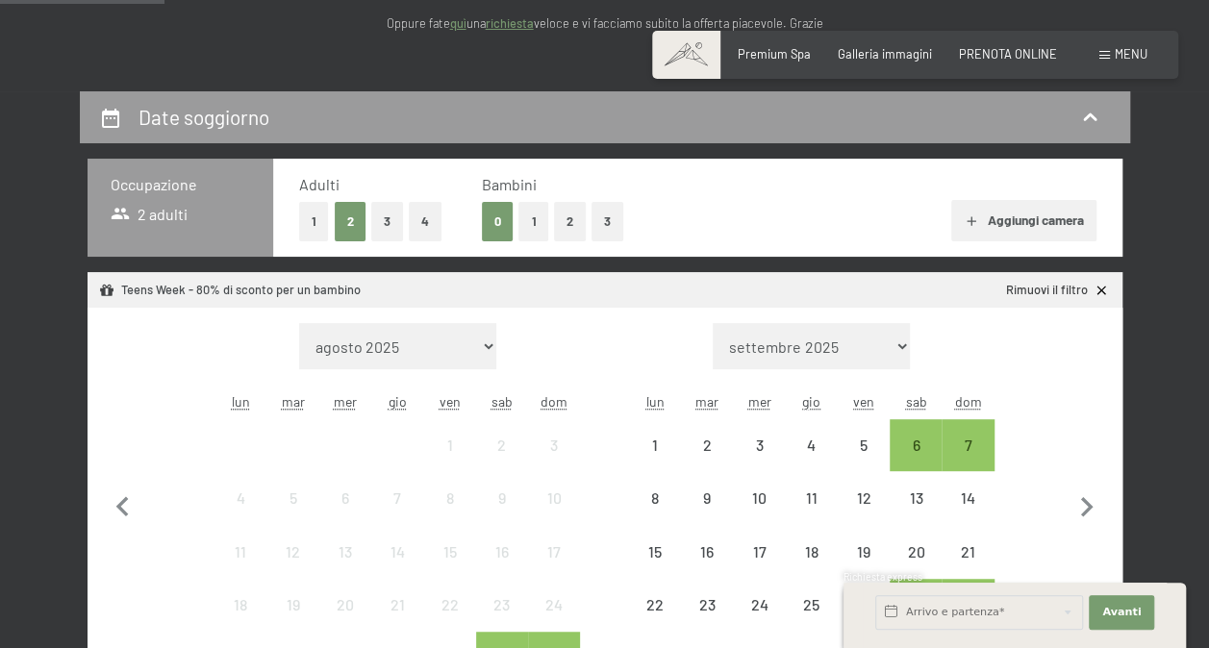
click at [604, 221] on button "3" at bounding box center [608, 221] width 32 height 39
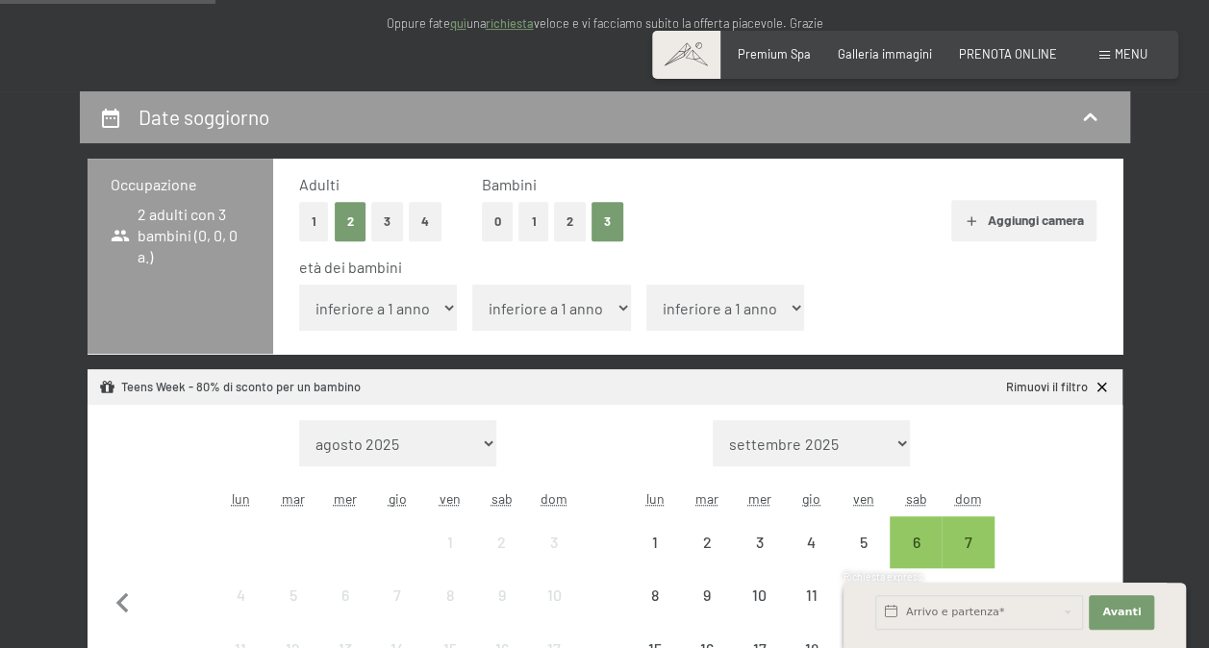
scroll to position [385, 0]
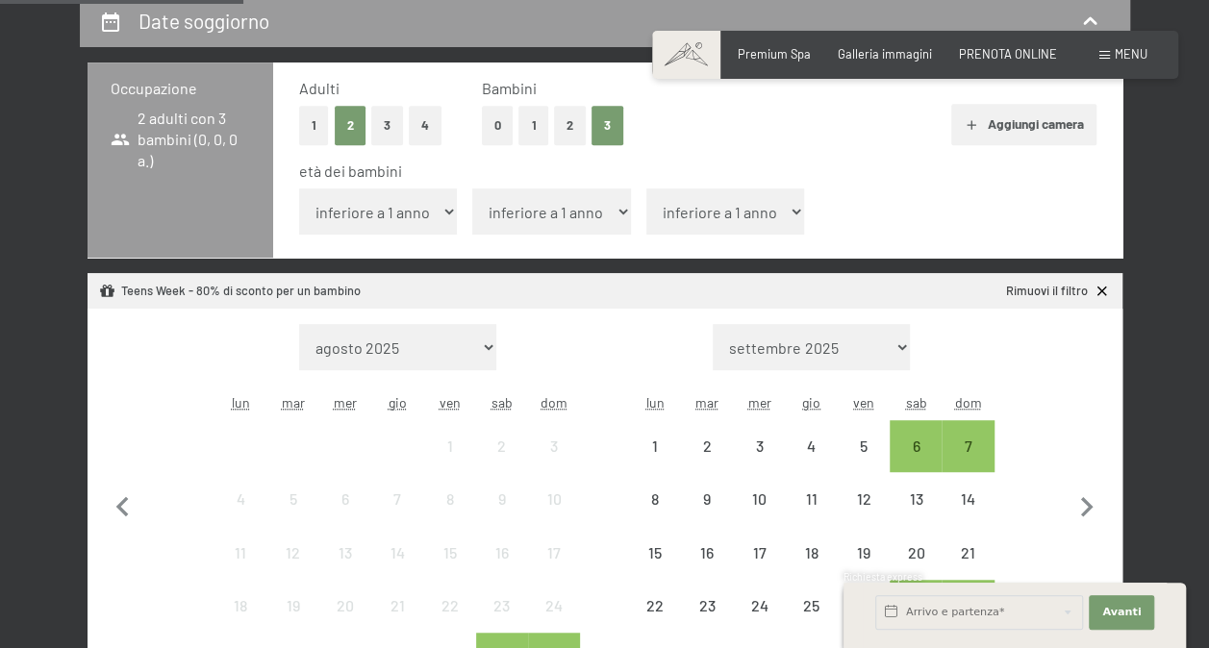
click at [434, 211] on select "inferiore a 1 anno 1 anno 2 anni 3 anni 4 anni 5 anni 6 anni 7 anni 8 anni 9 an…" at bounding box center [378, 212] width 159 height 46
select select "10"
click at [299, 189] on select "inferiore a 1 anno 1 anno 2 anni 3 anni 4 anni 5 anni 6 anni 7 anni 8 anni 9 an…" at bounding box center [378, 212] width 159 height 46
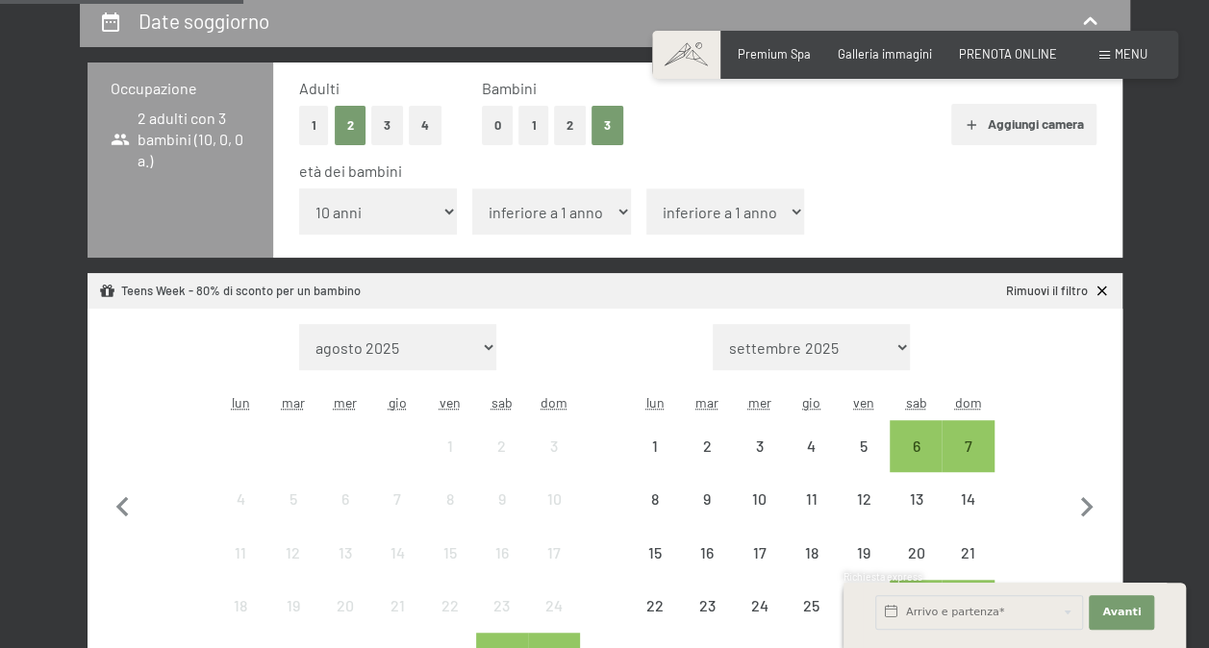
click at [545, 211] on select "inferiore a 1 anno 1 anno 2 anni 3 anni 4 anni 5 anni 6 anni 7 anni 8 anni 9 an…" at bounding box center [551, 212] width 159 height 46
select select "10"
click at [472, 189] on select "inferiore a 1 anno 1 anno 2 anni 3 anni 4 anni 5 anni 6 anni 7 anni 8 anni 9 an…" at bounding box center [551, 212] width 159 height 46
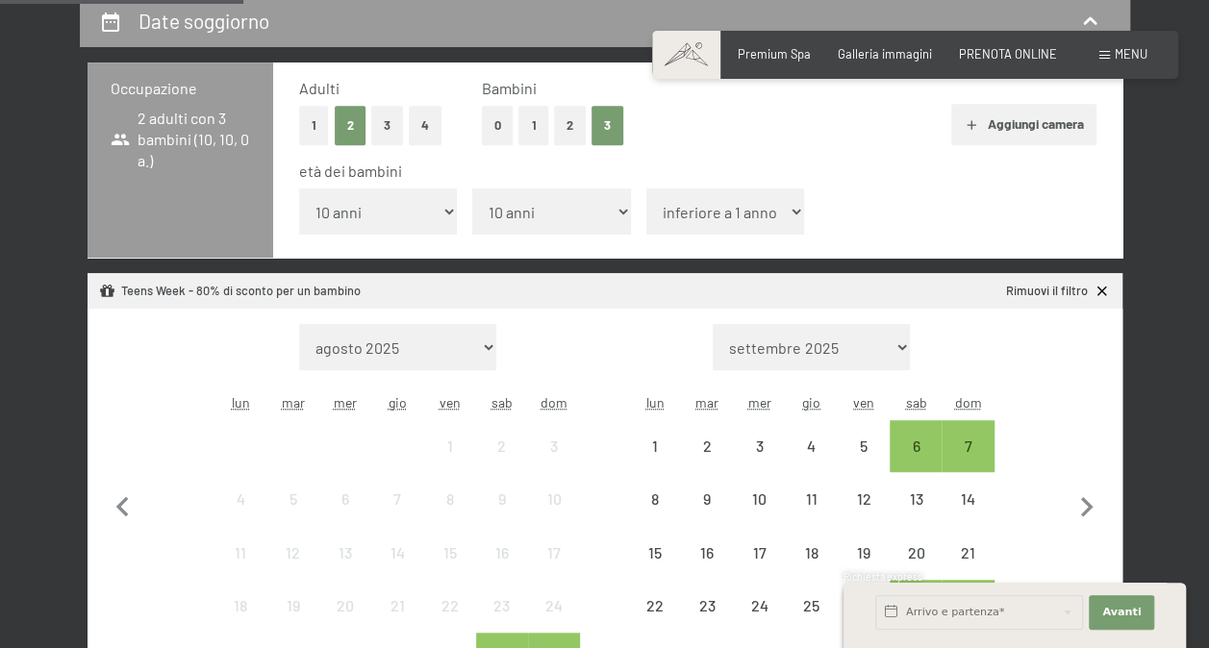
click at [713, 215] on select "inferiore a 1 anno 1 anno 2 anni 3 anni 4 anni 5 anni 6 anni 7 anni 8 anni 9 an…" at bounding box center [725, 212] width 159 height 46
select select "8"
click at [646, 189] on select "inferiore a 1 anno 1 anno 2 anni 3 anni 4 anni 5 anni 6 anni 7 anni 8 anni 9 an…" at bounding box center [725, 212] width 159 height 46
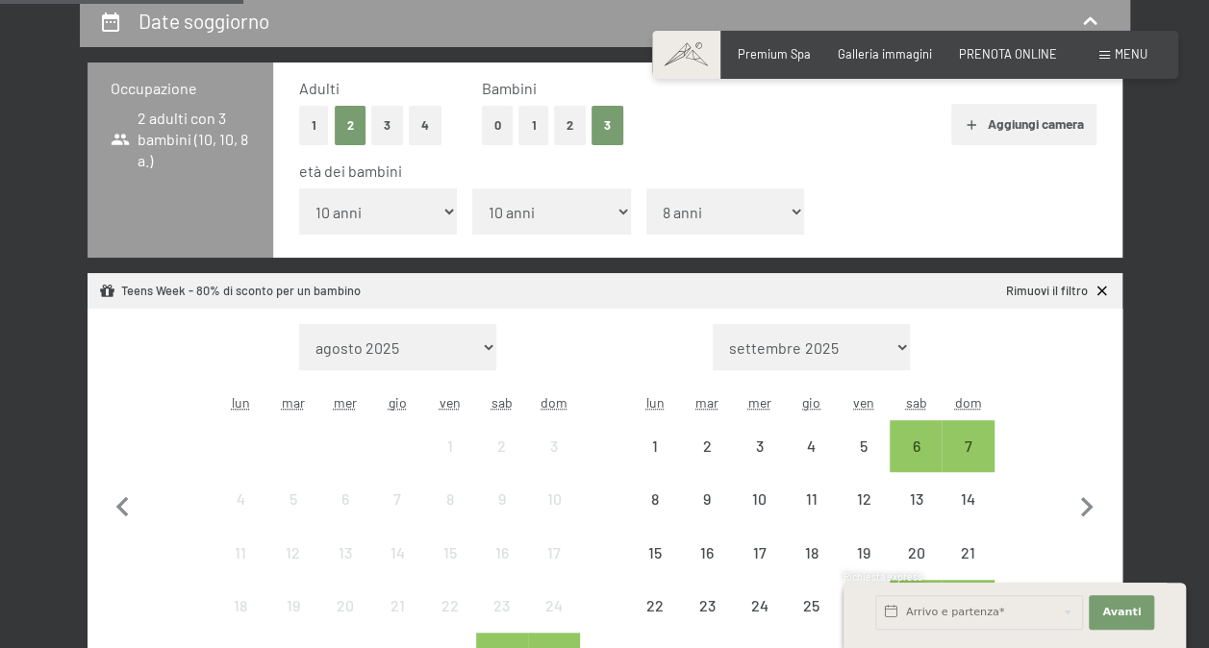
click at [897, 188] on div "età dei bambini inferiore a 1 anno 1 anno 2 anni 3 anni 4 anni 5 anni 6 anni 7 …" at bounding box center [698, 202] width 798 height 82
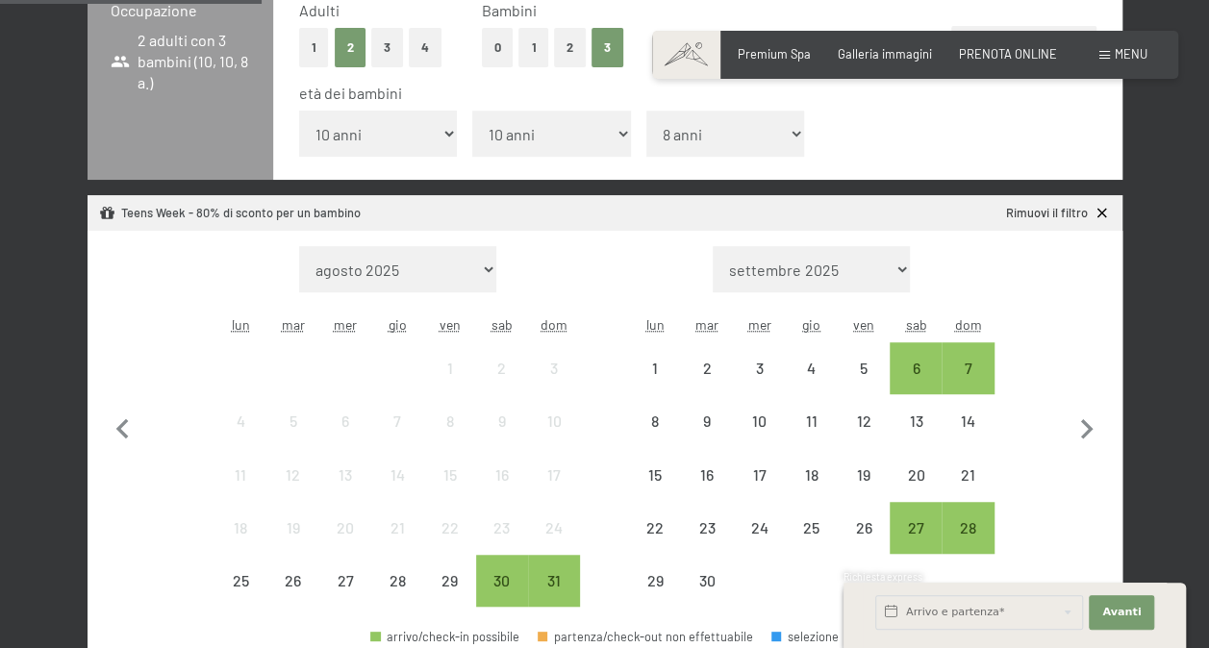
scroll to position [481, 0]
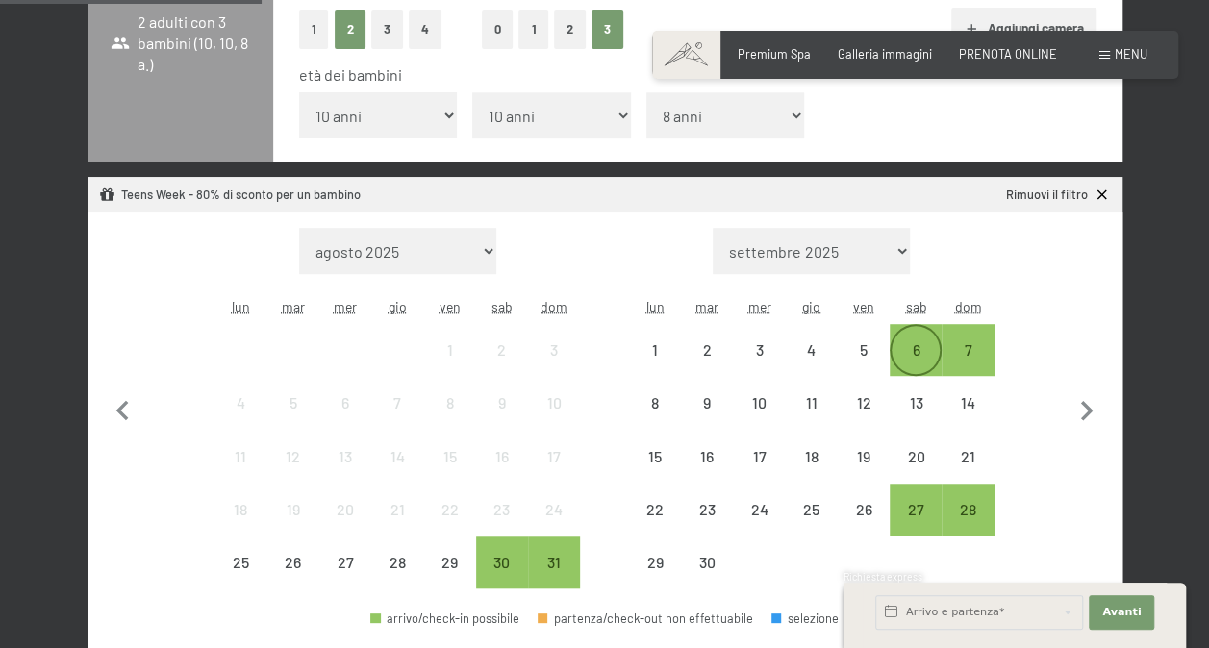
click at [919, 348] on div "6" at bounding box center [916, 366] width 48 height 48
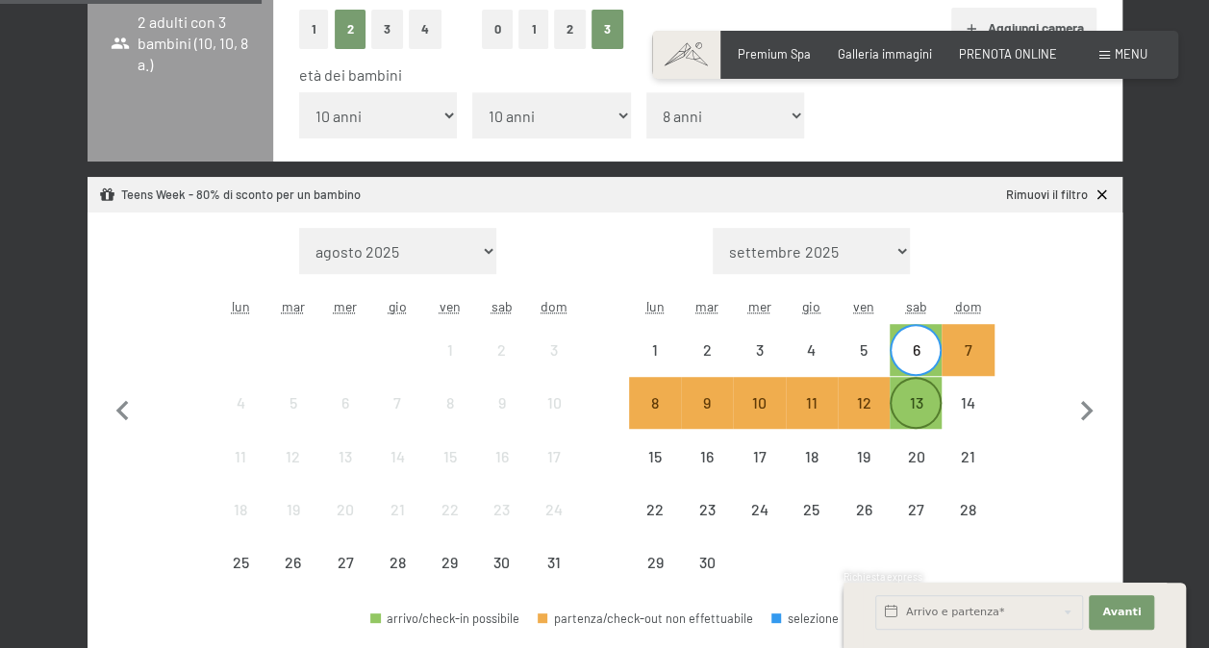
click at [922, 401] on div "13" at bounding box center [916, 419] width 48 height 48
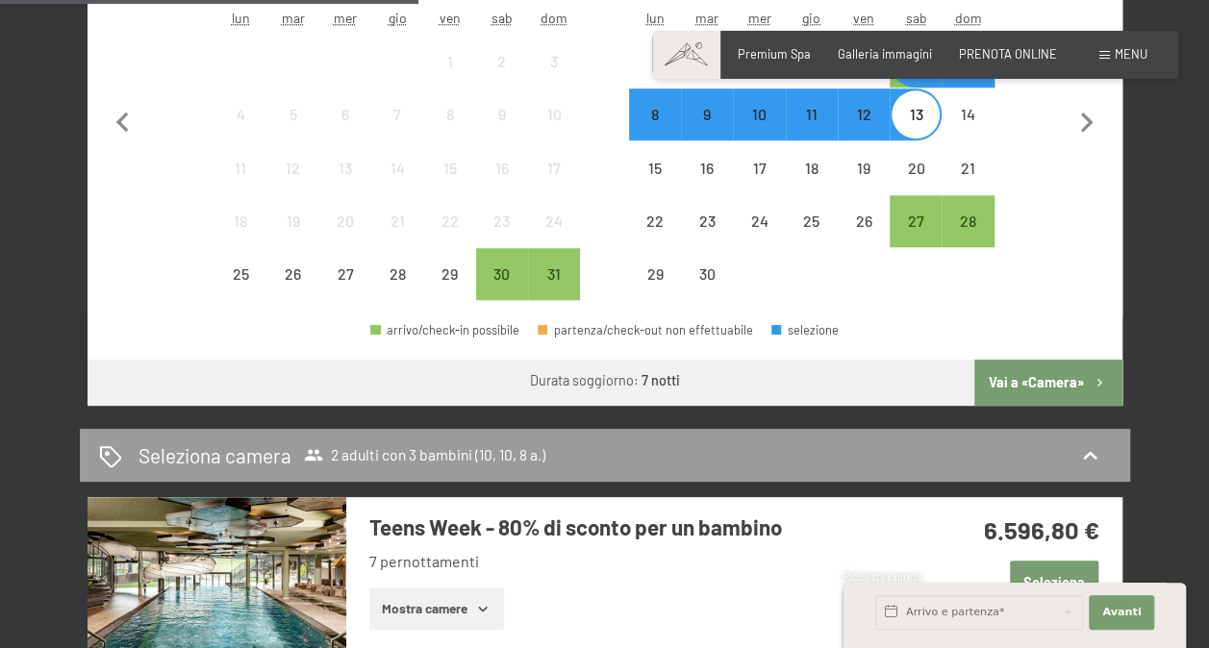
click at [1041, 375] on button "Vai a «Camera»" at bounding box center [1048, 383] width 147 height 46
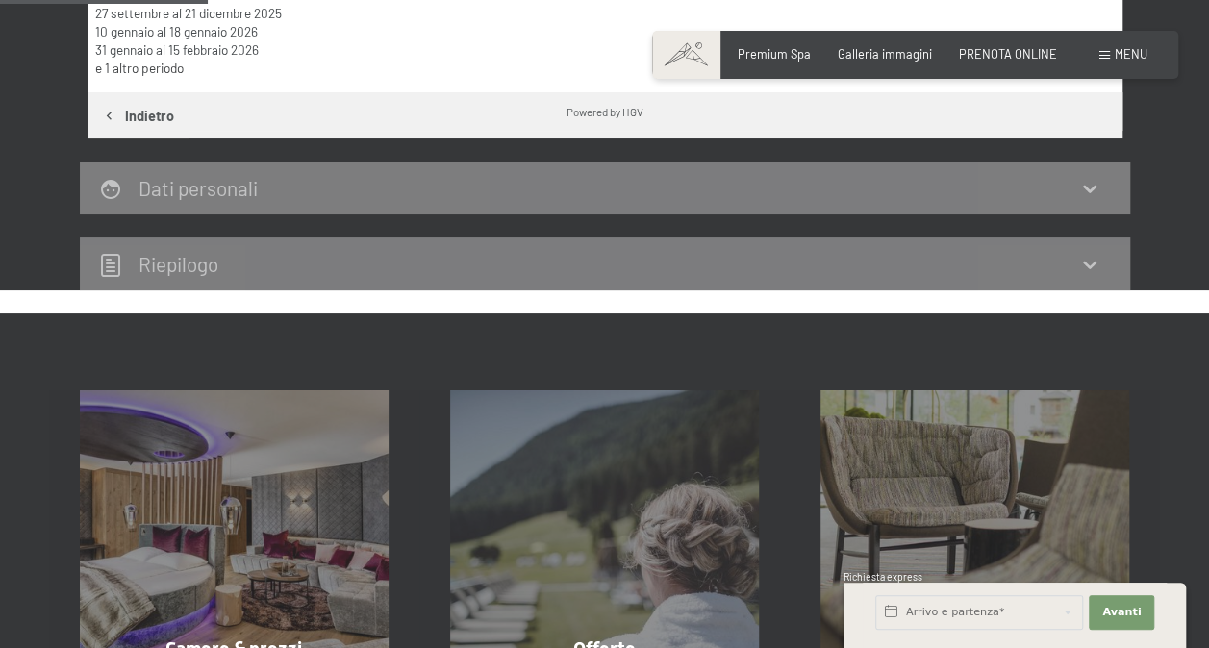
scroll to position [379, 0]
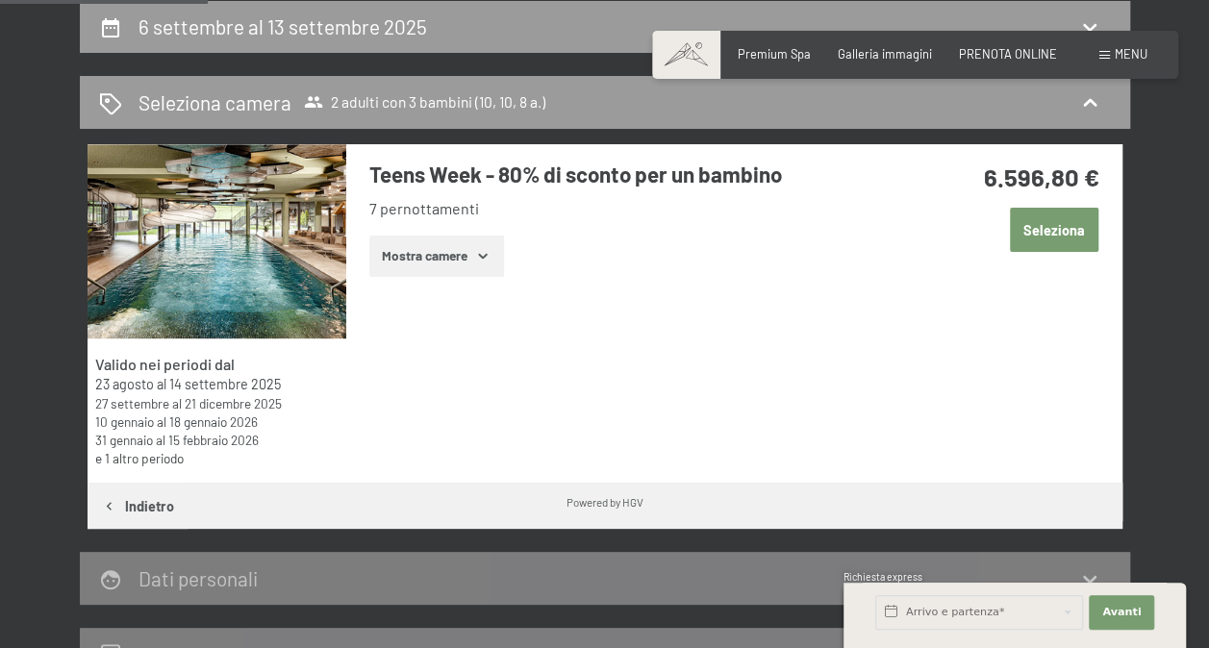
click at [491, 254] on icon "button" at bounding box center [482, 255] width 15 height 15
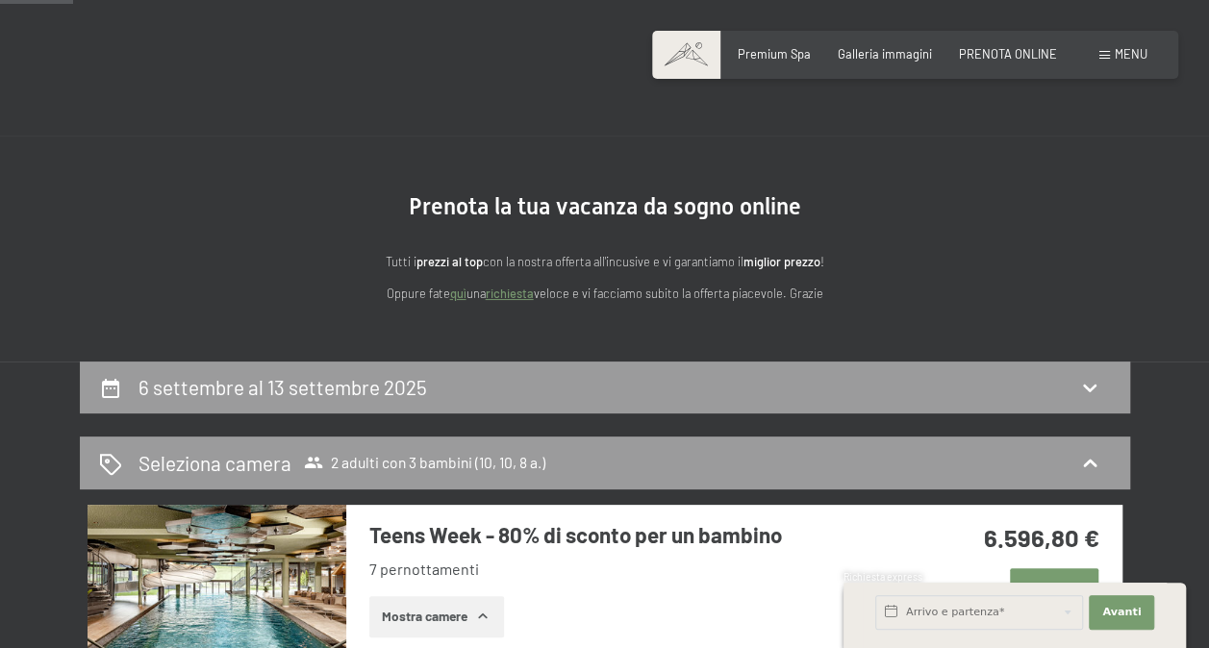
scroll to position [0, 0]
